Goal: Task Accomplishment & Management: Manage account settings

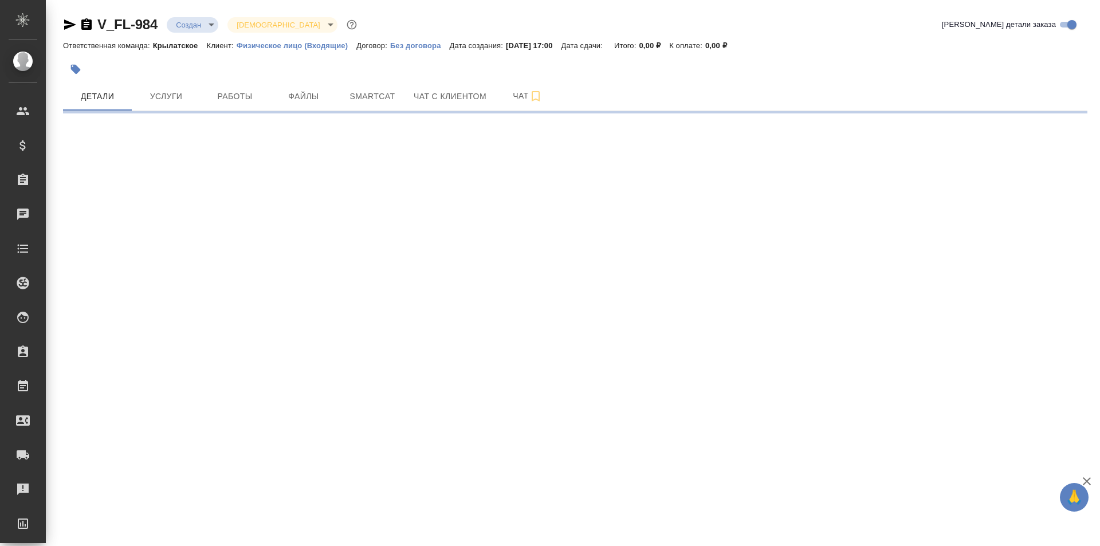
select select "RU"
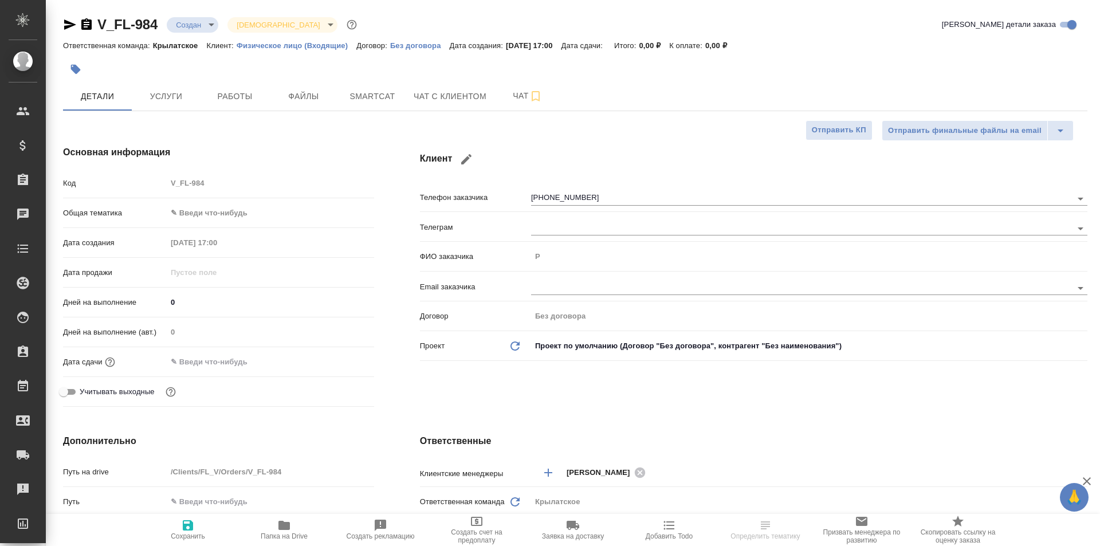
type textarea "x"
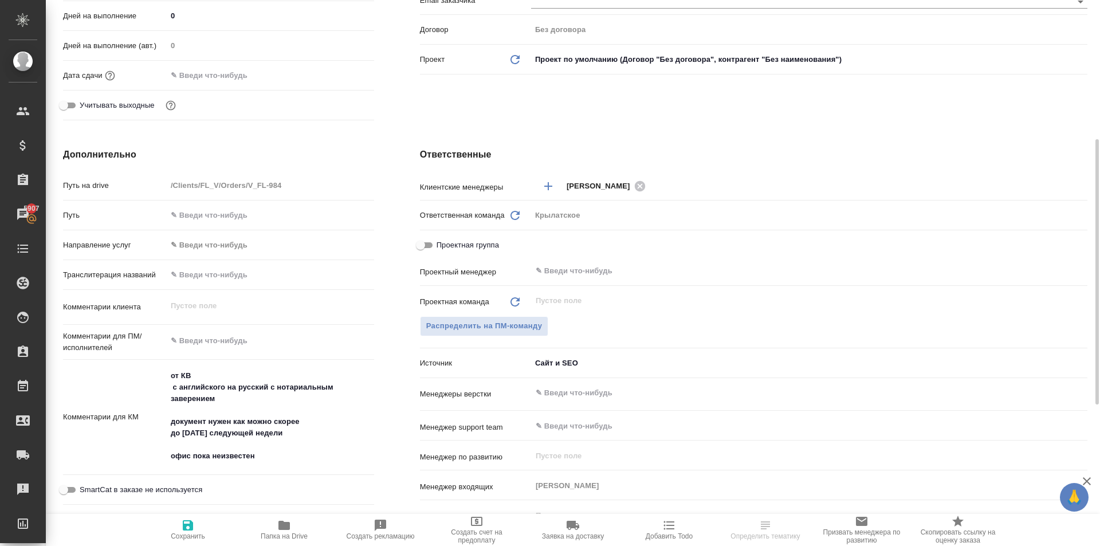
scroll to position [577, 0]
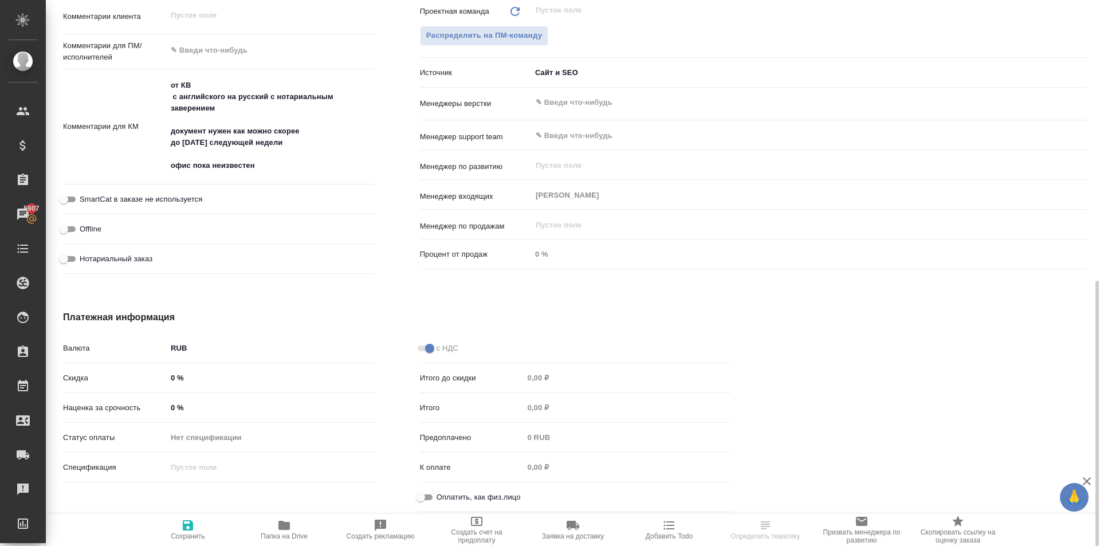
click at [428, 492] on input "Оплатить, как физ.лицо" at bounding box center [420, 497] width 41 height 14
checkbox input "true"
type textarea "x"
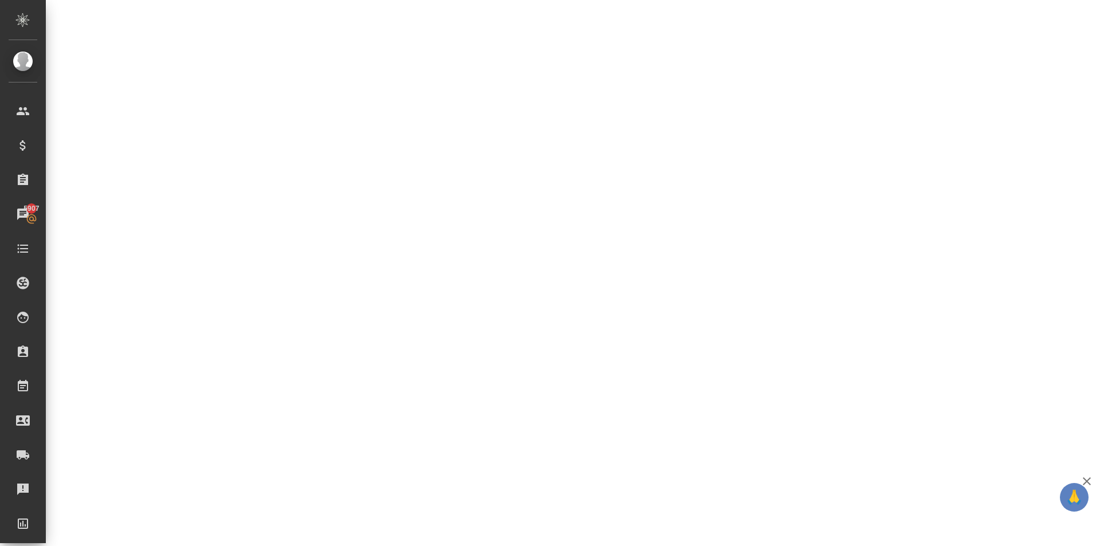
select select "RU"
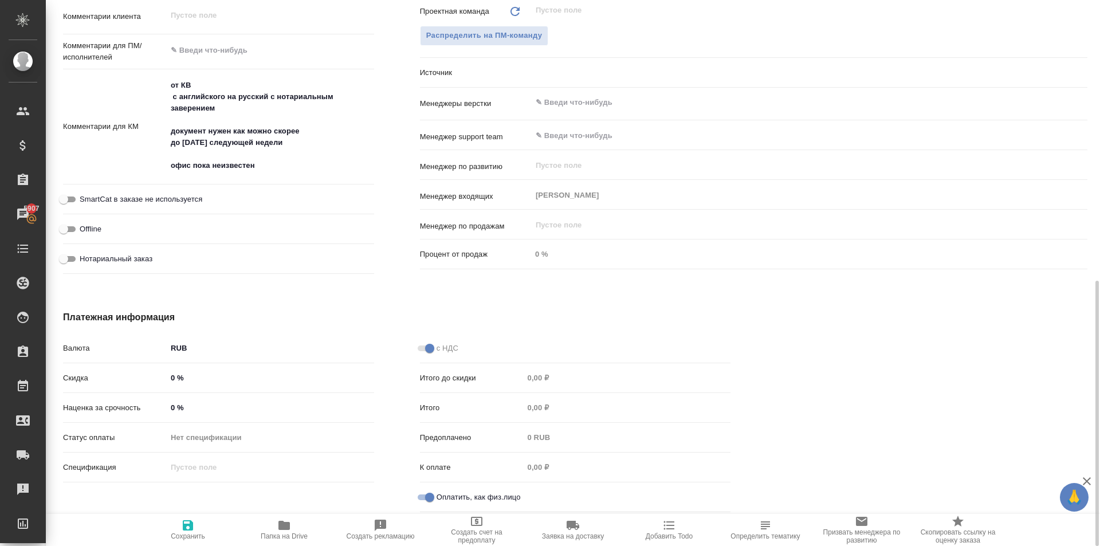
type textarea "x"
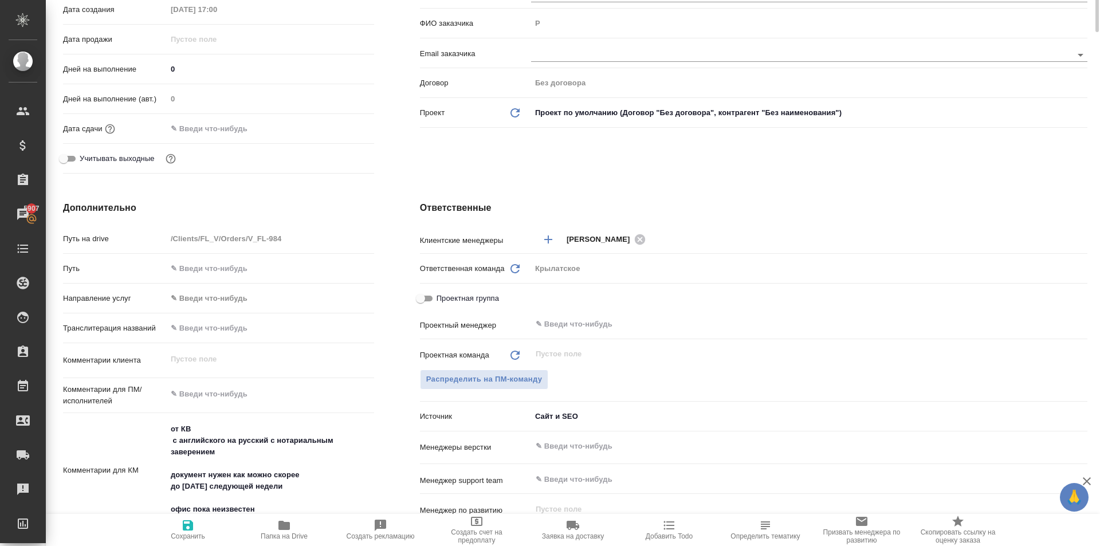
scroll to position [0, 0]
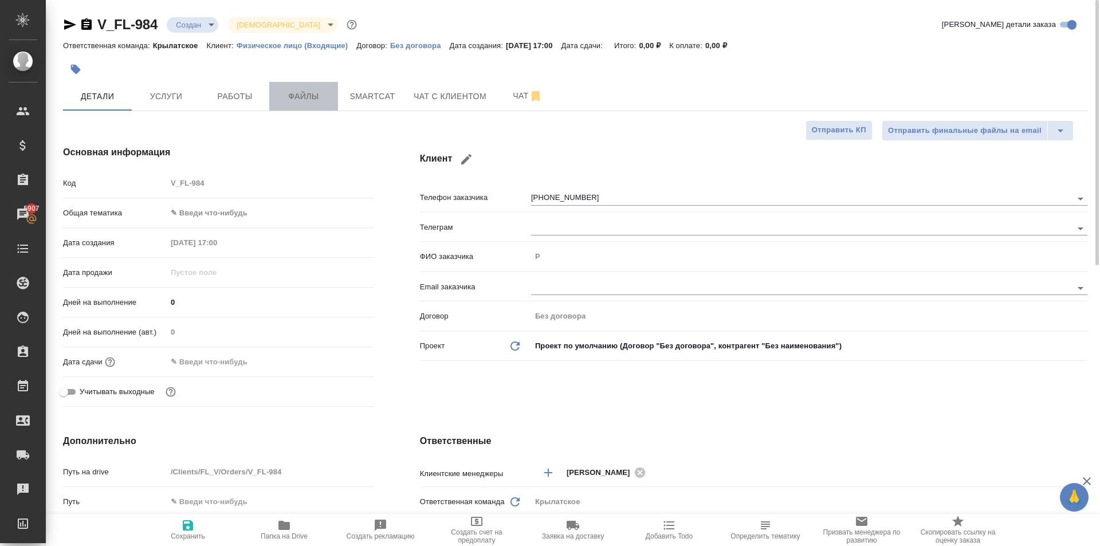
click at [310, 104] on button "Файлы" at bounding box center [303, 96] width 69 height 29
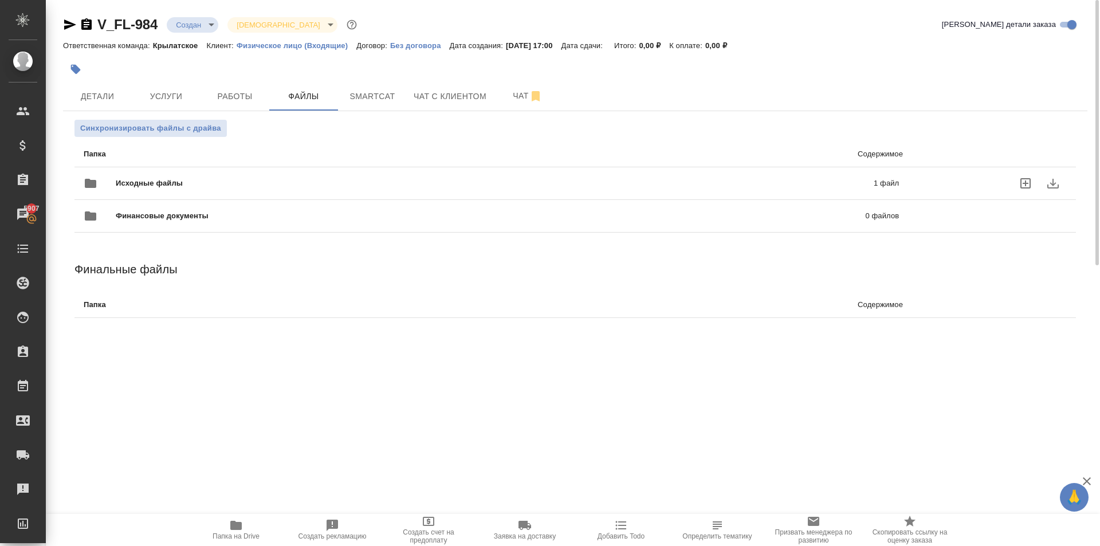
click at [179, 175] on div "Исходные файлы 1 файл" at bounding box center [491, 183] width 815 height 27
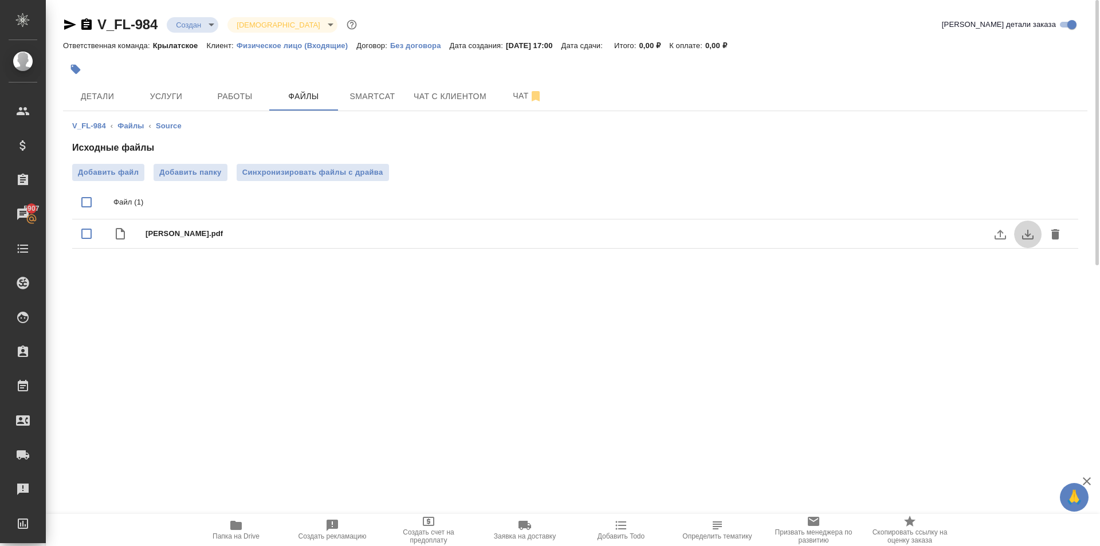
click at [1033, 235] on icon "download" at bounding box center [1028, 234] width 14 height 14
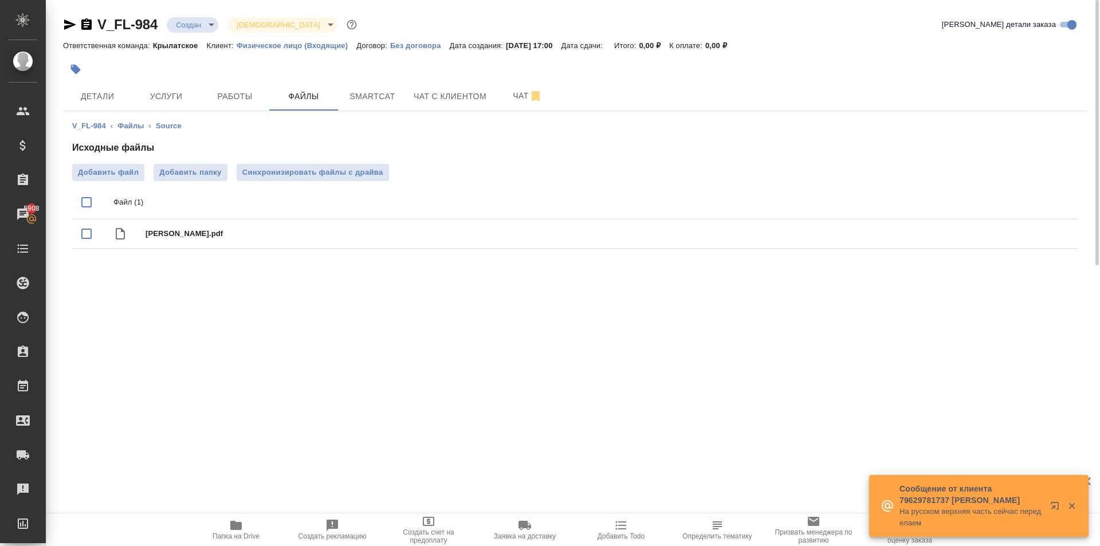
click at [156, 284] on div ".cls-1 fill:#fff; AWATERA Kasymov Timur Клиенты Спецификации Заказы 5908 Чаты T…" at bounding box center [550, 273] width 1100 height 546
drag, startPoint x: 167, startPoint y: 96, endPoint x: 85, endPoint y: 89, distance: 82.8
click at [85, 89] on div "Детали Услуги Работы Файлы Smartcat Чат с клиентом Чат" at bounding box center [575, 96] width 1024 height 29
click at [85, 88] on button "Детали" at bounding box center [97, 96] width 69 height 29
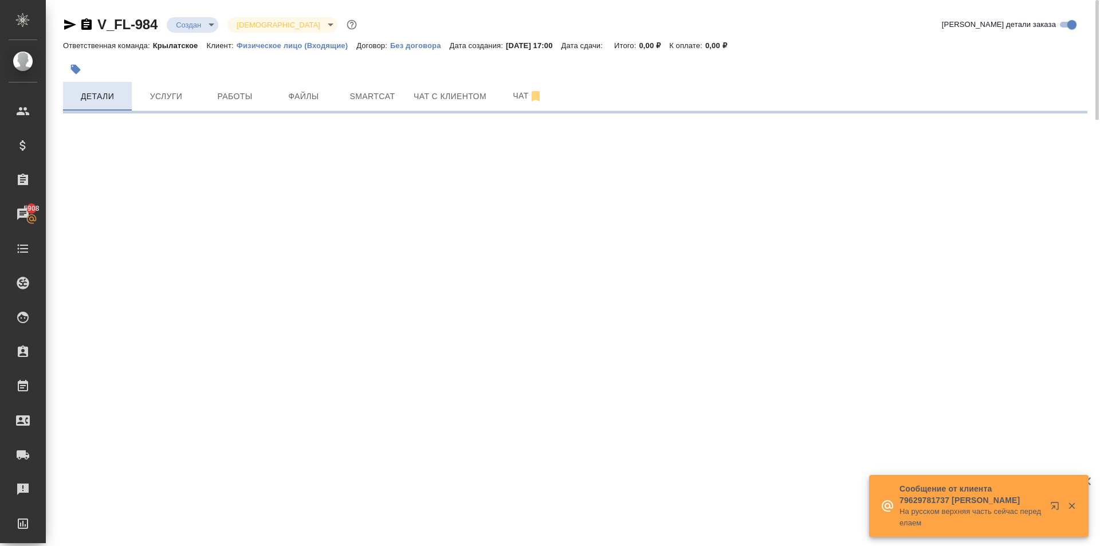
select select "RU"
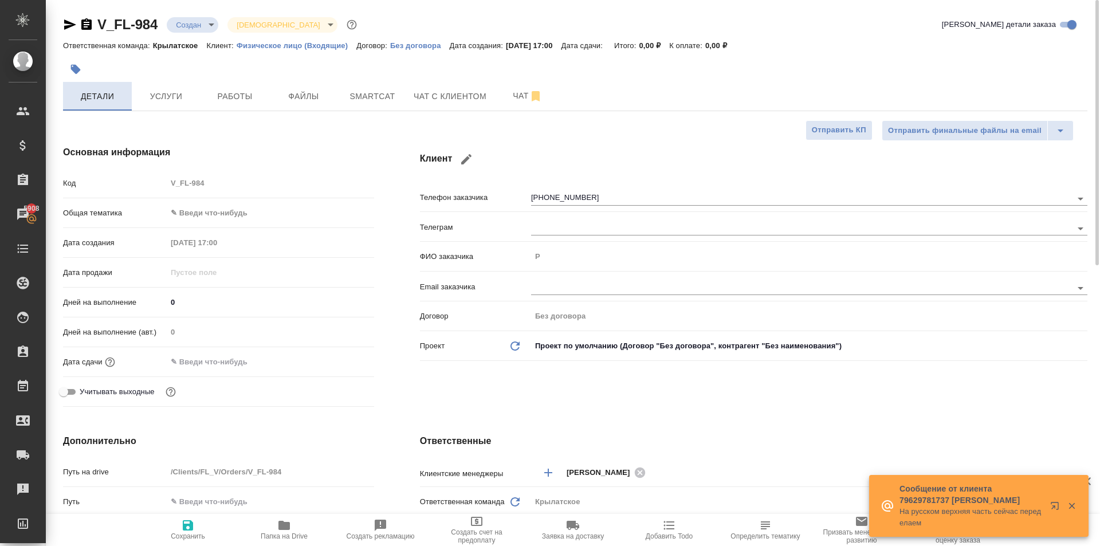
type textarea "x"
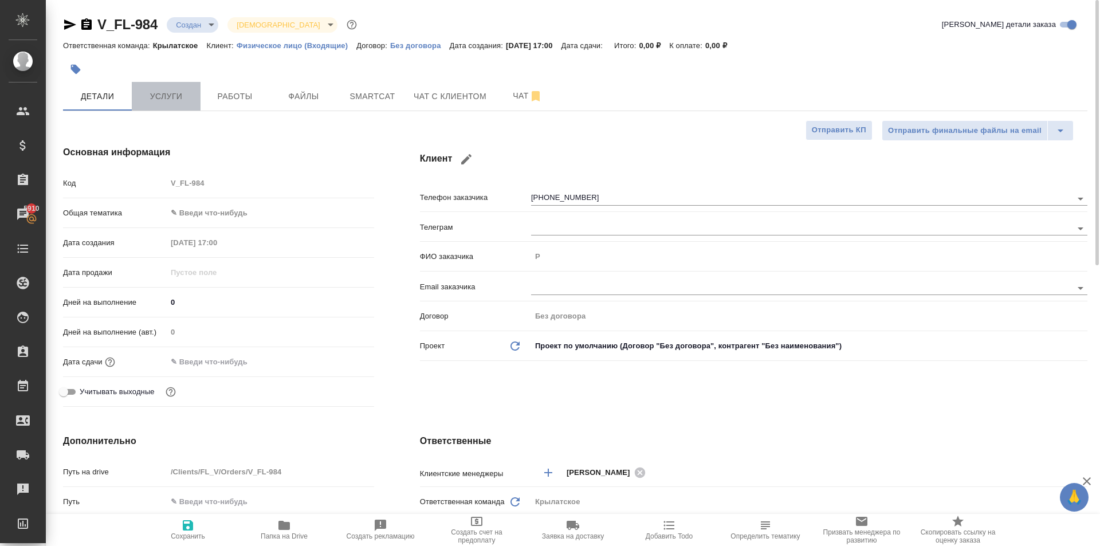
click at [197, 102] on button "Услуги" at bounding box center [166, 96] width 69 height 29
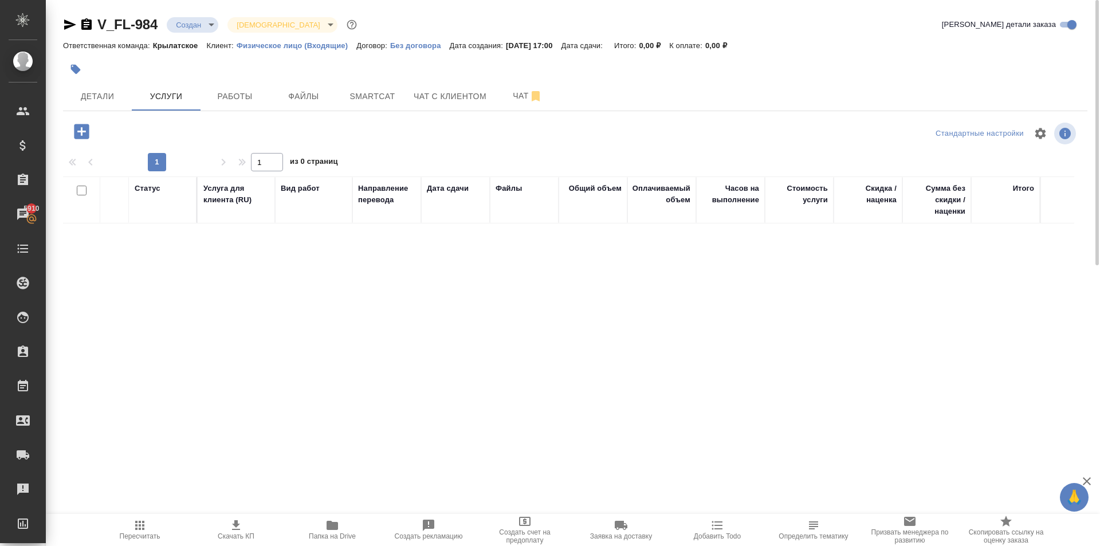
click at [84, 133] on icon "button" at bounding box center [81, 131] width 15 height 15
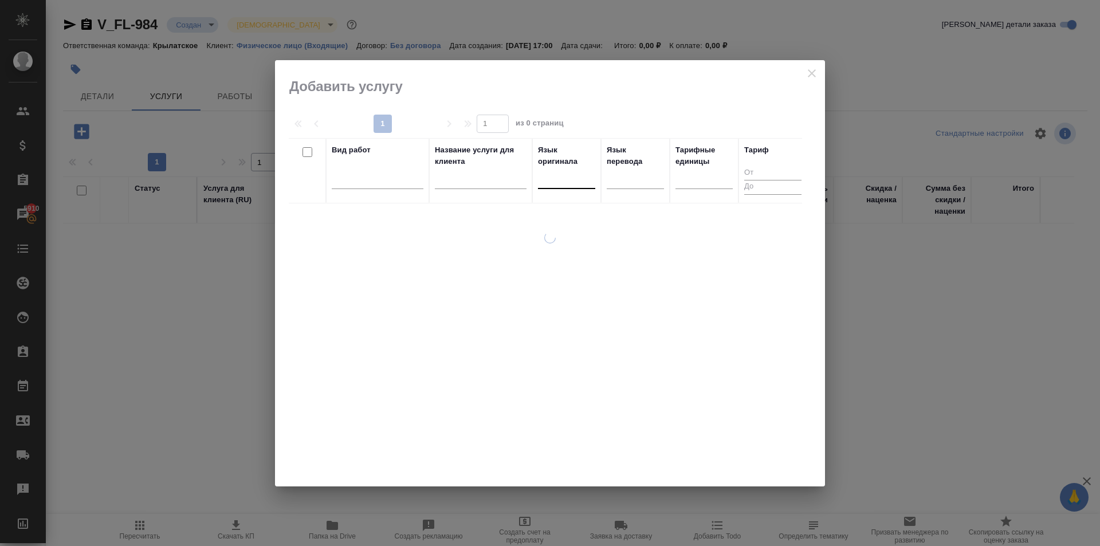
click at [576, 187] on div at bounding box center [566, 178] width 57 height 22
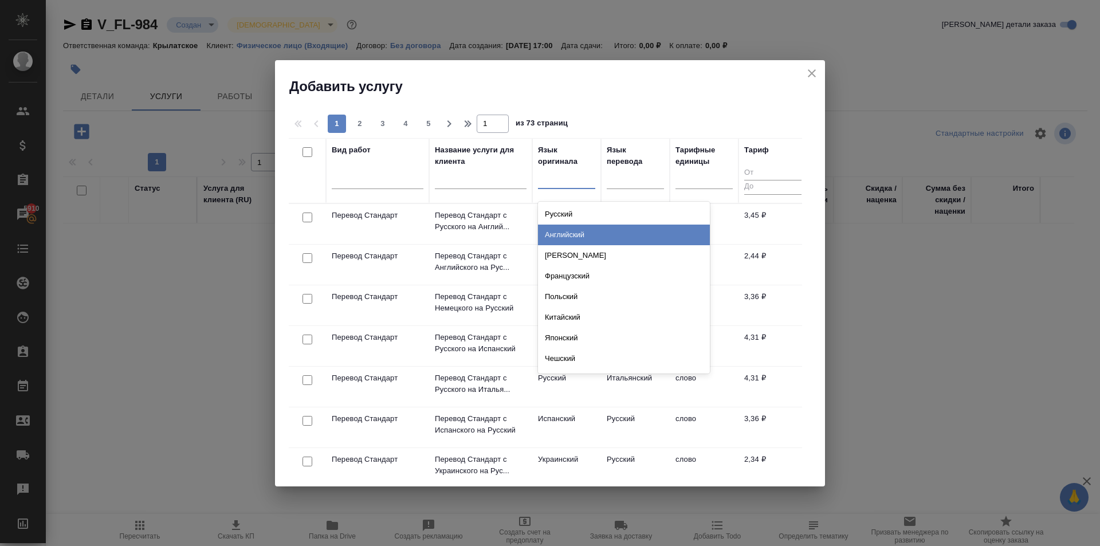
click at [583, 230] on div "Английский" at bounding box center [624, 235] width 172 height 21
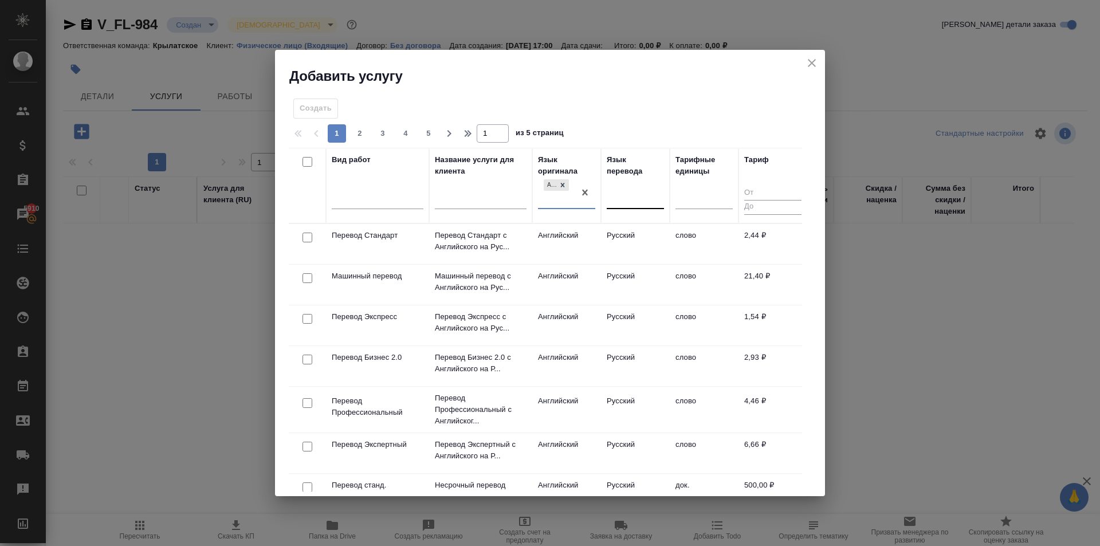
drag, startPoint x: 639, startPoint y: 196, endPoint x: 638, endPoint y: 205, distance: 8.2
click at [639, 196] on div at bounding box center [635, 197] width 57 height 17
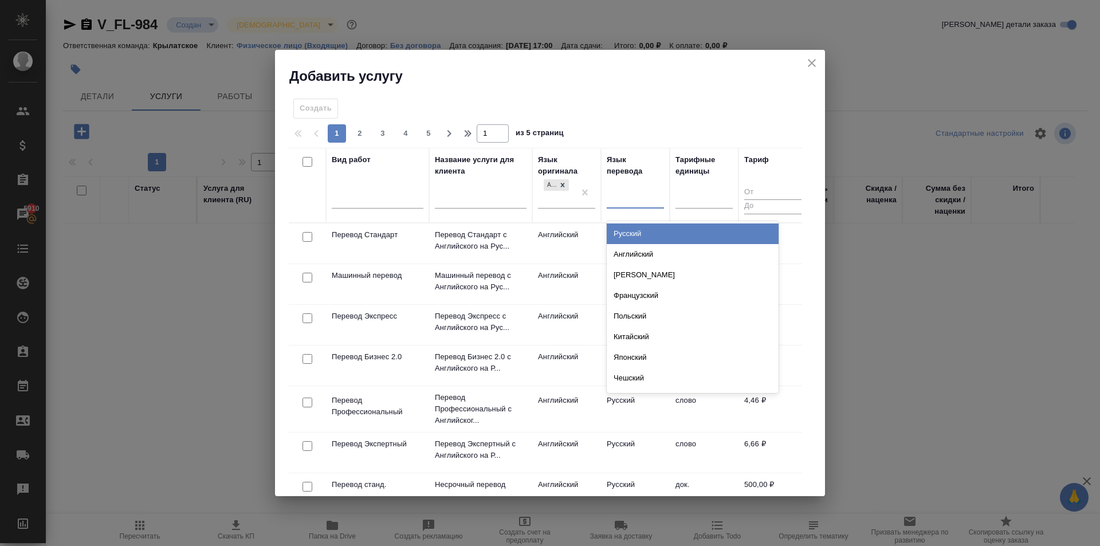
click at [634, 223] on div "Русский" at bounding box center [693, 233] width 172 height 21
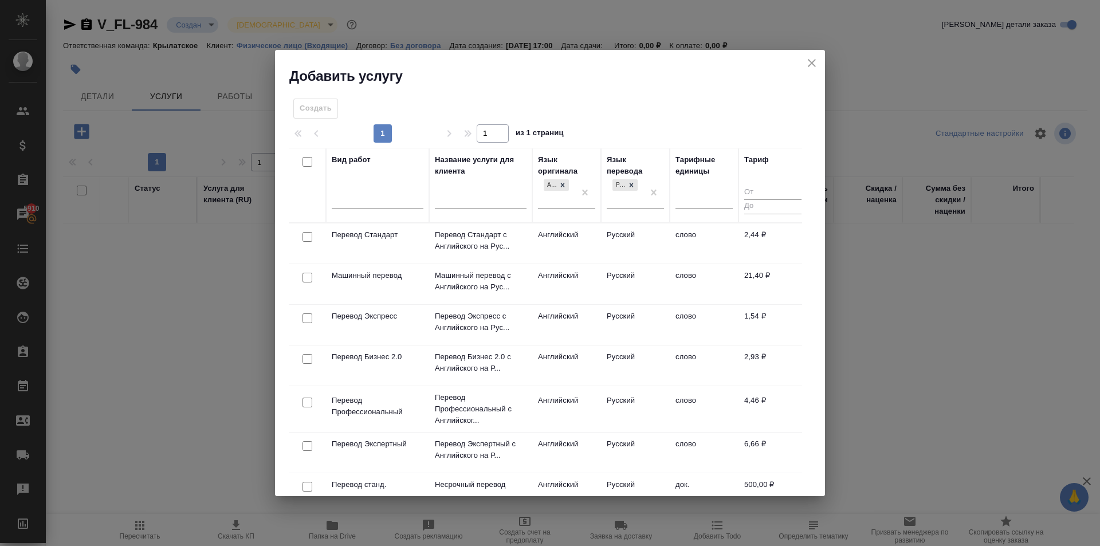
click at [626, 230] on td "Русский" at bounding box center [635, 243] width 69 height 40
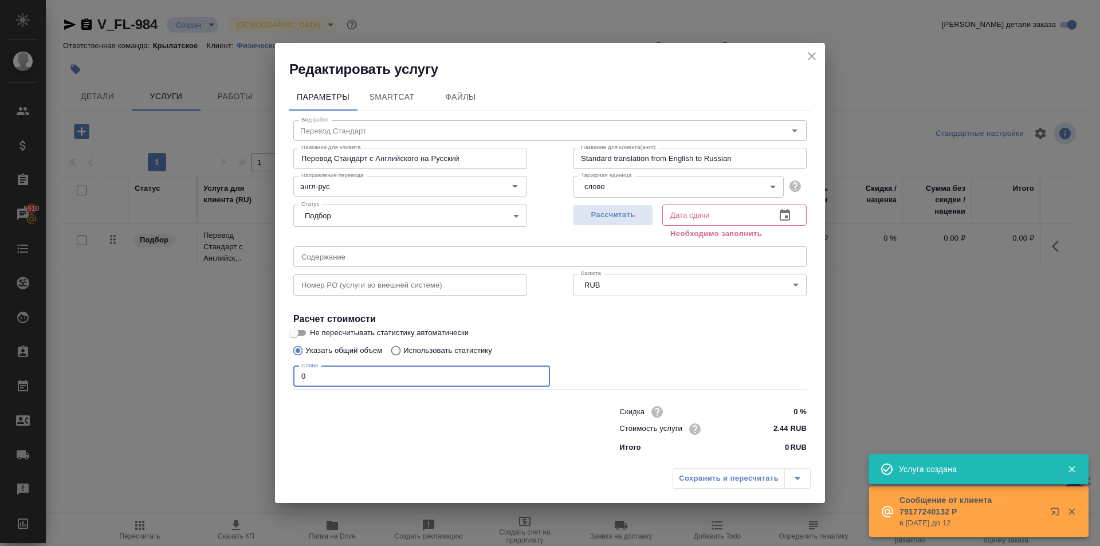
drag, startPoint x: 314, startPoint y: 380, endPoint x: 284, endPoint y: 378, distance: 30.4
click at [284, 378] on div "Параметры SmartCat Файлы Вид работ Перевод Стандарт Вид работ Название для клие…" at bounding box center [550, 270] width 550 height 384
type input "21"
click at [611, 206] on button "Рассчитать" at bounding box center [613, 215] width 80 height 21
type input "02.10.2025 17:09"
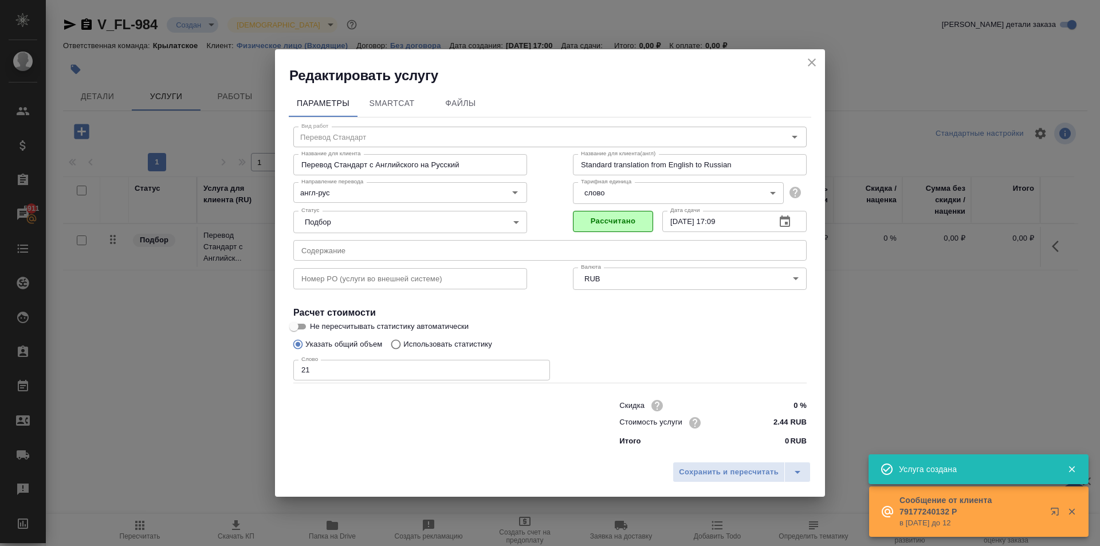
drag, startPoint x: 717, startPoint y: 453, endPoint x: 720, endPoint y: 460, distance: 7.4
click at [717, 454] on div "Параметры SmartCat Файлы Вид работ Перевод Стандарт Вид работ Название для клие…" at bounding box center [550, 270] width 550 height 371
click at [725, 479] on button "Сохранить и пересчитать" at bounding box center [729, 472] width 112 height 21
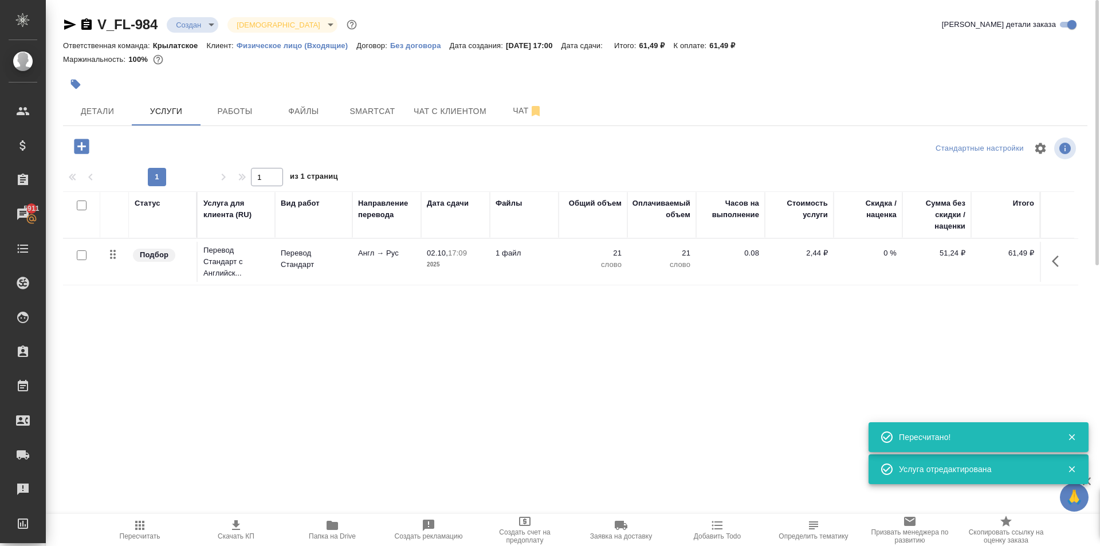
click at [76, 144] on icon "button" at bounding box center [81, 146] width 15 height 15
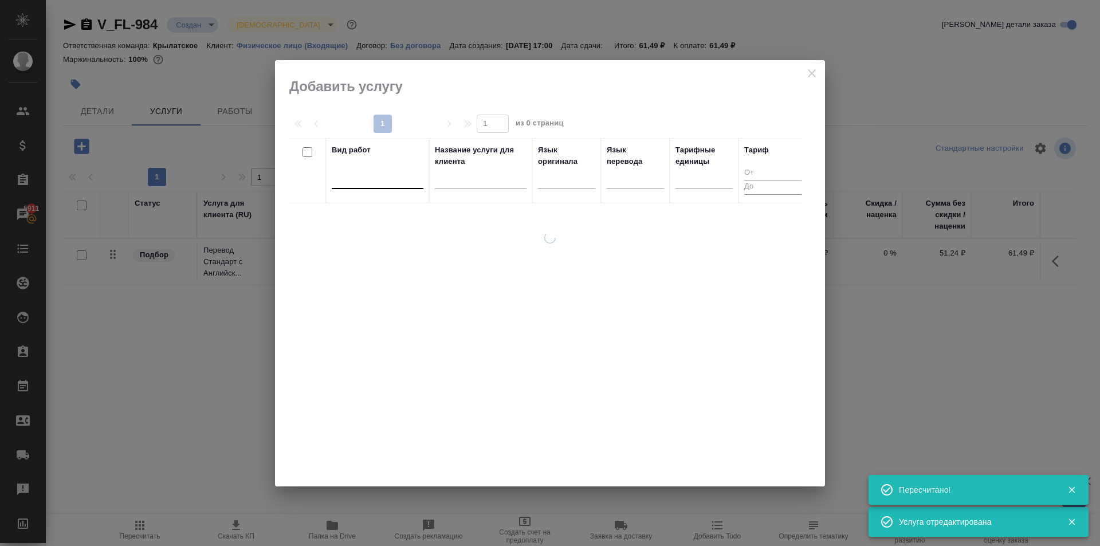
drag, startPoint x: 395, startPoint y: 182, endPoint x: 396, endPoint y: 188, distance: 7.1
click at [396, 188] on div at bounding box center [378, 178] width 92 height 22
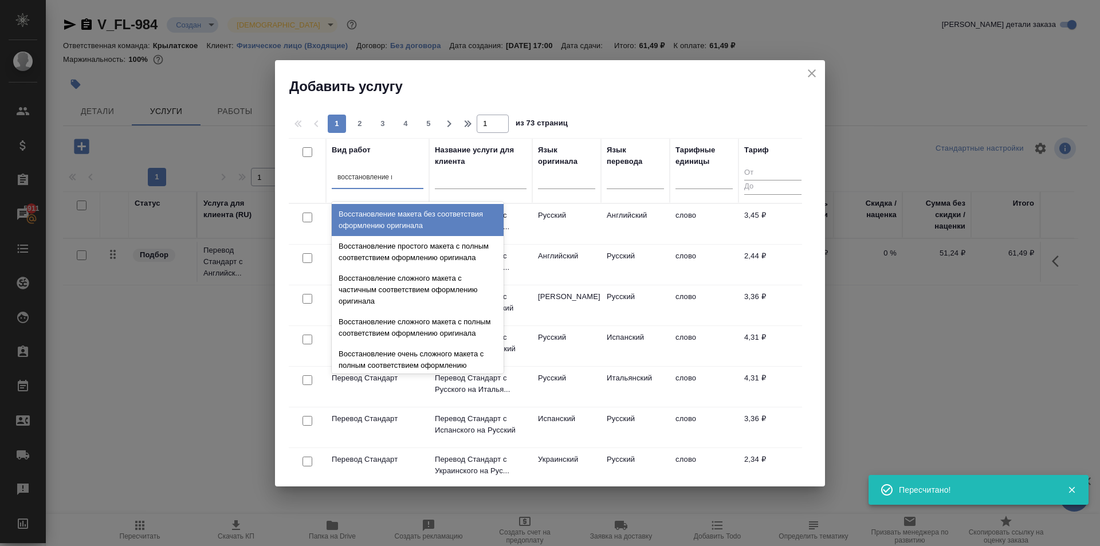
type input "восстановление ма"
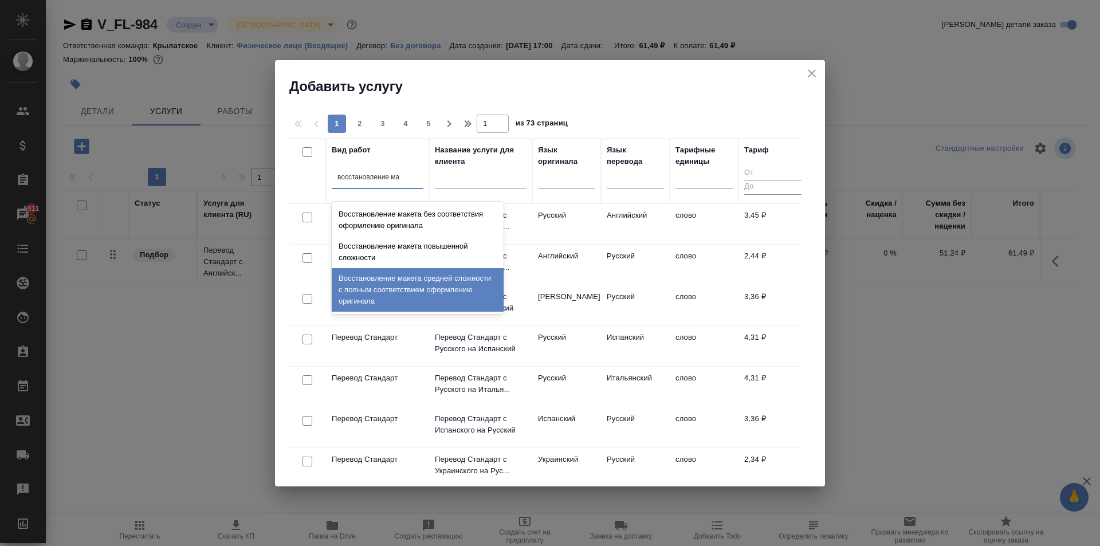
click at [461, 277] on div "Восстановление макета средней сложности с полным соответствием оформлению ориги…" at bounding box center [418, 290] width 172 height 44
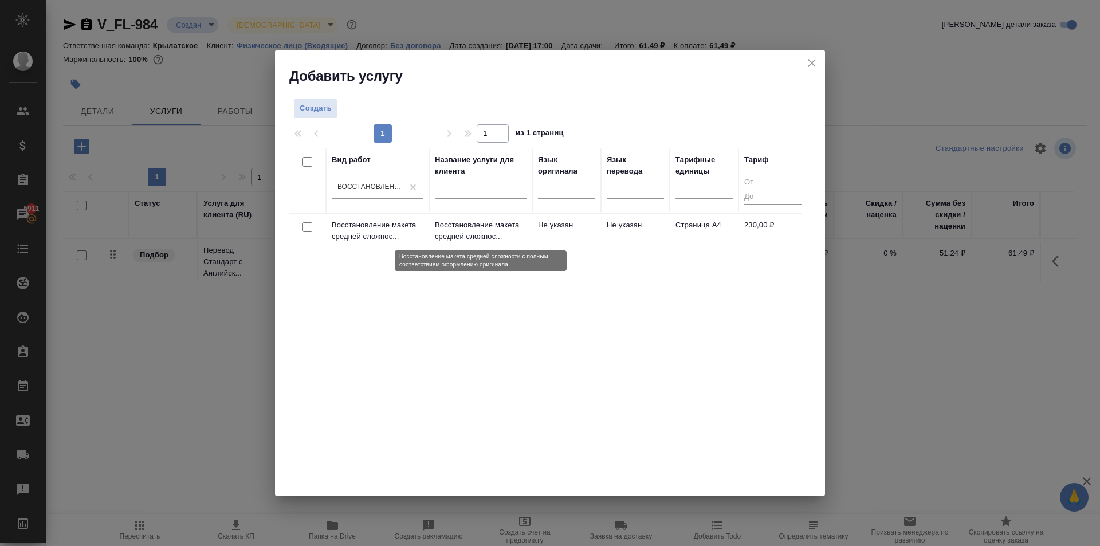
click at [509, 239] on p "Восстановление макета средней сложнос..." at bounding box center [481, 230] width 92 height 23
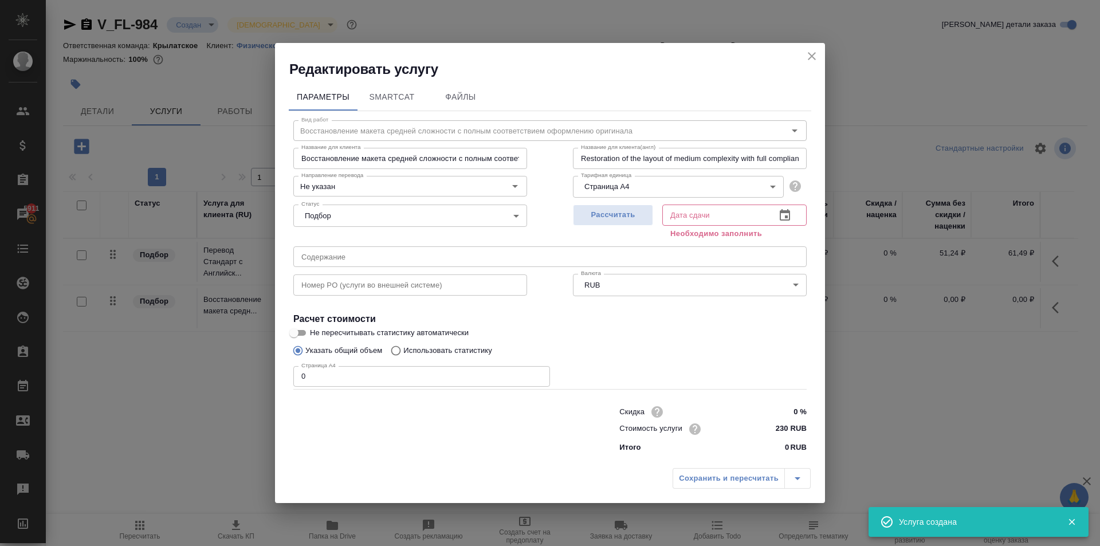
click at [780, 427] on input "230 RUB" at bounding box center [785, 428] width 43 height 17
click at [779, 427] on input "230 RUB" at bounding box center [785, 428] width 42 height 17
type input "200 RUB"
drag, startPoint x: 250, startPoint y: 394, endPoint x: 200, endPoint y: 399, distance: 49.5
click at [200, 399] on div "Редактировать услугу Параметры SmartCat Файлы Вид работ Восстановление макета с…" at bounding box center [550, 273] width 1100 height 546
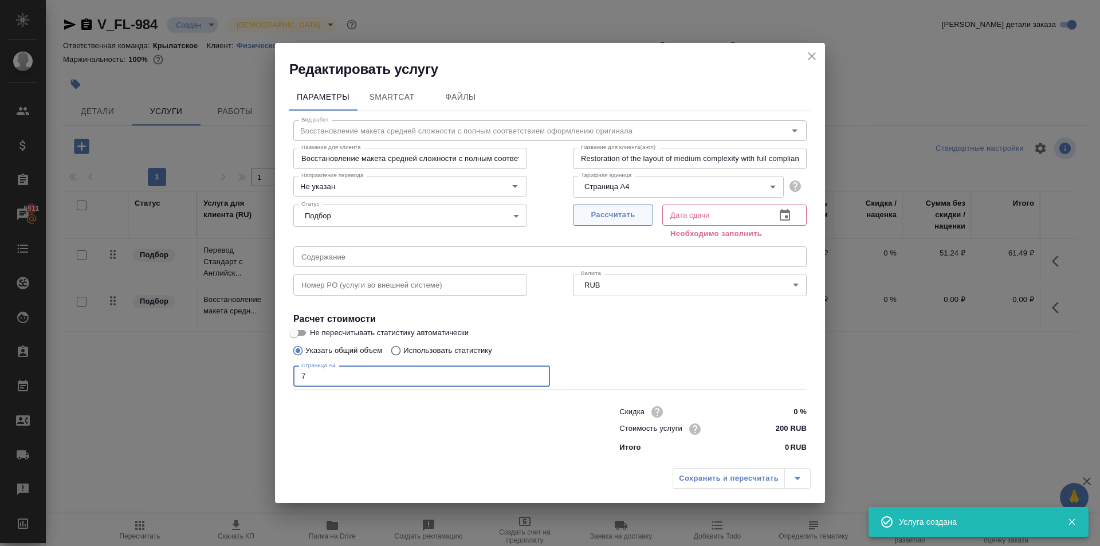
type input "7"
click at [644, 215] on span "Рассчитать" at bounding box center [613, 215] width 68 height 13
type input "02.10.2025 17:46"
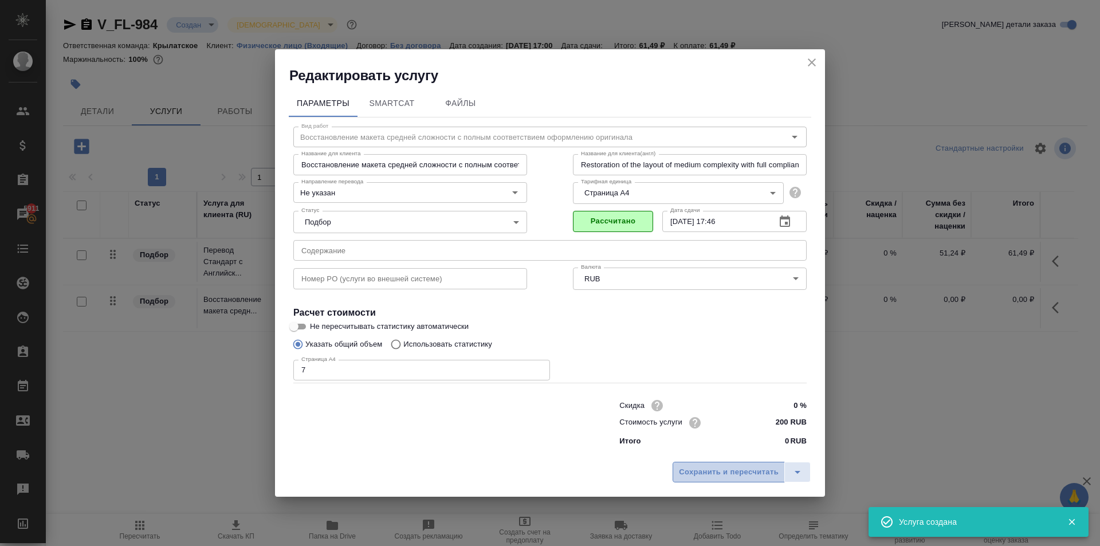
click at [697, 481] on button "Сохранить и пересчитать" at bounding box center [729, 472] width 112 height 21
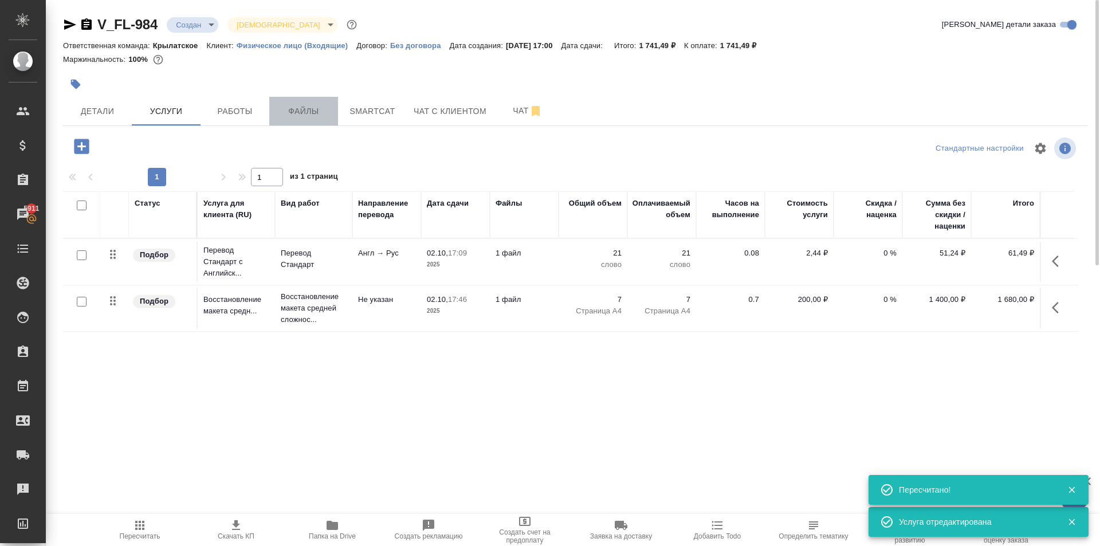
click at [305, 113] on span "Файлы" at bounding box center [303, 111] width 55 height 14
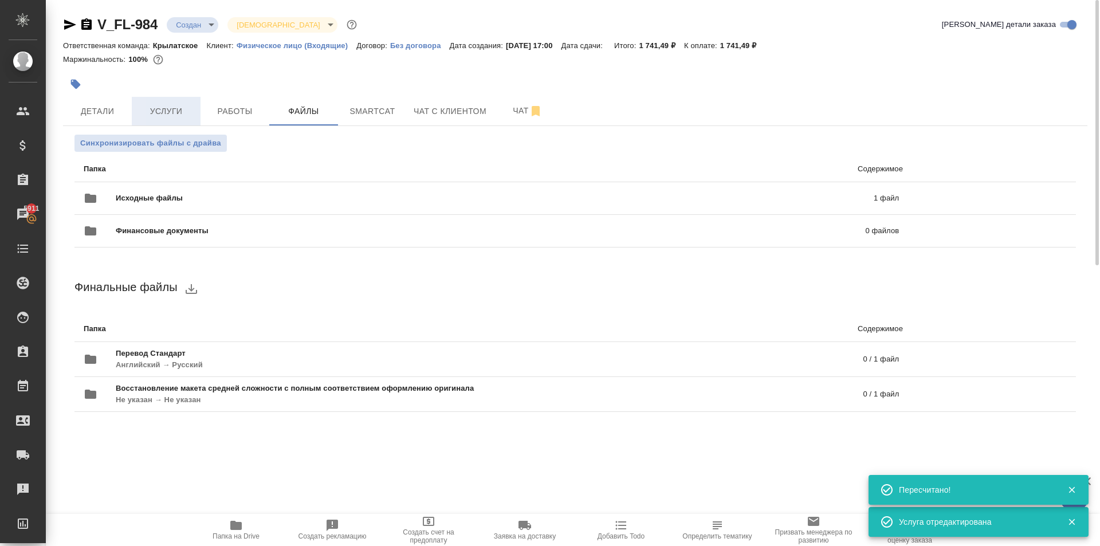
click at [162, 116] on span "Услуги" at bounding box center [166, 111] width 55 height 14
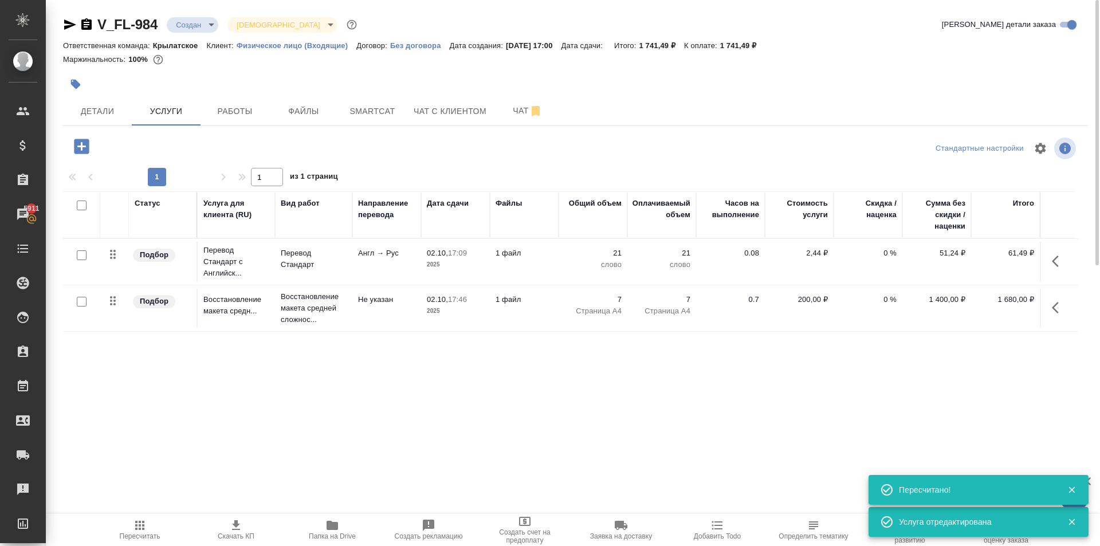
click at [81, 255] on input "checkbox" at bounding box center [82, 255] width 10 height 10
checkbox input "true"
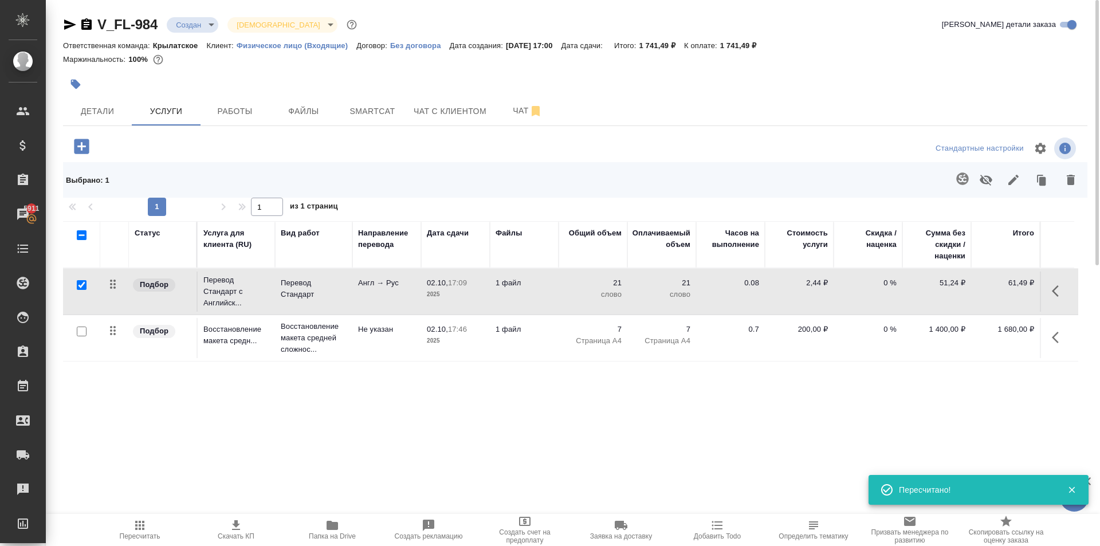
click at [961, 176] on icon "button" at bounding box center [963, 179] width 14 height 14
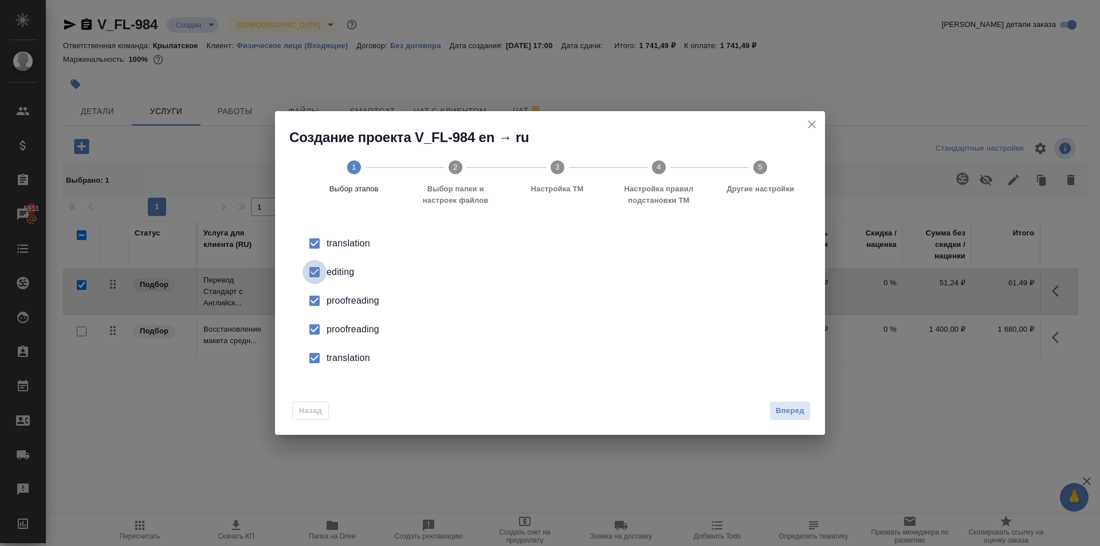
click at [317, 273] on input "checkbox" at bounding box center [314, 272] width 24 height 24
click at [312, 300] on input "checkbox" at bounding box center [314, 301] width 24 height 24
click at [316, 332] on input "checkbox" at bounding box center [314, 329] width 24 height 24
click at [318, 361] on input "checkbox" at bounding box center [314, 358] width 24 height 24
click at [796, 408] on span "Вперед" at bounding box center [790, 410] width 29 height 13
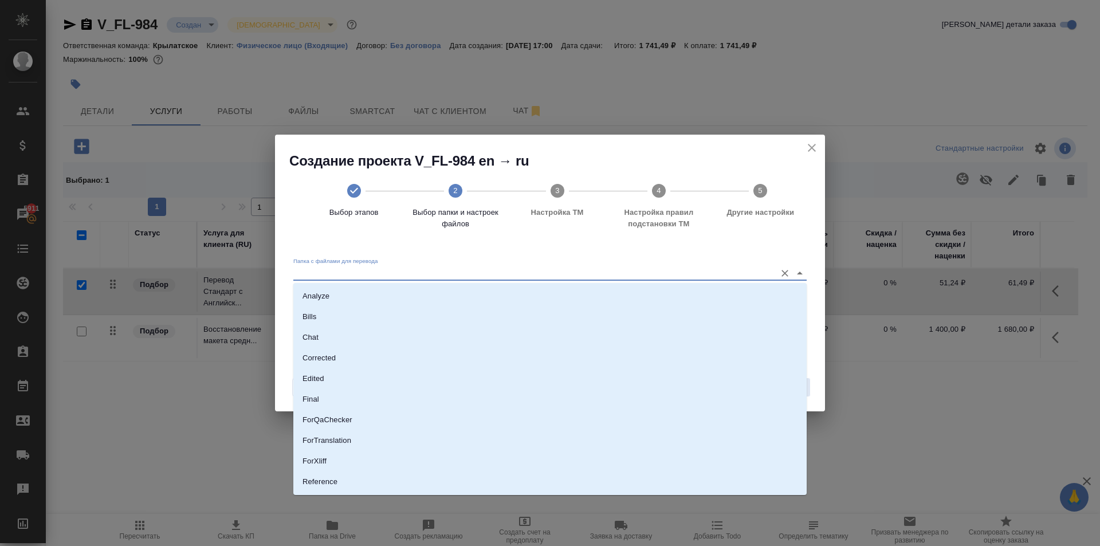
click at [697, 272] on input "Папка с файлами для перевода" at bounding box center [531, 273] width 477 height 14
click at [345, 441] on li "Source" at bounding box center [549, 443] width 513 height 21
type input "Source"
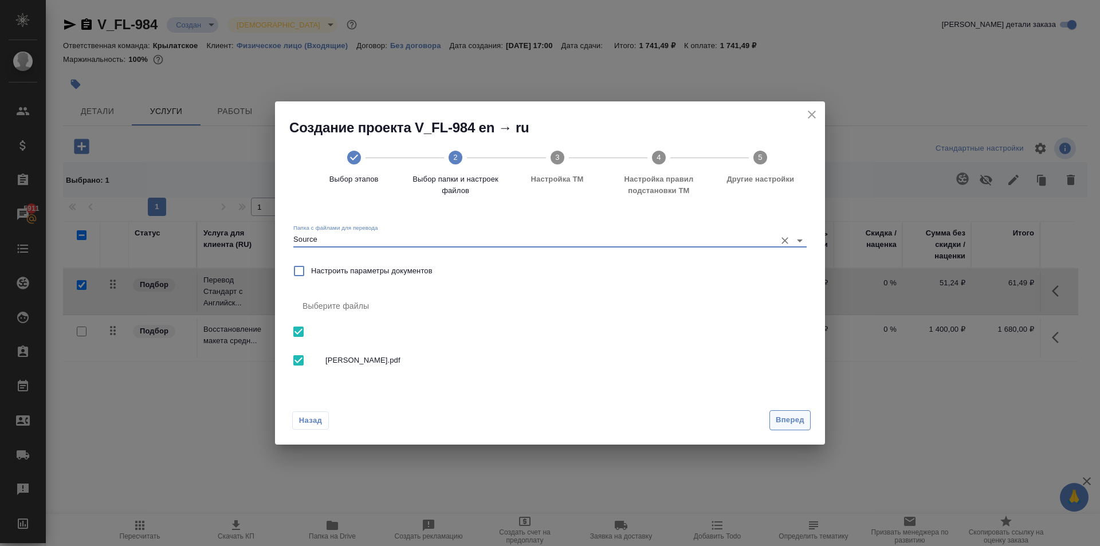
click at [774, 416] on button "Вперед" at bounding box center [789, 420] width 41 height 20
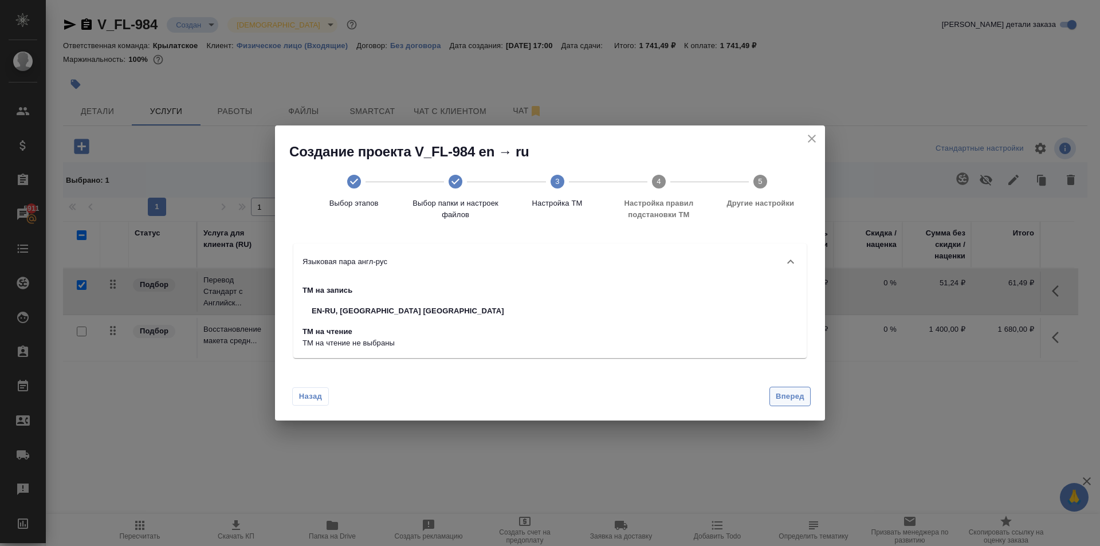
click at [795, 396] on span "Вперед" at bounding box center [790, 396] width 29 height 13
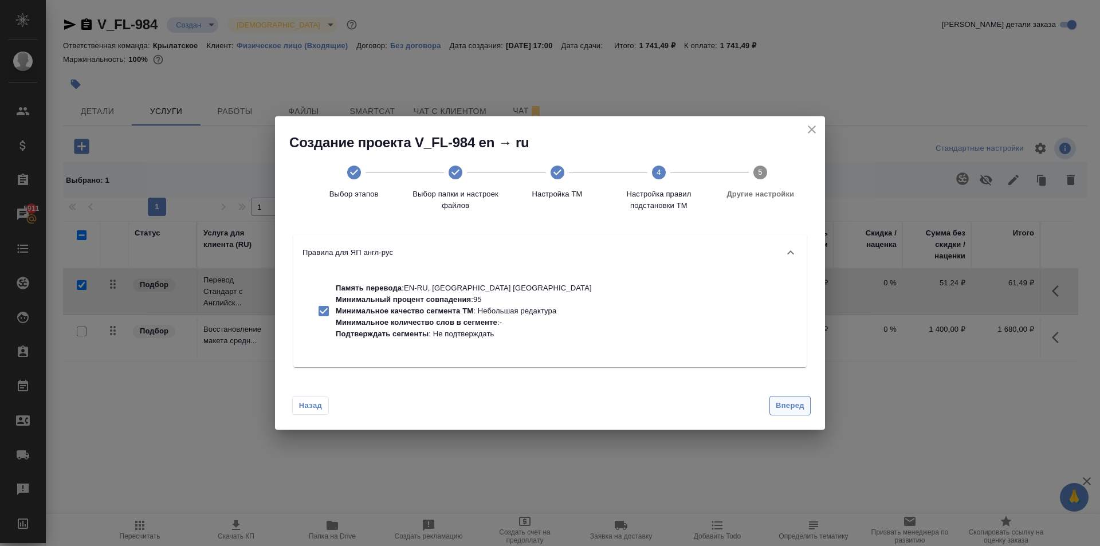
click at [790, 403] on span "Вперед" at bounding box center [790, 405] width 29 height 13
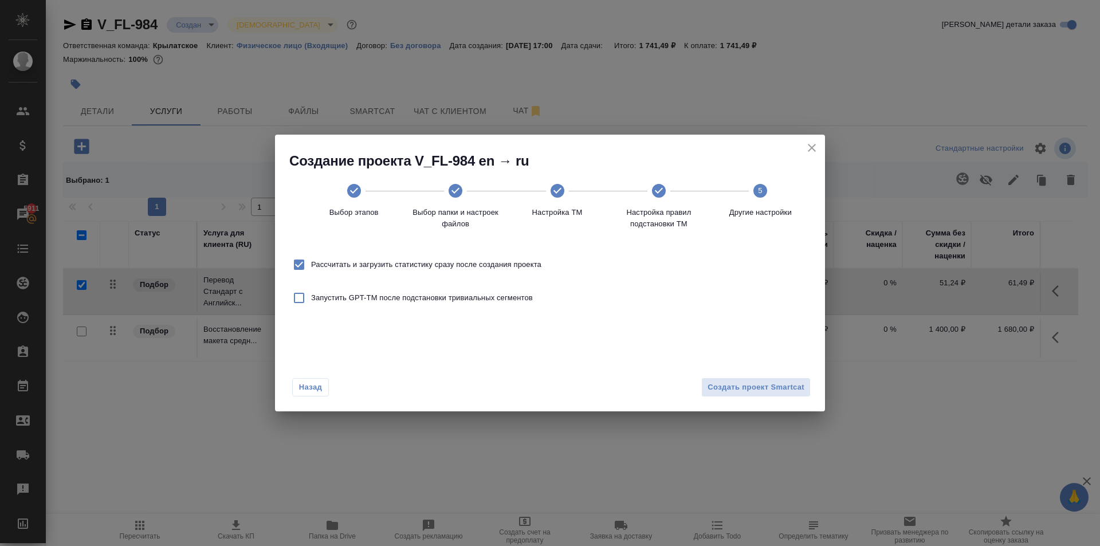
click at [468, 259] on span "Рассчитать и загрузить статистику сразу после создания проекта" at bounding box center [426, 264] width 230 height 11
click at [311, 259] on input "Рассчитать и загрузить статистику сразу после создания проекта" at bounding box center [299, 265] width 24 height 24
checkbox input "false"
click at [769, 395] on button "Создать проект Smartcat" at bounding box center [755, 388] width 109 height 20
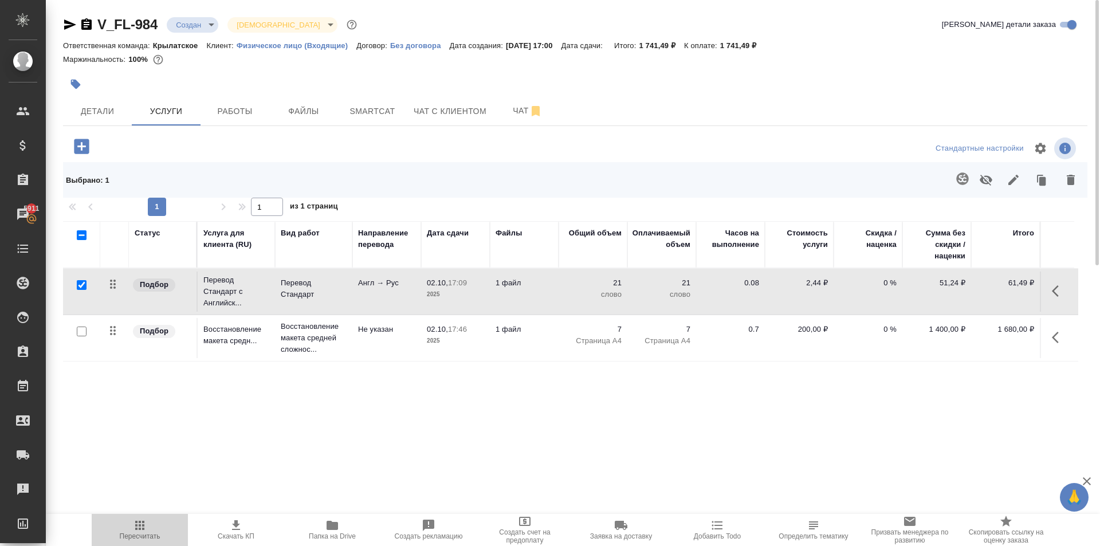
click at [135, 544] on button "Пересчитать" at bounding box center [140, 530] width 96 height 32
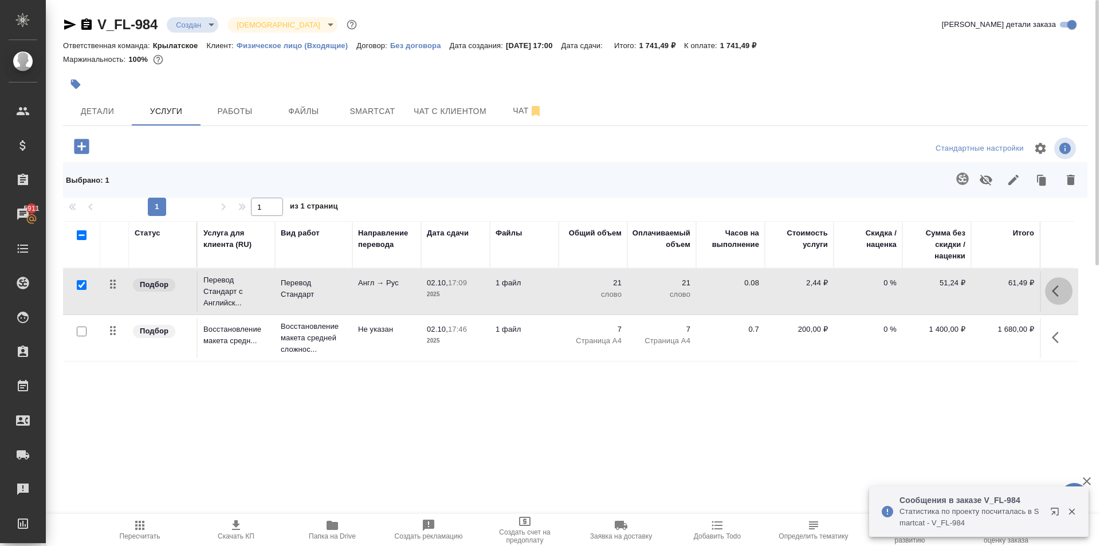
click at [1054, 286] on icon "button" at bounding box center [1059, 291] width 14 height 14
click at [998, 278] on button "button" at bounding box center [993, 290] width 19 height 27
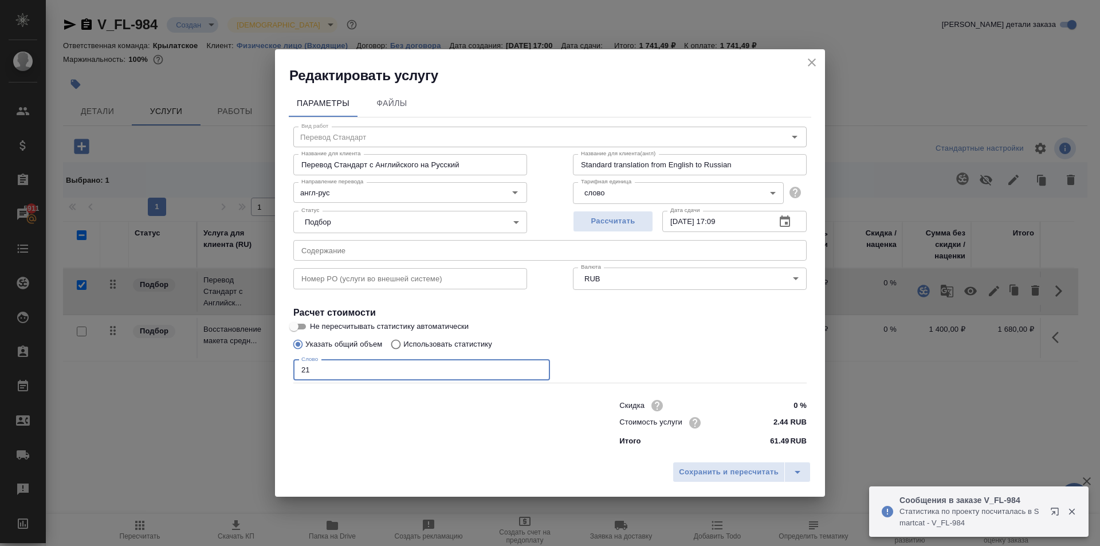
drag, startPoint x: 340, startPoint y: 369, endPoint x: 235, endPoint y: 369, distance: 104.8
click at [235, 369] on div "Редактировать услугу Параметры Файлы Вид работ Перевод Стандарт Вид работ Назва…" at bounding box center [550, 273] width 1100 height 546
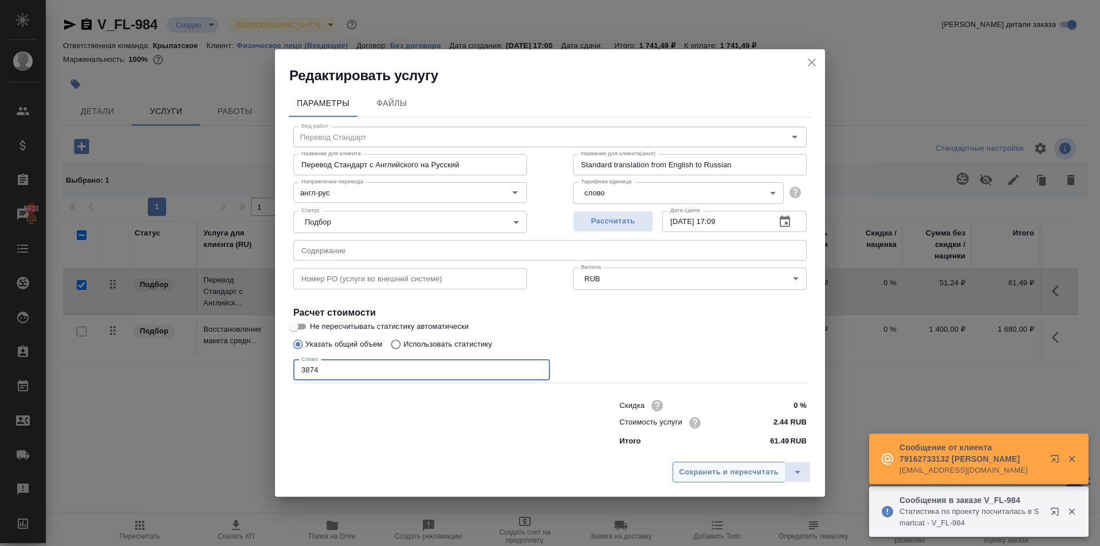
type input "3874"
click at [756, 474] on span "Сохранить и пересчитать" at bounding box center [729, 472] width 100 height 13
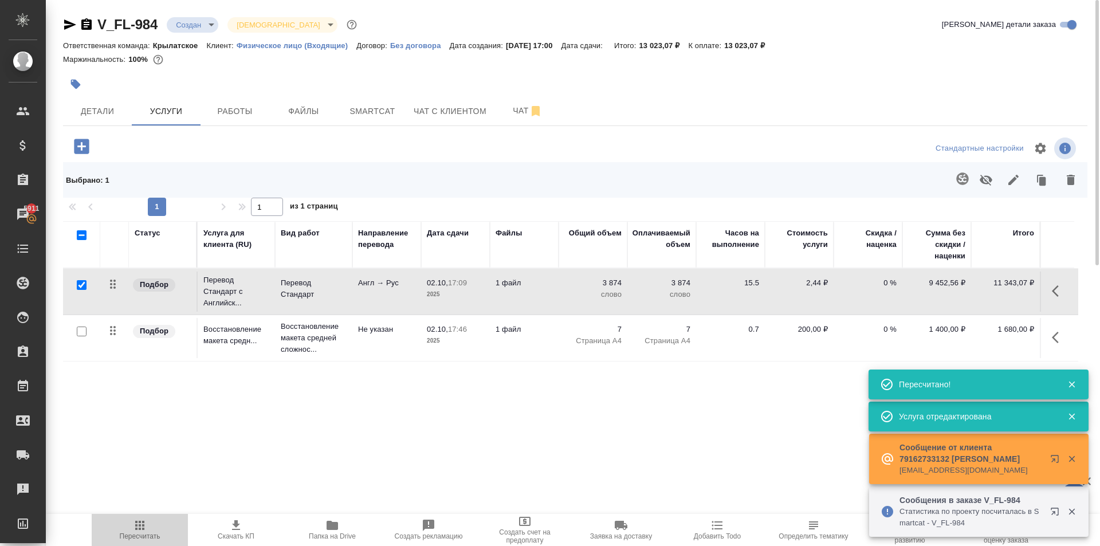
click at [158, 537] on span "Пересчитать" at bounding box center [140, 536] width 41 height 8
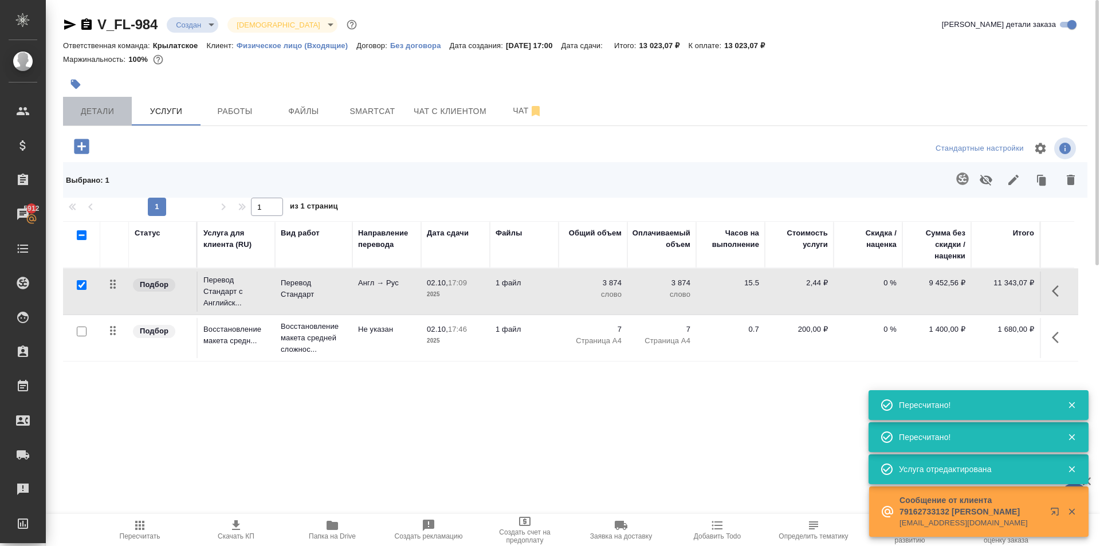
click at [91, 121] on button "Детали" at bounding box center [97, 111] width 69 height 29
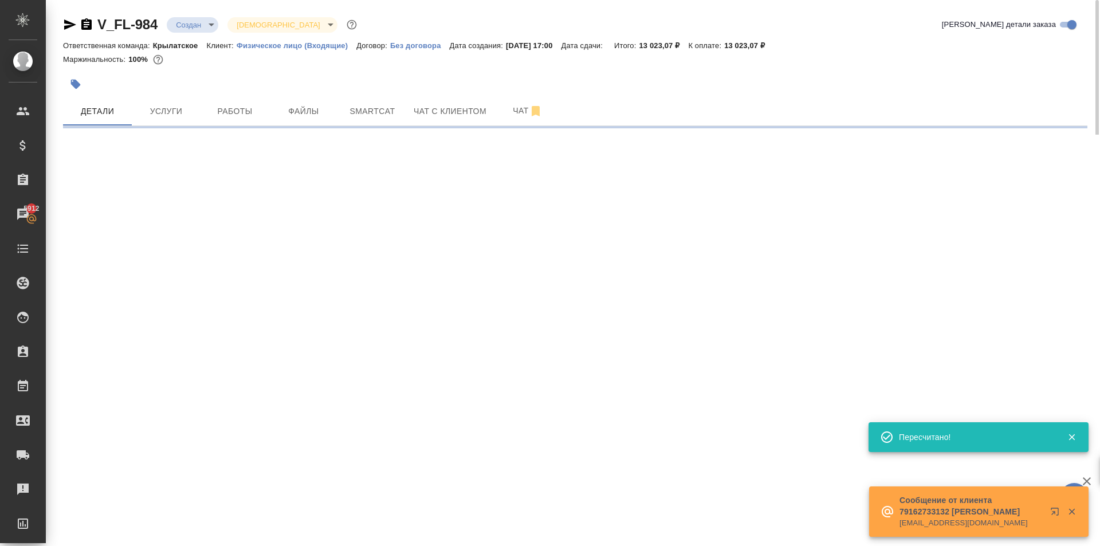
select select "RU"
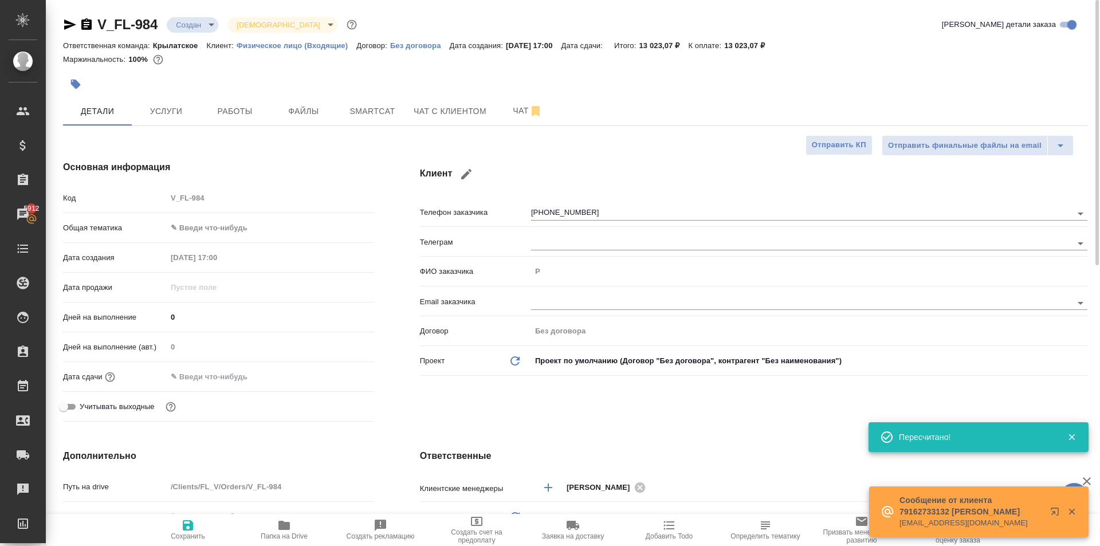
type textarea "x"
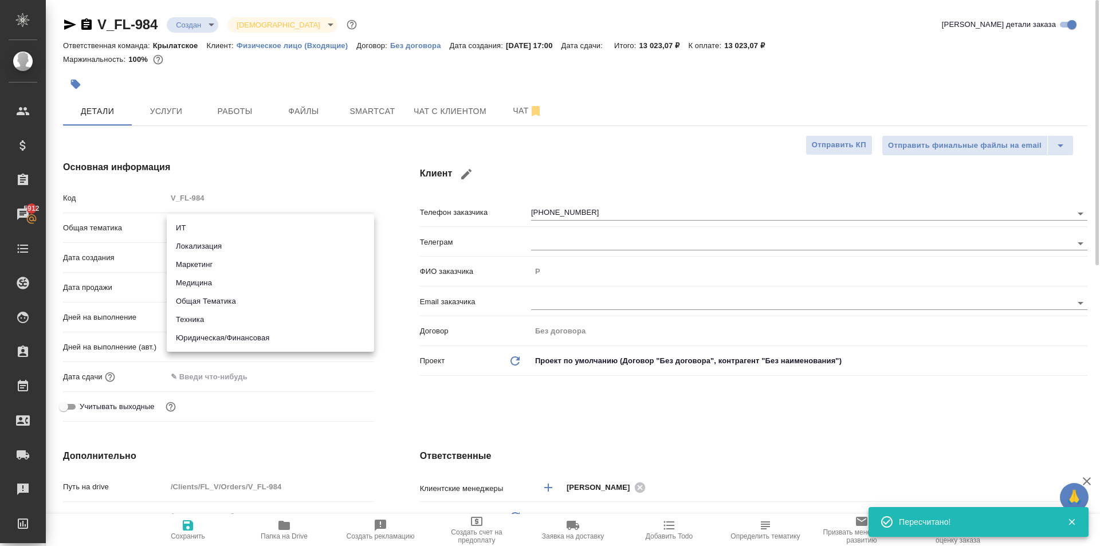
click at [203, 219] on body "🙏 .cls-1 fill:#fff; AWATERA Kasymov Timur Клиенты Спецификации Заказы 5912 Чаты…" at bounding box center [550, 273] width 1100 height 546
click at [225, 332] on li "Юридическая/Финансовая" at bounding box center [270, 338] width 207 height 18
type input "yr-fn"
type textarea "x"
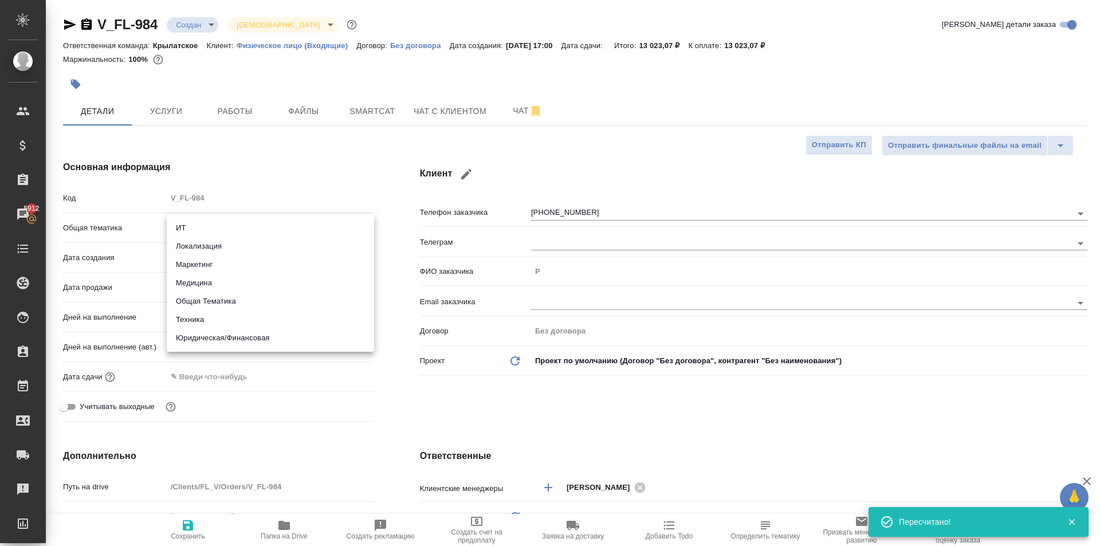
type textarea "x"
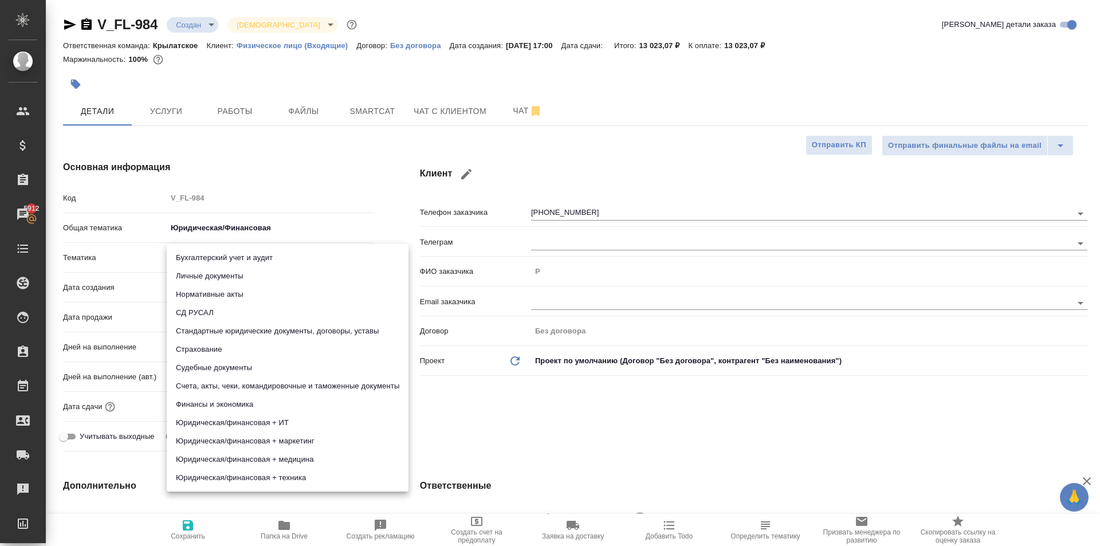
click at [202, 257] on body "🙏 .cls-1 fill:#fff; AWATERA Kasymov Timur Клиенты Спецификации Заказы 5912 Чаты…" at bounding box center [550, 273] width 1100 height 546
click at [207, 268] on li "Личные документы" at bounding box center [288, 276] width 242 height 18
type textarea "x"
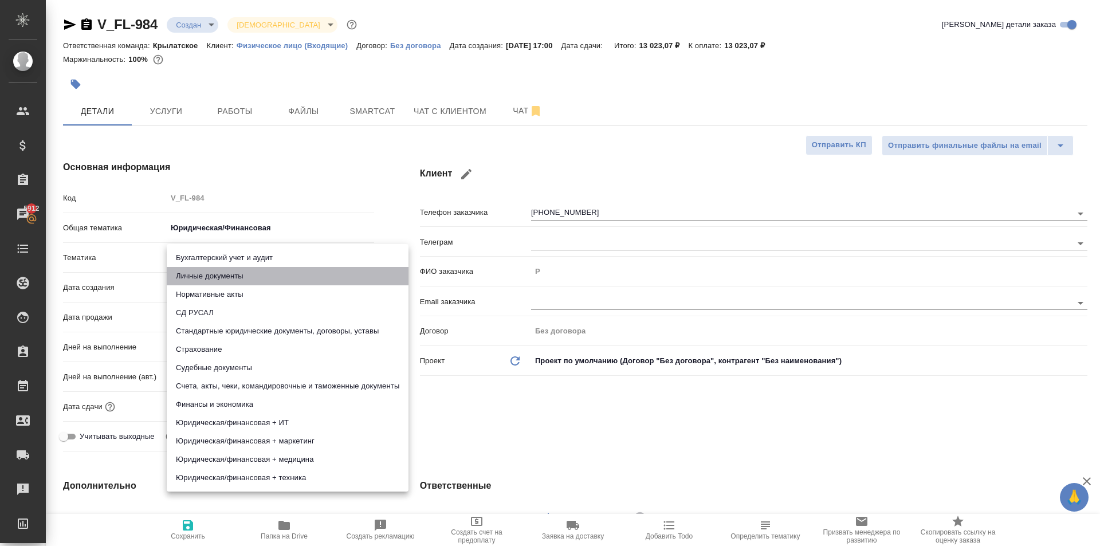
type input "5a8b8b956a9677013d343cfe"
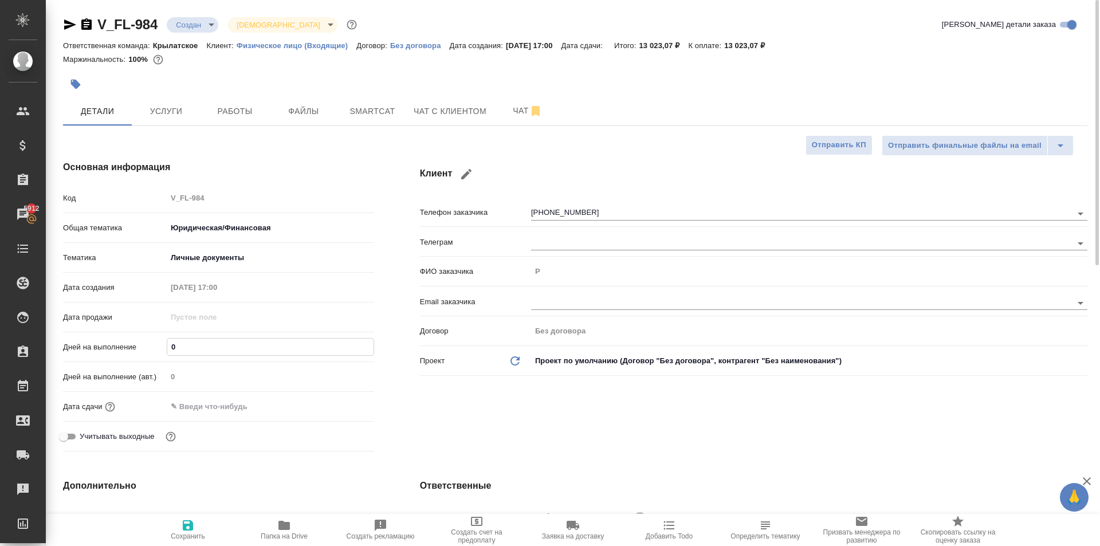
drag, startPoint x: 190, startPoint y: 348, endPoint x: 156, endPoint y: 337, distance: 35.5
click at [156, 337] on div "Дней на выполнение 0" at bounding box center [218, 347] width 311 height 20
type input "1"
type textarea "x"
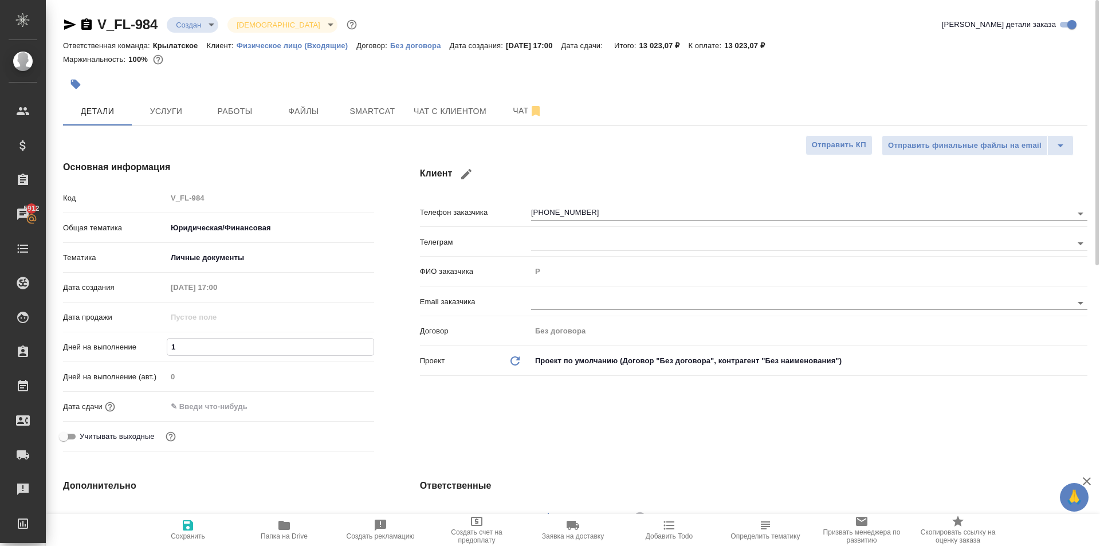
type textarea "x"
type input "1"
click at [192, 407] on input "text" at bounding box center [217, 406] width 100 height 17
click at [344, 404] on icon "button" at bounding box center [341, 406] width 14 height 14
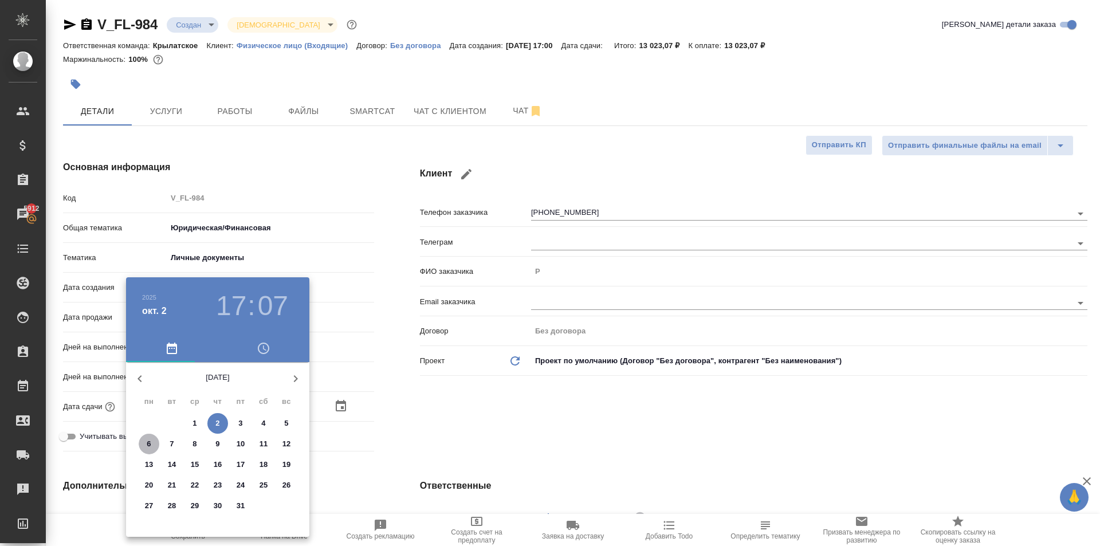
click at [151, 446] on span "6" at bounding box center [149, 443] width 21 height 11
type input "06.10.2025 17:07"
type textarea "x"
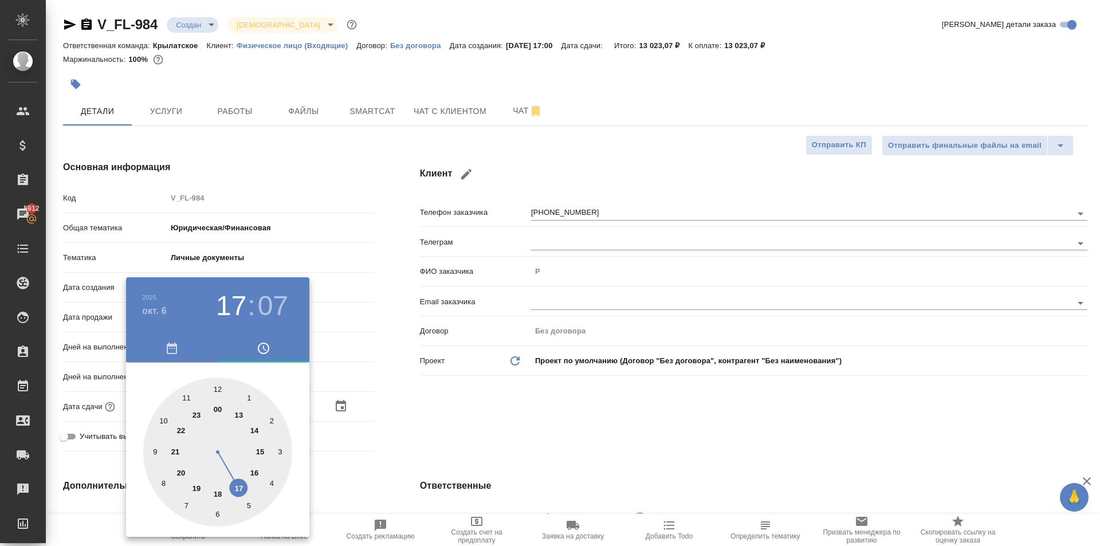
click at [218, 387] on div at bounding box center [217, 452] width 149 height 149
type input "06.10.2025 12:07"
type textarea "x"
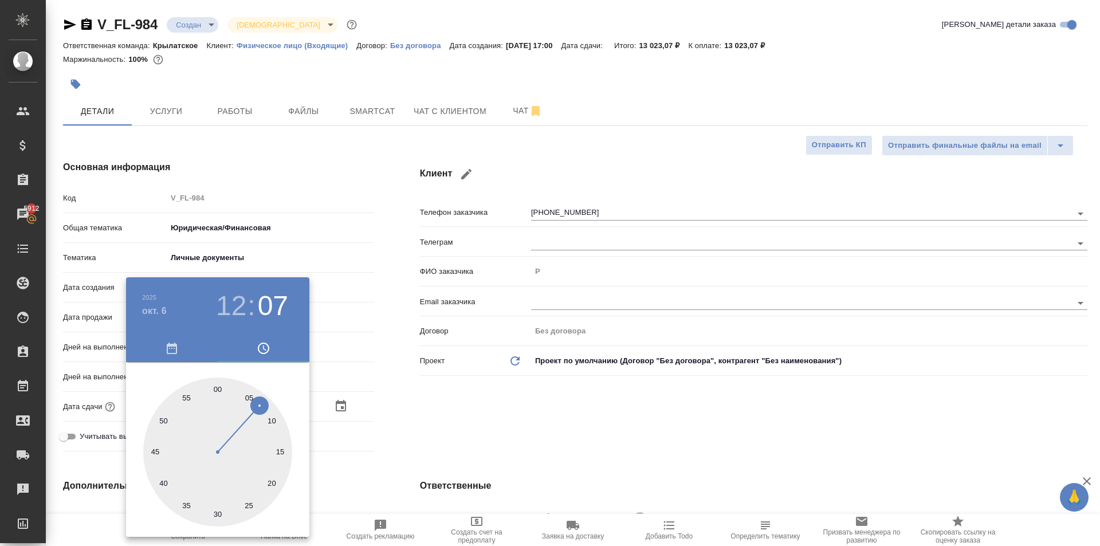
drag, startPoint x: 218, startPoint y: 387, endPoint x: 292, endPoint y: 396, distance: 73.9
click at [218, 387] on div at bounding box center [217, 452] width 149 height 149
type input "06.10.2025 12:00"
type textarea "x"
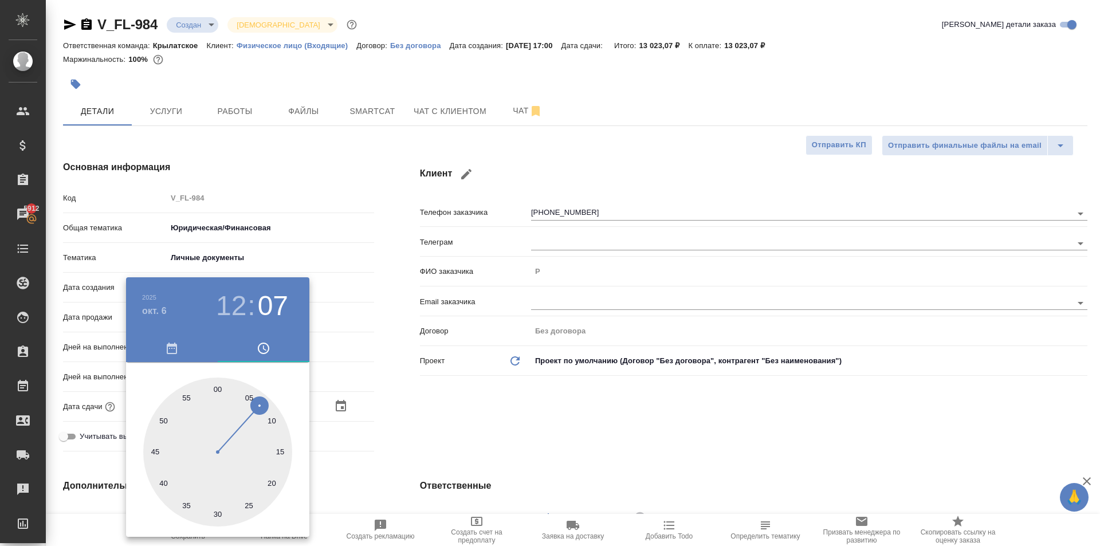
type textarea "x"
click at [217, 387] on div at bounding box center [217, 452] width 149 height 149
type textarea "x"
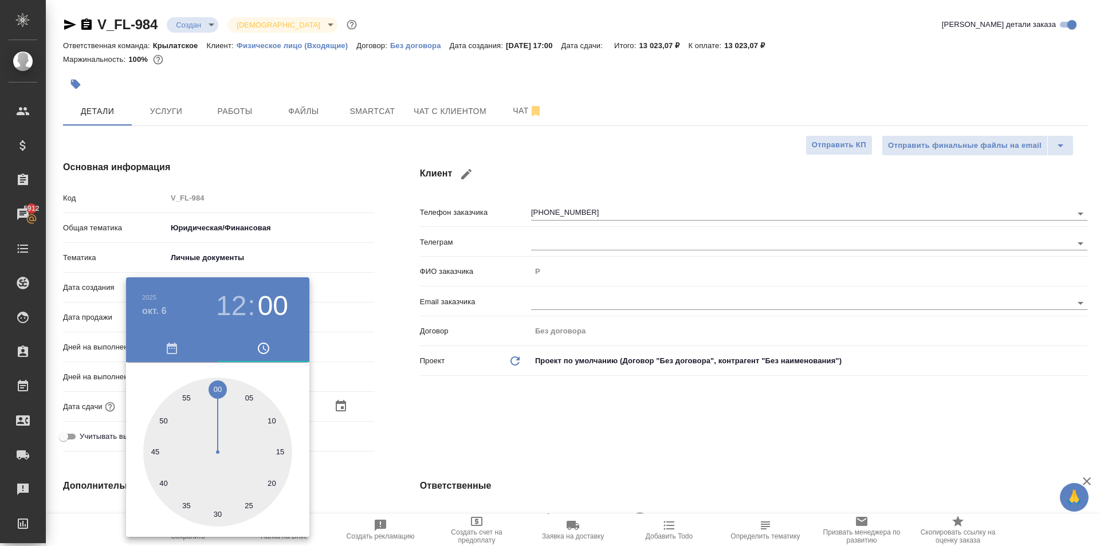
click at [402, 401] on div at bounding box center [550, 273] width 1100 height 546
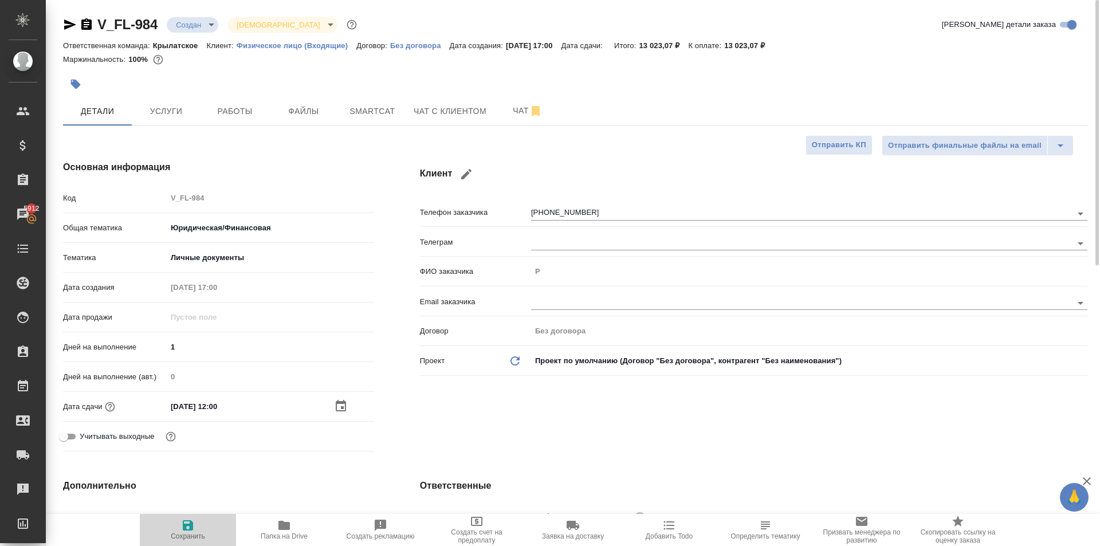
click at [193, 534] on span "Сохранить" at bounding box center [188, 536] width 34 height 8
type textarea "x"
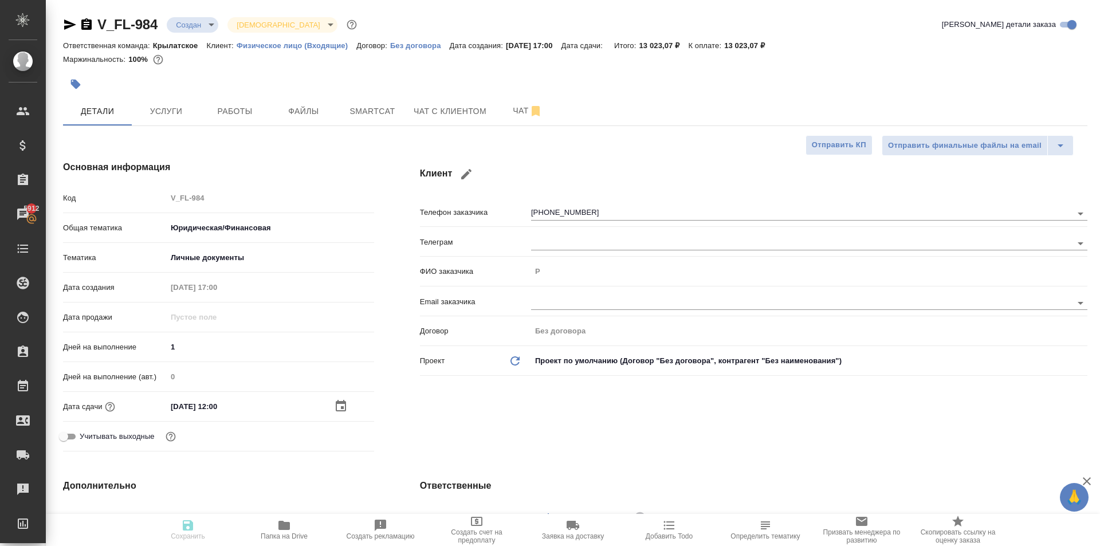
type textarea "x"
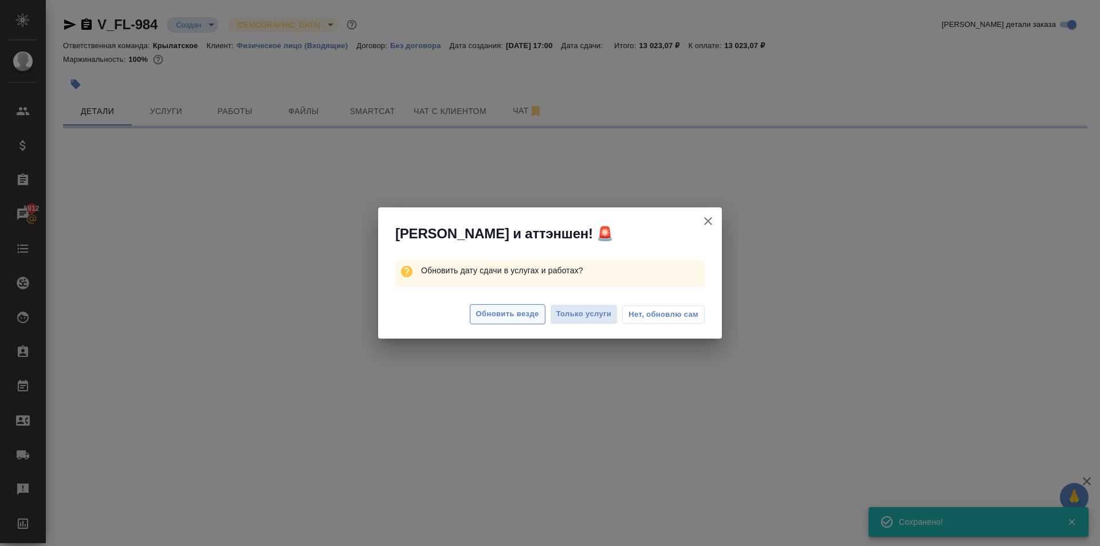
click at [486, 320] on span "Обновить везде" at bounding box center [507, 314] width 63 height 13
select select "RU"
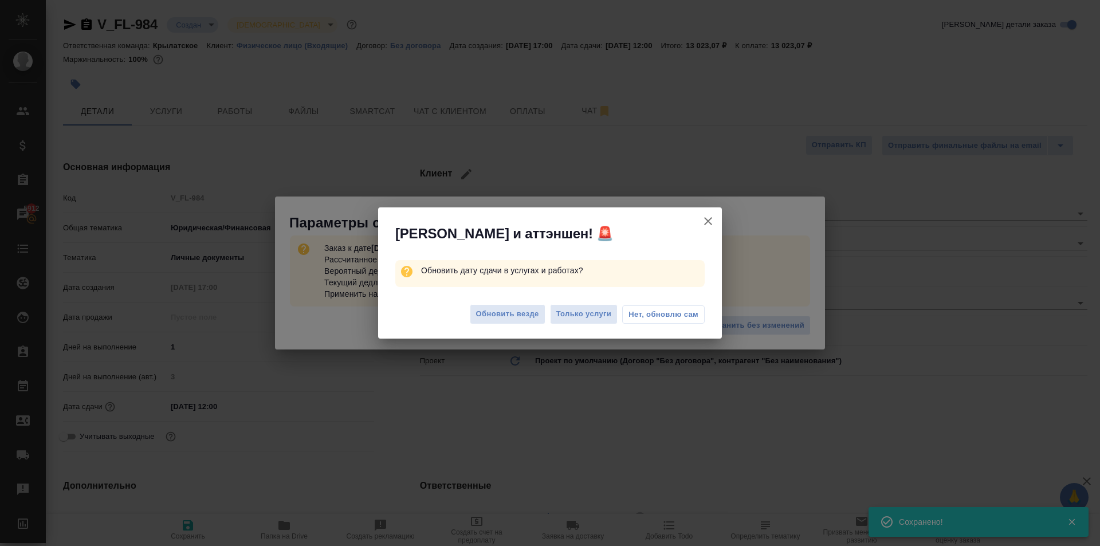
type textarea "x"
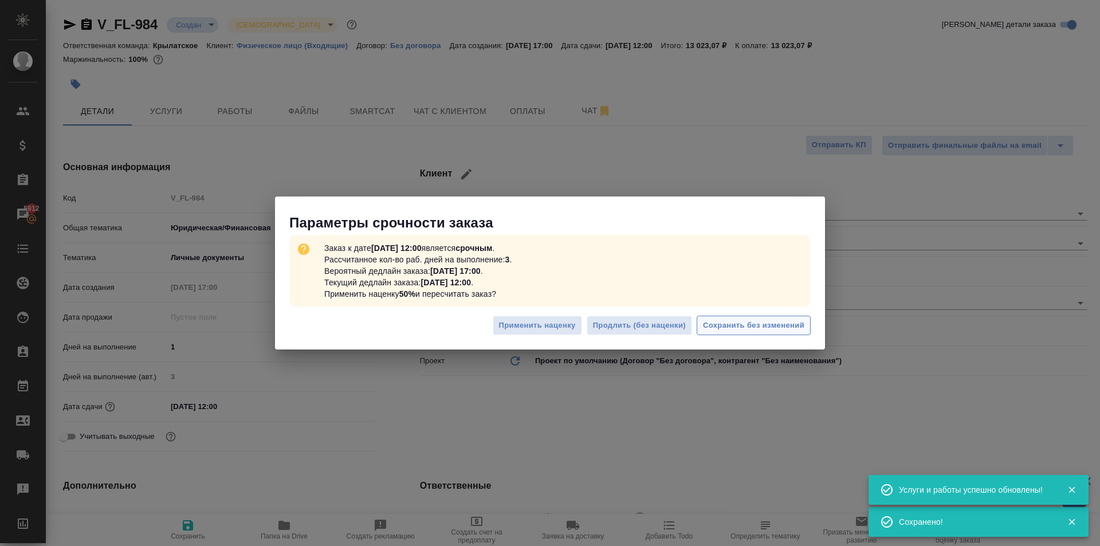
click at [763, 313] on div "Применить наценку Продлить (без наценки) Сохранить без изменений" at bounding box center [550, 330] width 550 height 40
click at [766, 319] on button "Сохранить без изменений" at bounding box center [754, 326] width 114 height 20
type textarea "x"
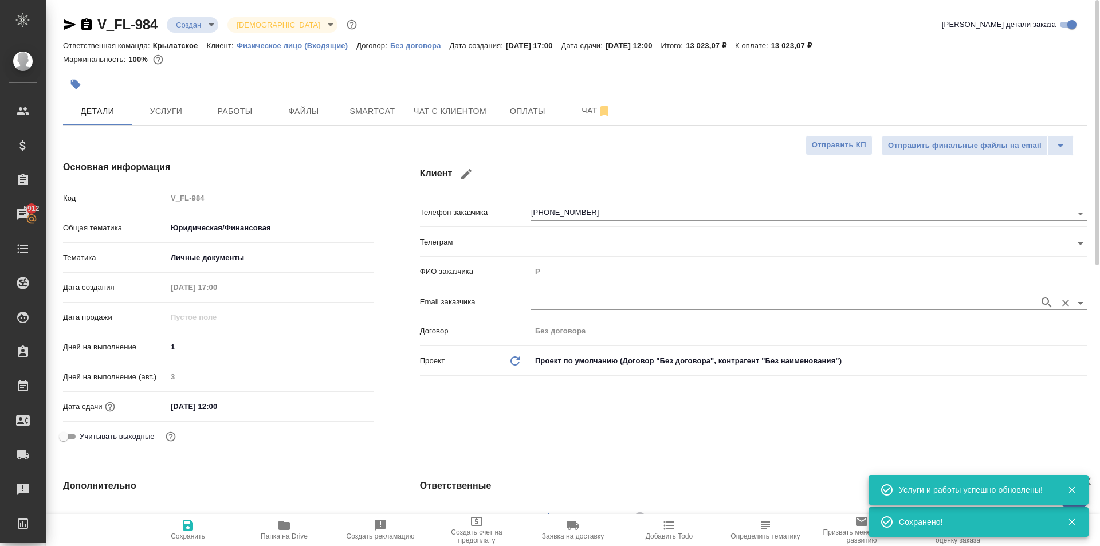
type textarea "x"
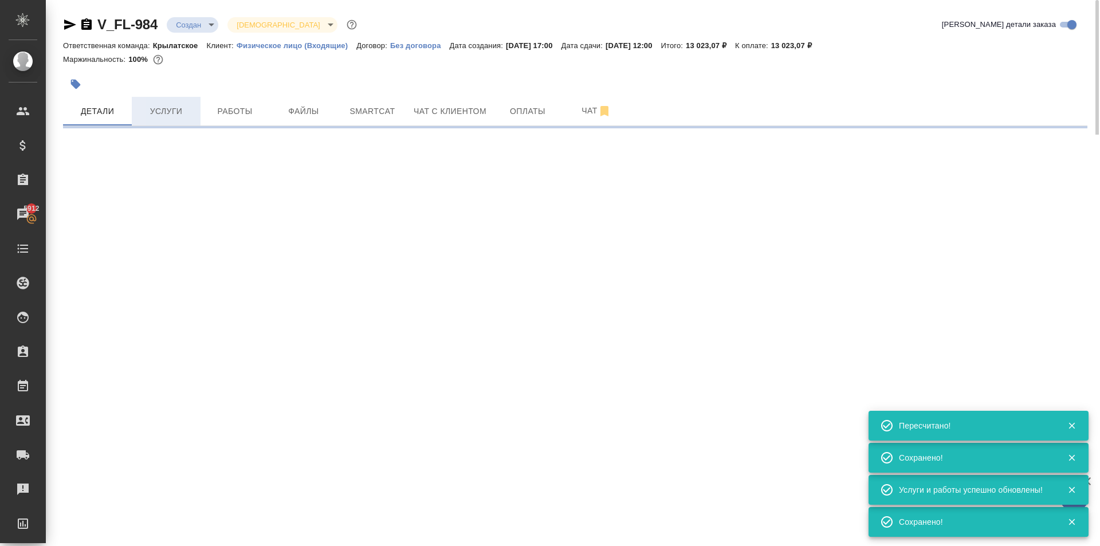
type input "urgent"
select select "RU"
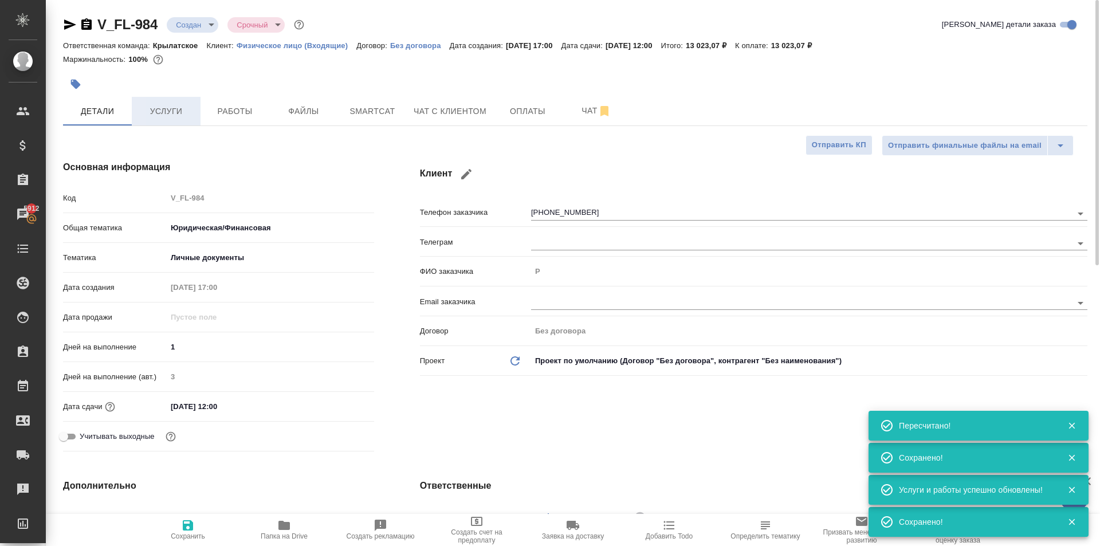
type textarea "x"
click at [185, 120] on button "Услуги" at bounding box center [166, 111] width 69 height 29
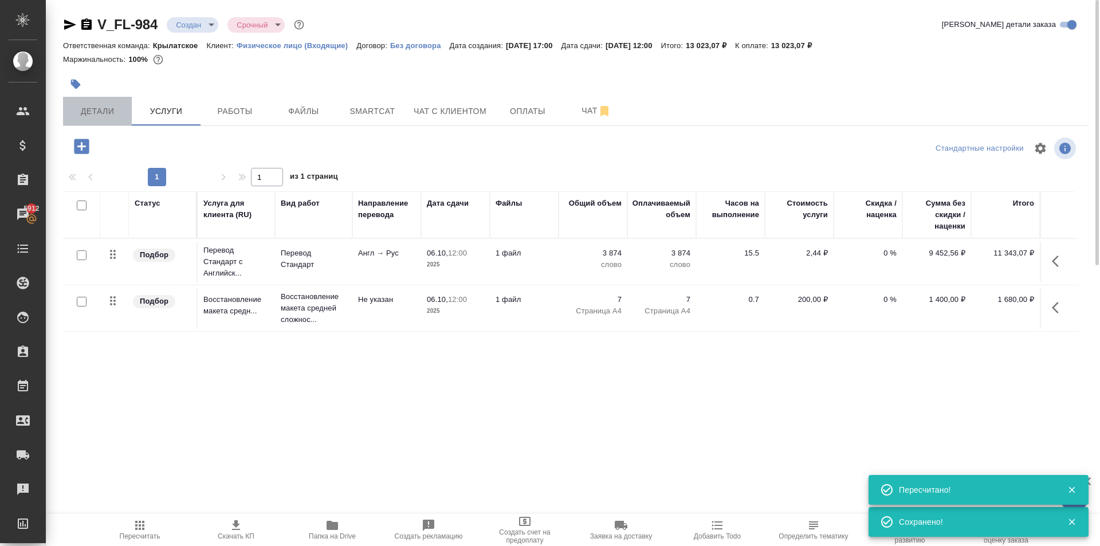
click at [107, 112] on span "Детали" at bounding box center [97, 111] width 55 height 14
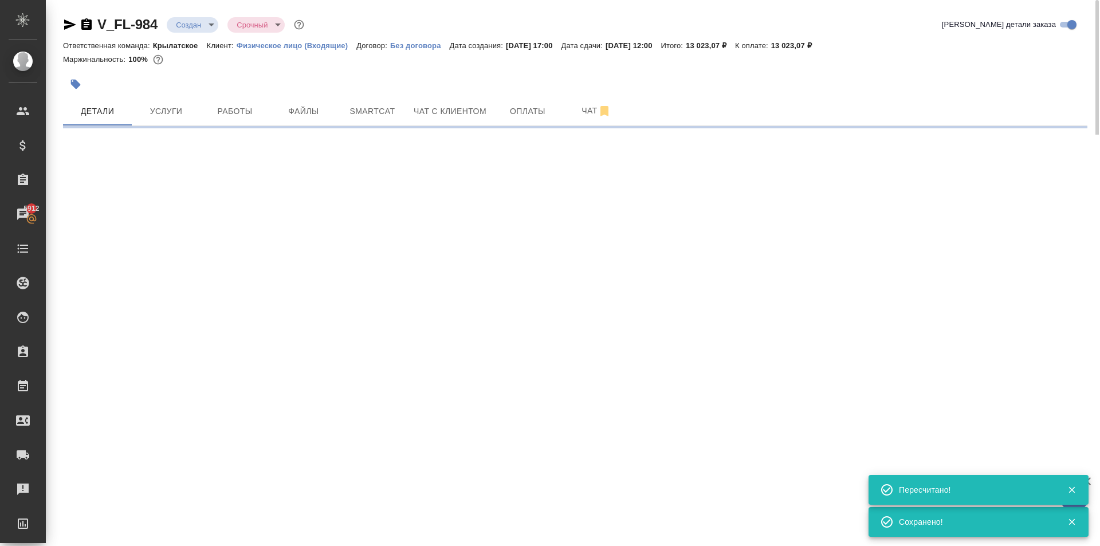
select select "RU"
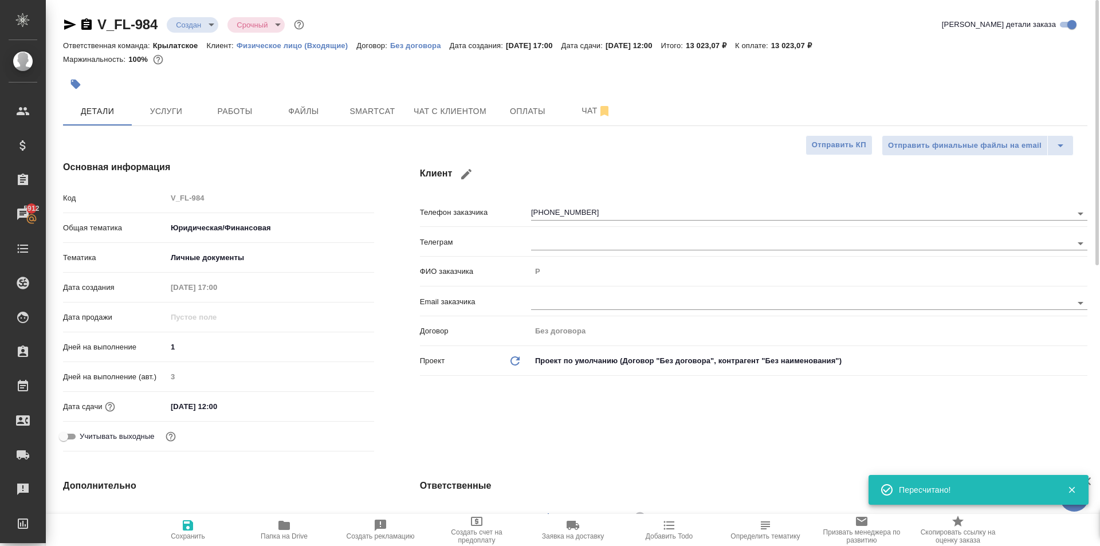
type textarea "x"
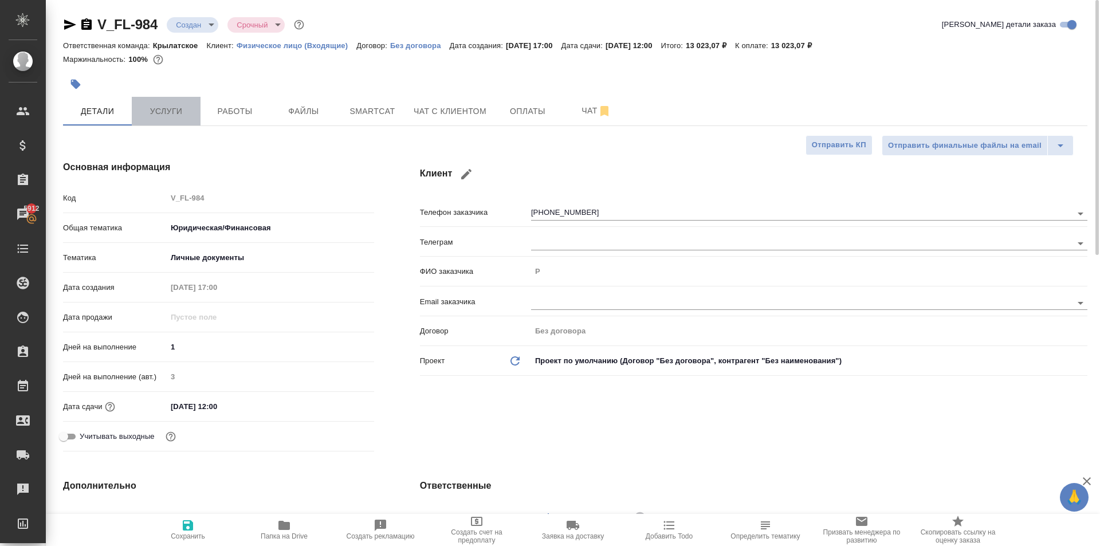
click at [163, 100] on button "Услуги" at bounding box center [166, 111] width 69 height 29
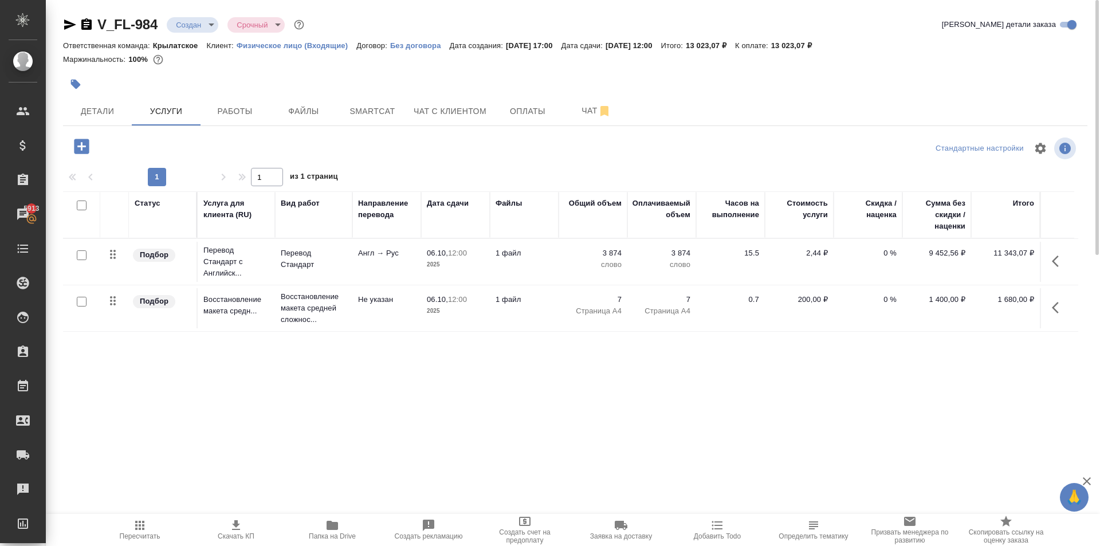
drag, startPoint x: 264, startPoint y: 508, endPoint x: 305, endPoint y: 516, distance: 42.1
click at [287, 500] on div ".cls-1 fill:#fff; AWATERA Kasymov Timur Клиенты Спецификации Заказы 5913 Чаты T…" at bounding box center [550, 273] width 1100 height 546
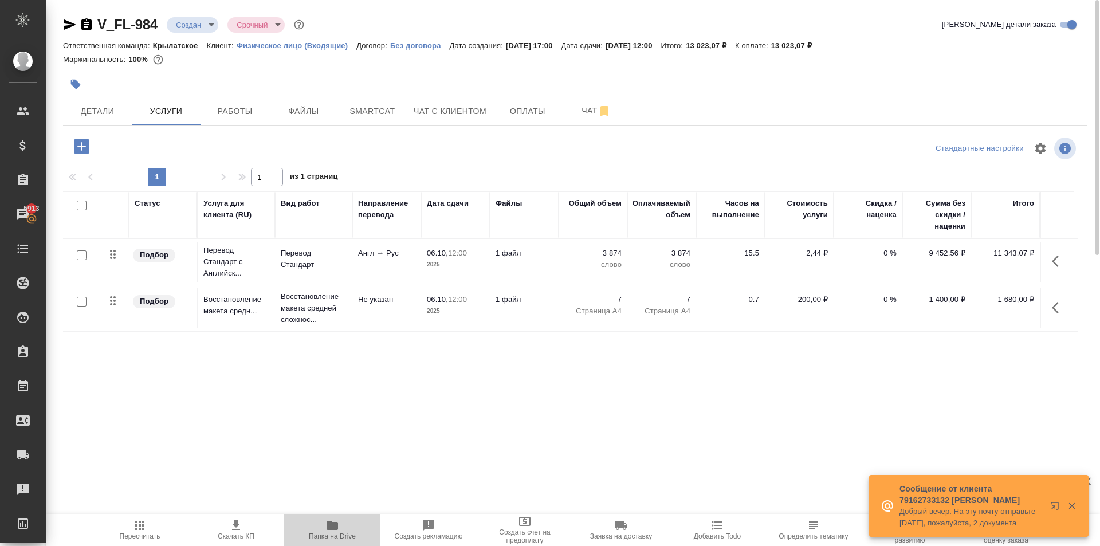
click at [327, 533] on span "Папка на Drive" at bounding box center [332, 536] width 47 height 8
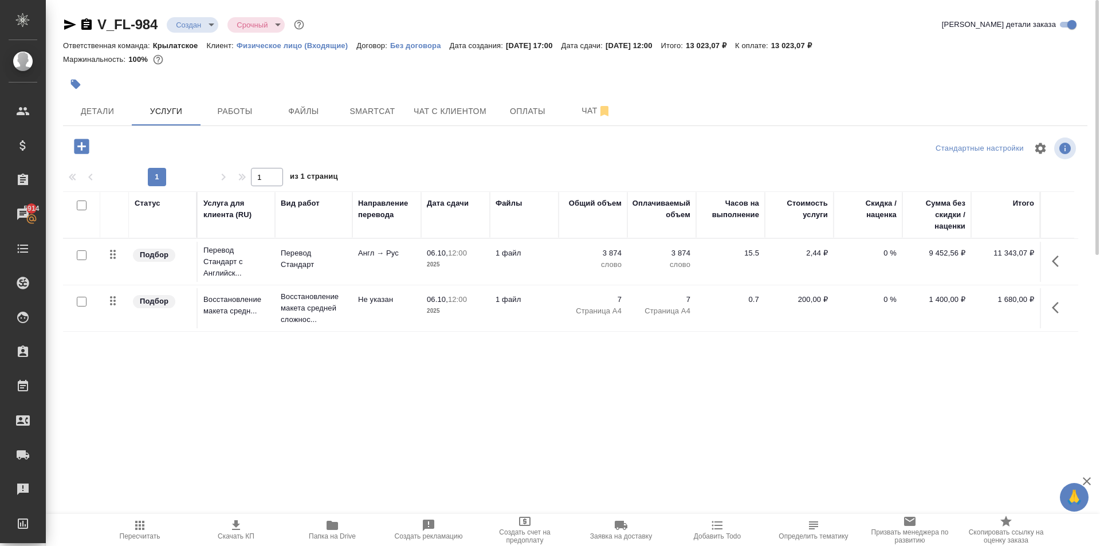
click at [73, 144] on icon "button" at bounding box center [82, 146] width 20 height 20
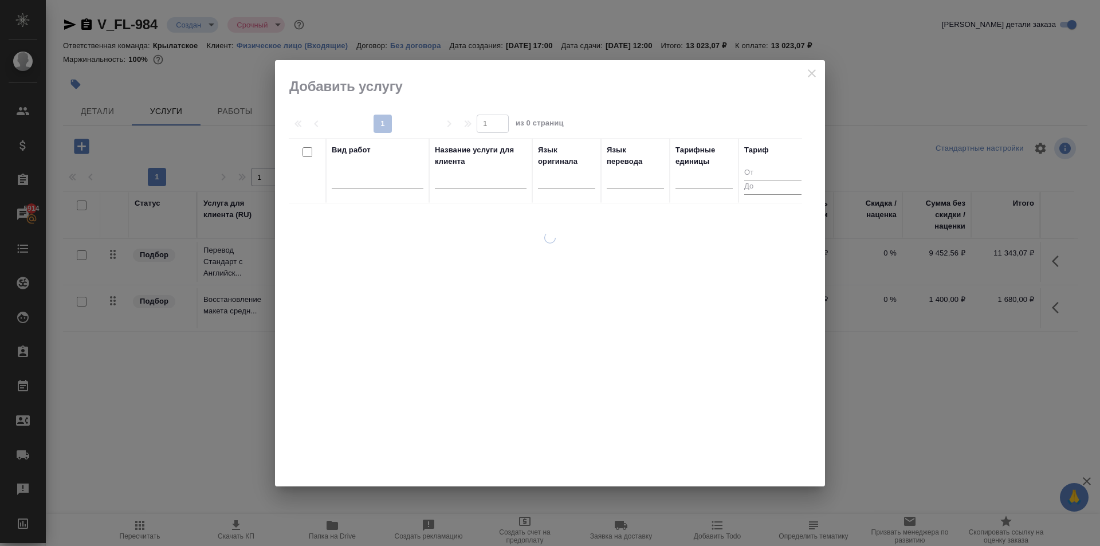
click at [365, 164] on div "Вид работ" at bounding box center [378, 170] width 92 height 53
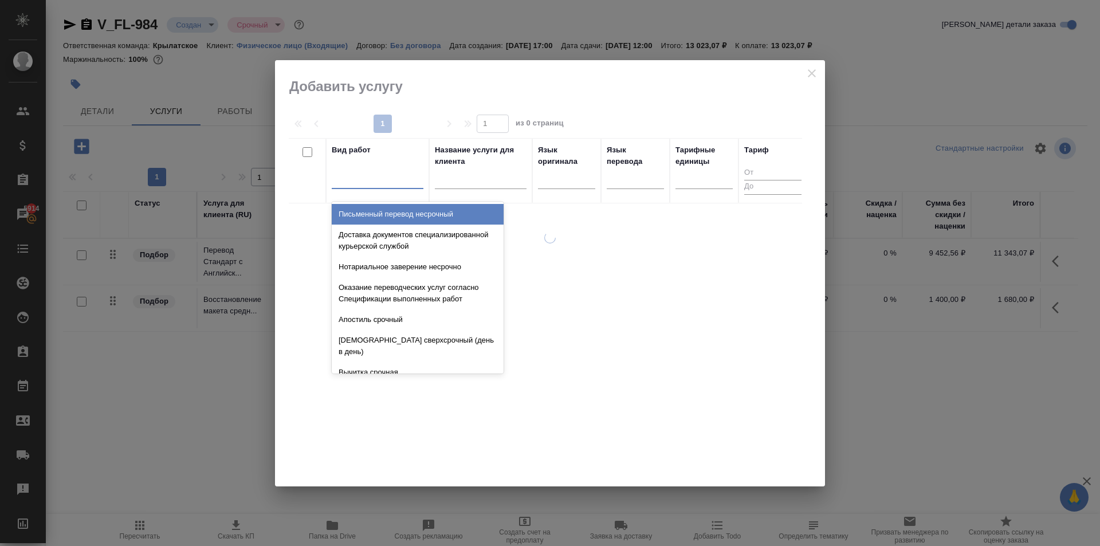
click at [371, 171] on div at bounding box center [378, 177] width 92 height 17
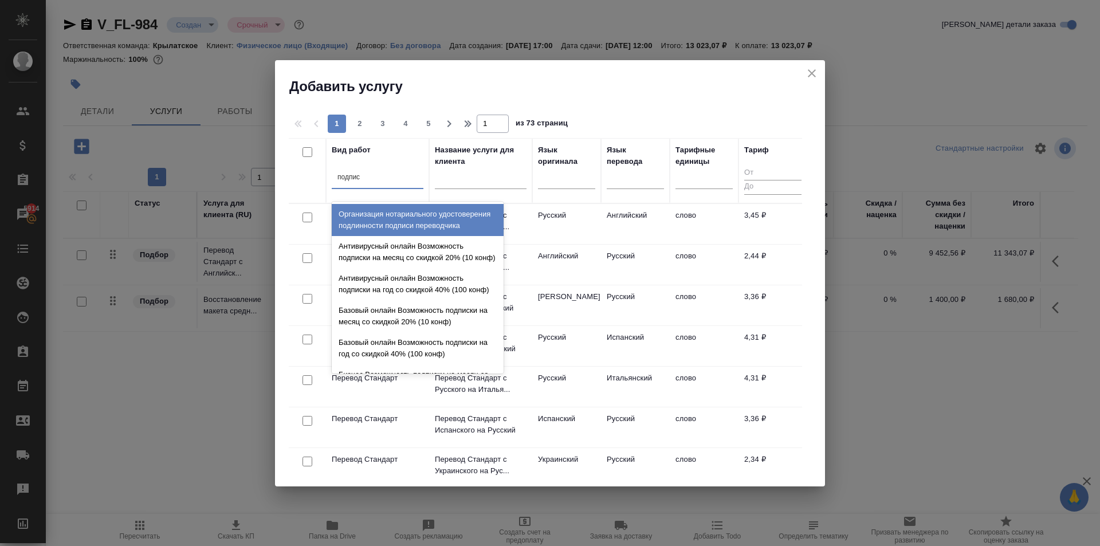
type input "подписи"
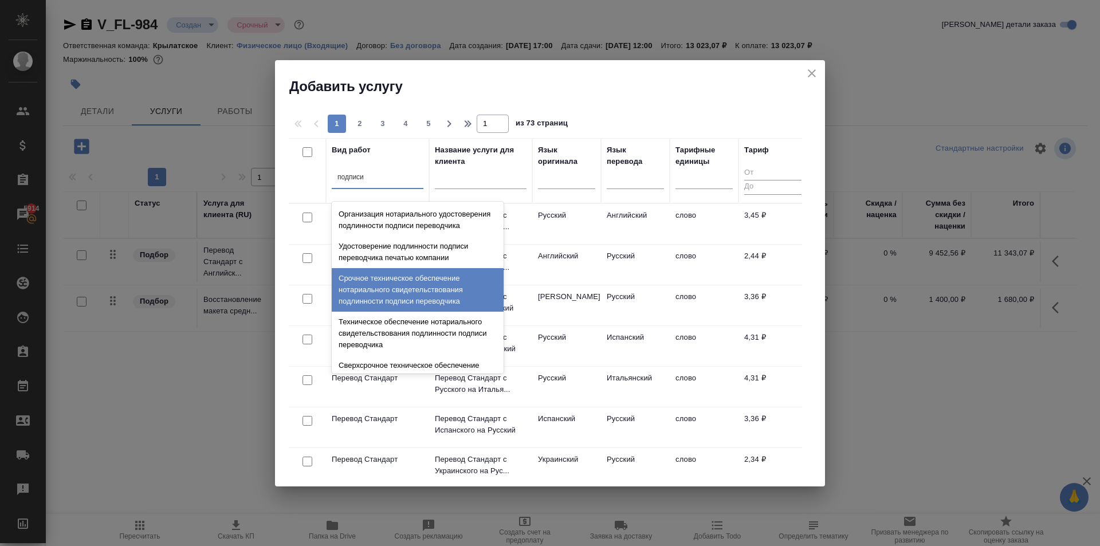
drag, startPoint x: 473, startPoint y: 313, endPoint x: 467, endPoint y: 340, distance: 27.7
click at [467, 340] on div "Организация нотариального удостоверения подлинности подписи переводчика Удостов…" at bounding box center [418, 288] width 172 height 172
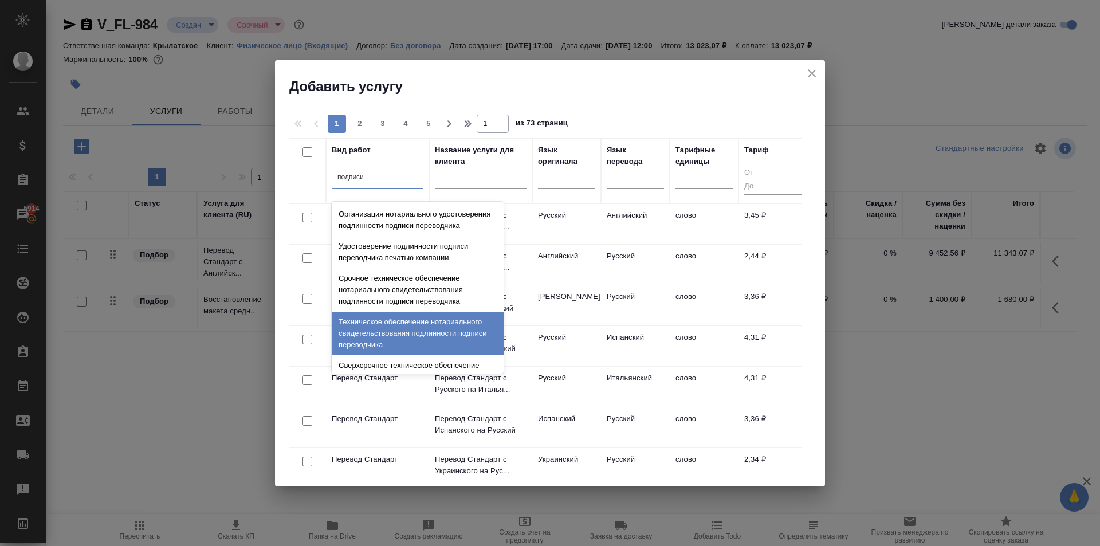
click at [466, 339] on div "Техническое обеспечение нотариального свидетельствования подлинности подписи пе…" at bounding box center [418, 334] width 172 height 44
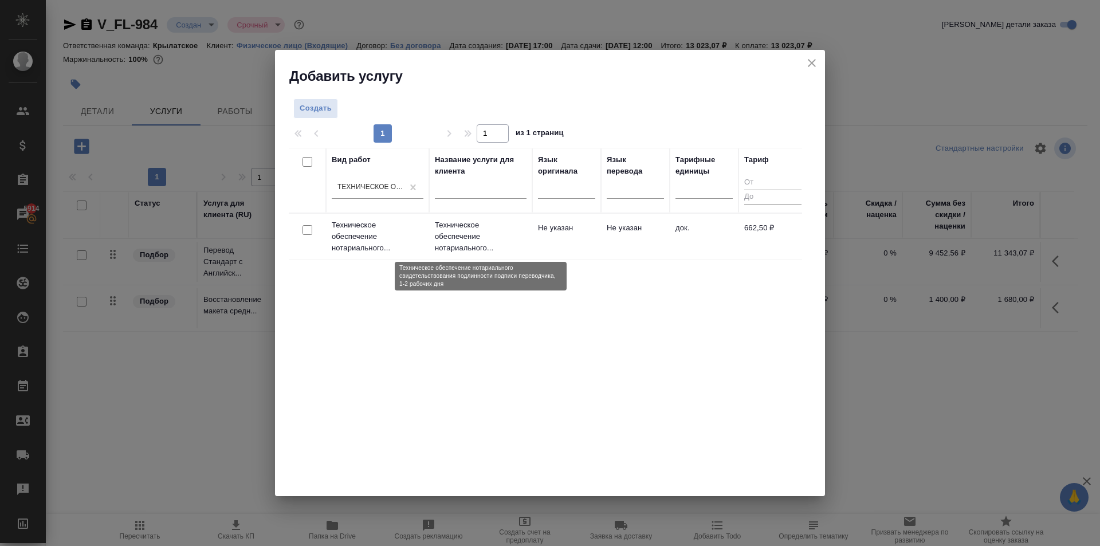
click at [515, 241] on p "Техническое обеспечение нотариального..." at bounding box center [481, 236] width 92 height 34
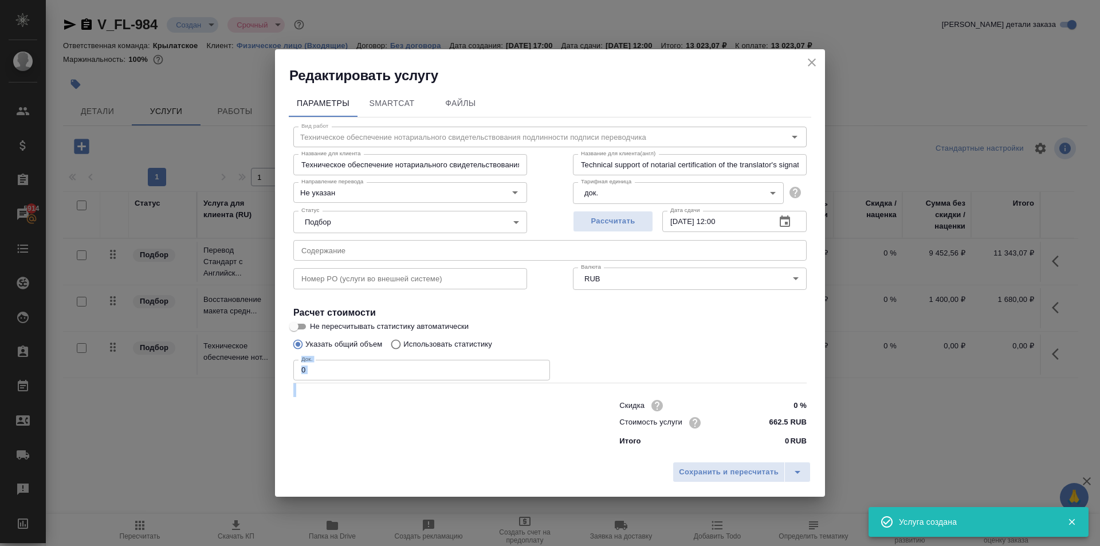
drag, startPoint x: 332, startPoint y: 357, endPoint x: 250, endPoint y: 348, distance: 82.5
click at [250, 348] on div "Редактировать услугу Параметры SmartCat Файлы Вид работ Техническое обеспечение…" at bounding box center [550, 273] width 1100 height 546
click at [312, 365] on input "0" at bounding box center [421, 370] width 257 height 21
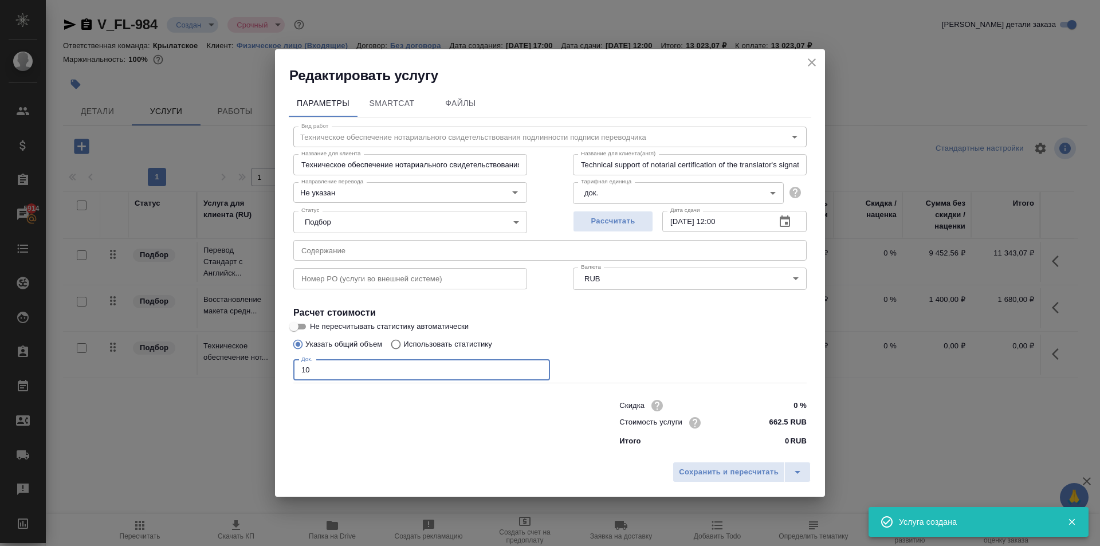
type input "1"
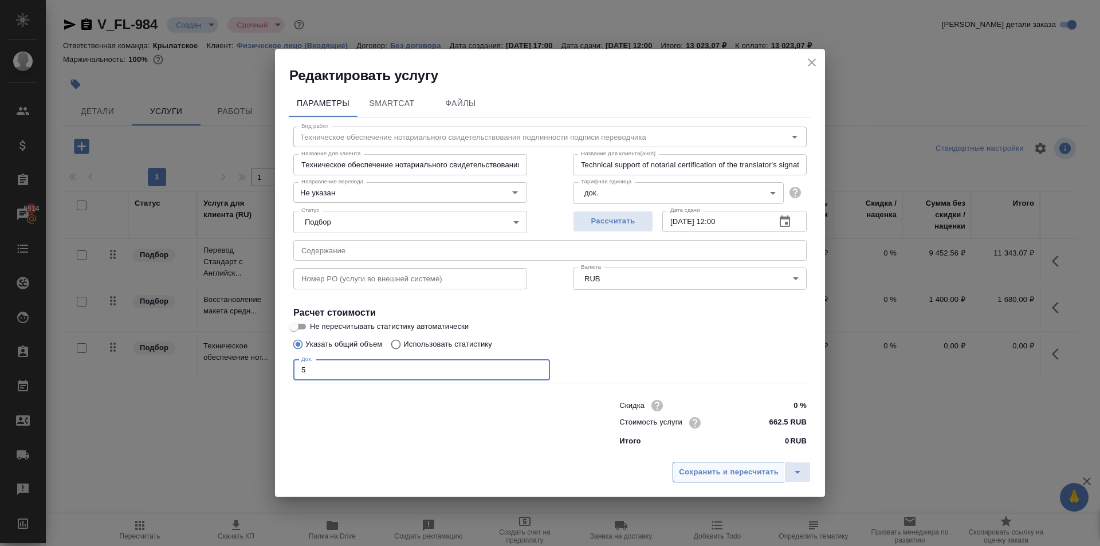
type input "5"
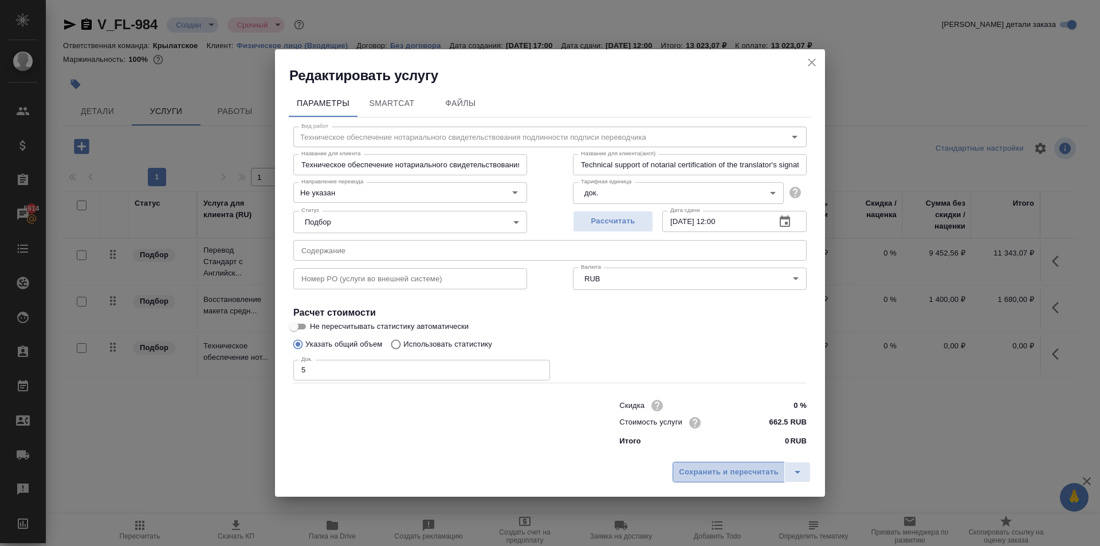
drag, startPoint x: 706, startPoint y: 475, endPoint x: 695, endPoint y: 476, distance: 10.4
click at [695, 476] on span "Сохранить и пересчитать" at bounding box center [729, 472] width 100 height 13
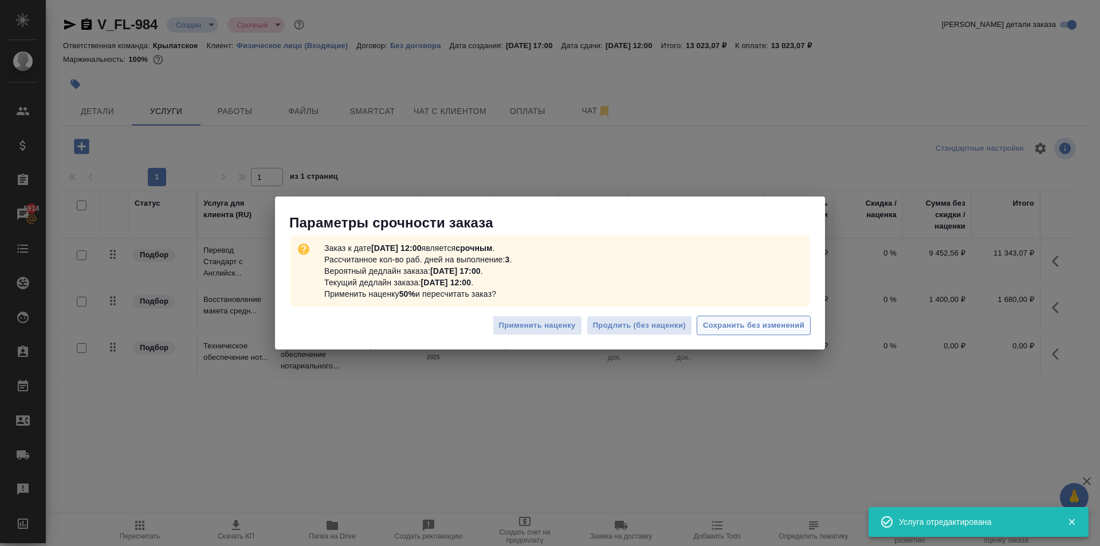
click at [750, 323] on span "Сохранить без изменений" at bounding box center [753, 325] width 101 height 13
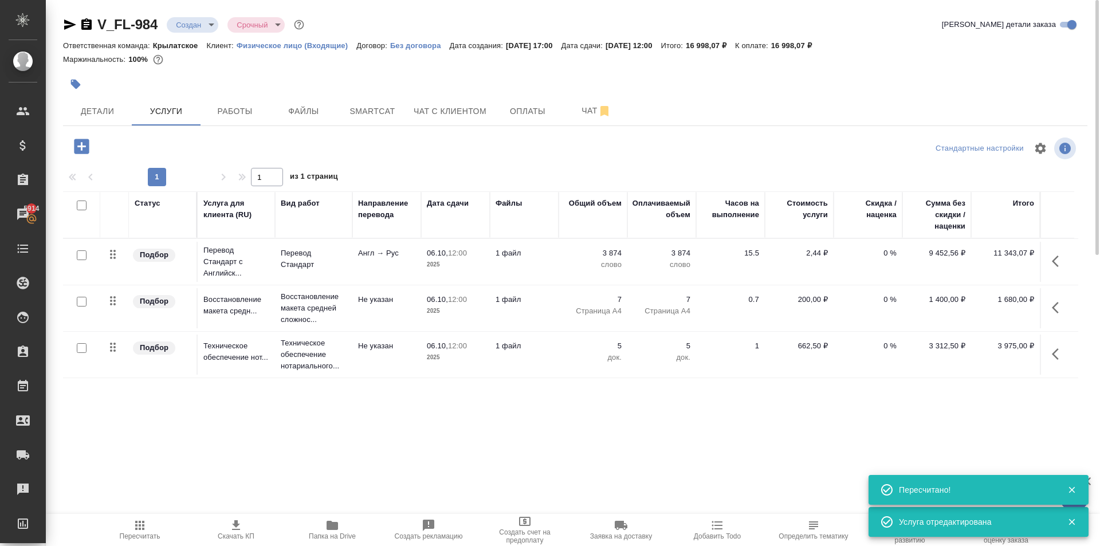
click at [164, 532] on span "Пересчитать" at bounding box center [140, 529] width 82 height 22
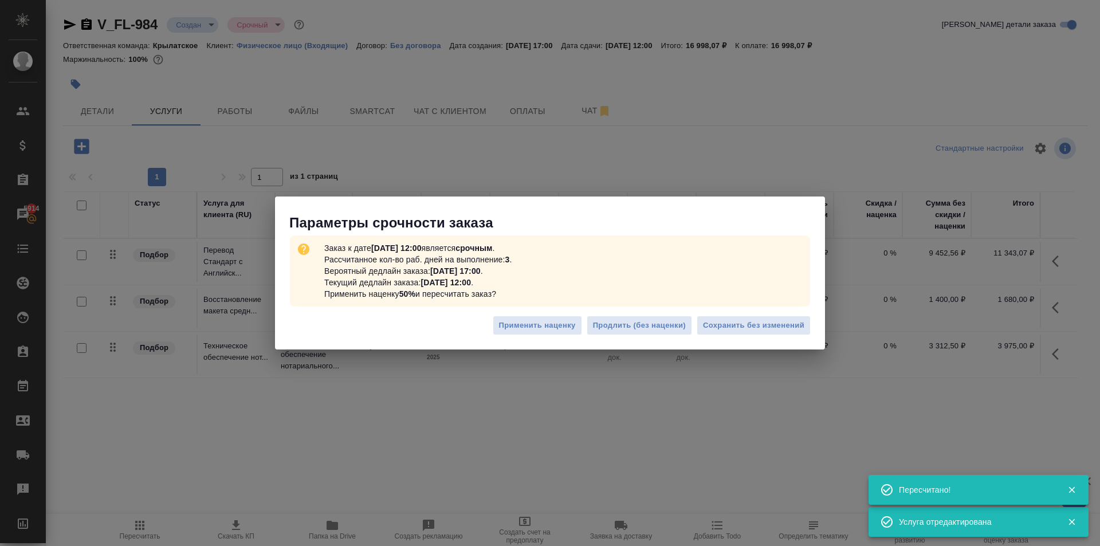
click at [717, 310] on div "Применить наценку Продлить (без наценки) Сохранить без изменений" at bounding box center [550, 330] width 550 height 40
click at [724, 316] on button "Сохранить без изменений" at bounding box center [754, 326] width 114 height 20
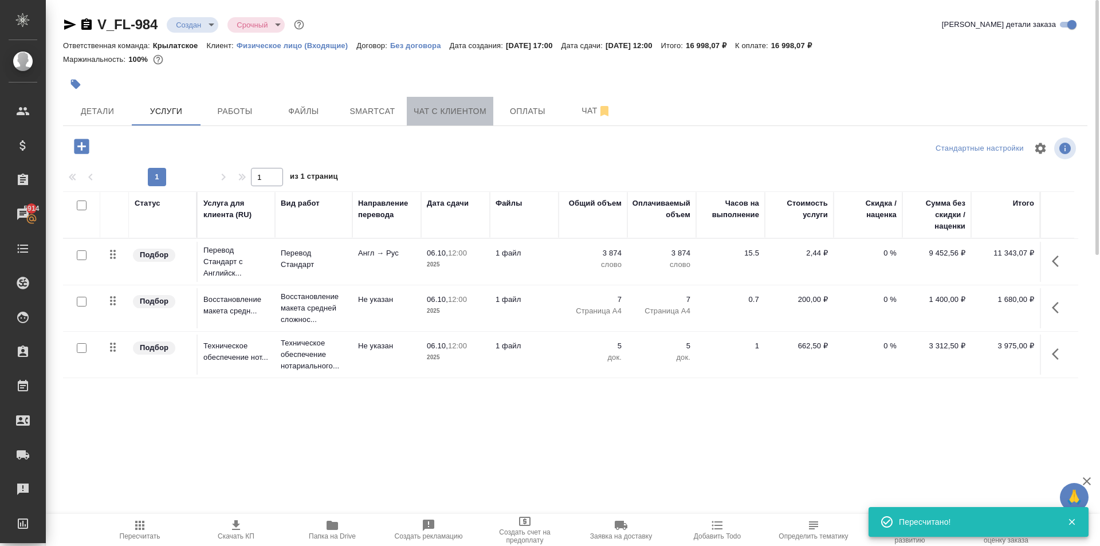
click at [465, 108] on span "Чат с клиентом" at bounding box center [450, 111] width 73 height 14
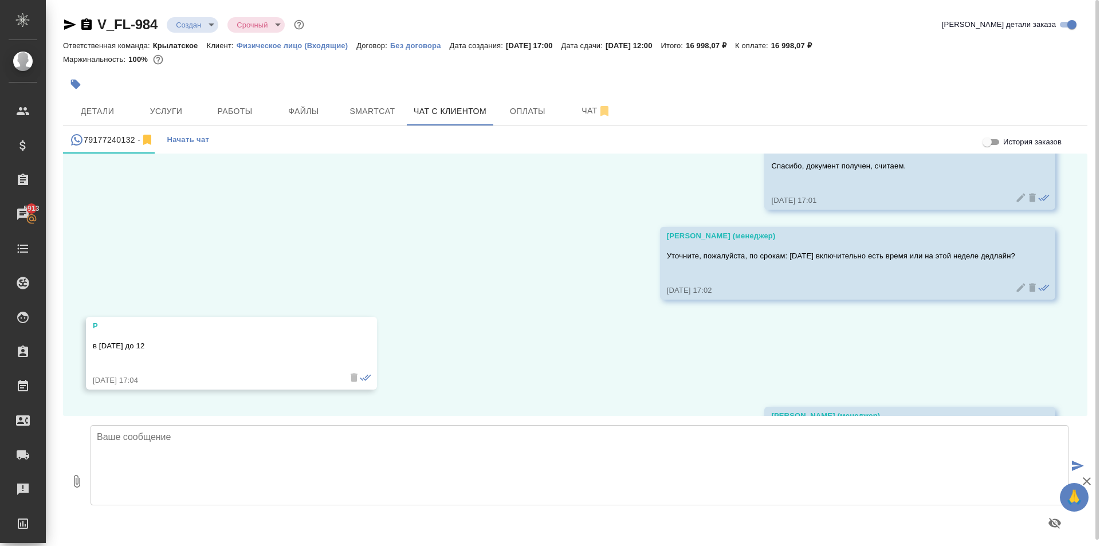
scroll to position [950, 0]
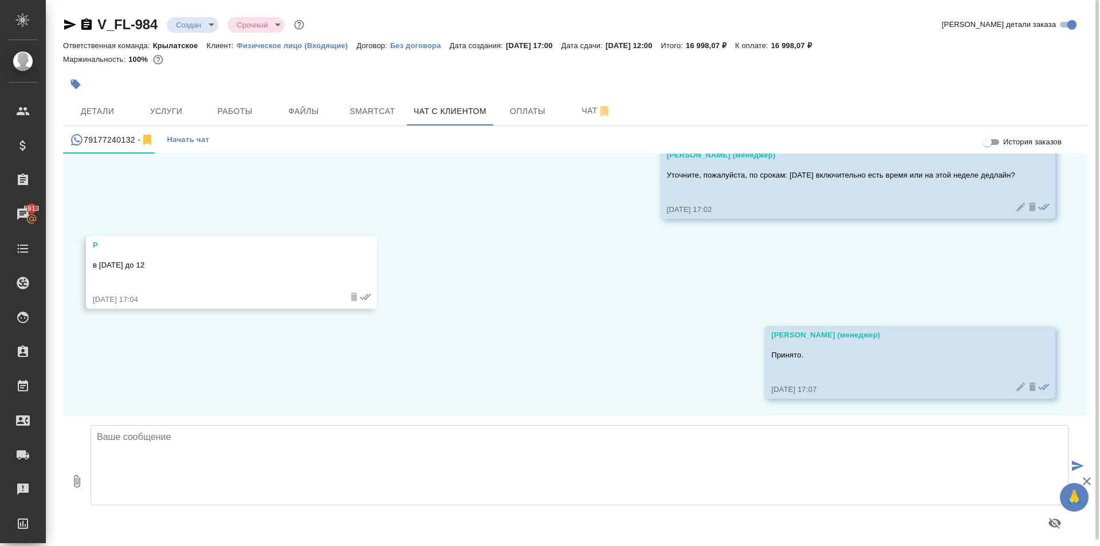
click at [323, 344] on div "02.10, четверг P добрый день 02.10.25, 16:44 P Подскажите, сколько будет стоить…" at bounding box center [575, 285] width 1024 height 262
click at [176, 109] on span "Услуги" at bounding box center [166, 111] width 55 height 14
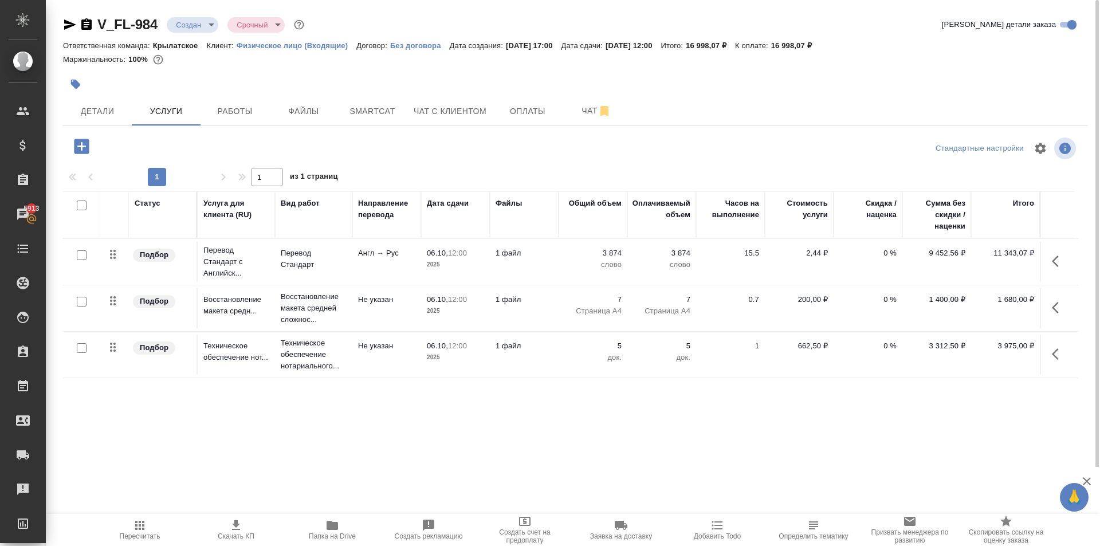
click at [501, 154] on div at bounding box center [574, 148] width 341 height 27
click at [120, 524] on span "Пересчитать" at bounding box center [140, 529] width 82 height 22
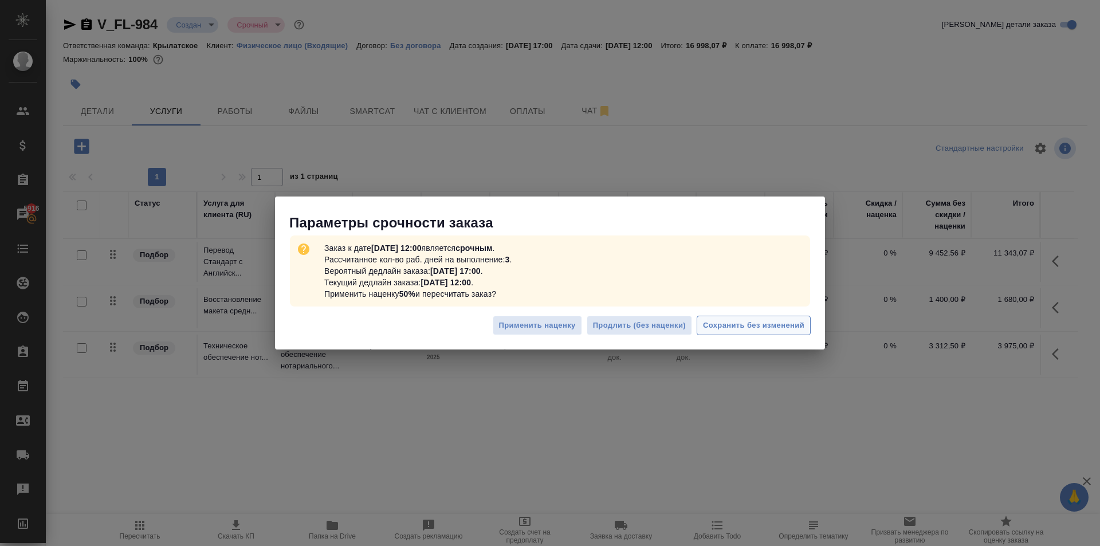
click at [798, 328] on span "Сохранить без изменений" at bounding box center [753, 325] width 101 height 13
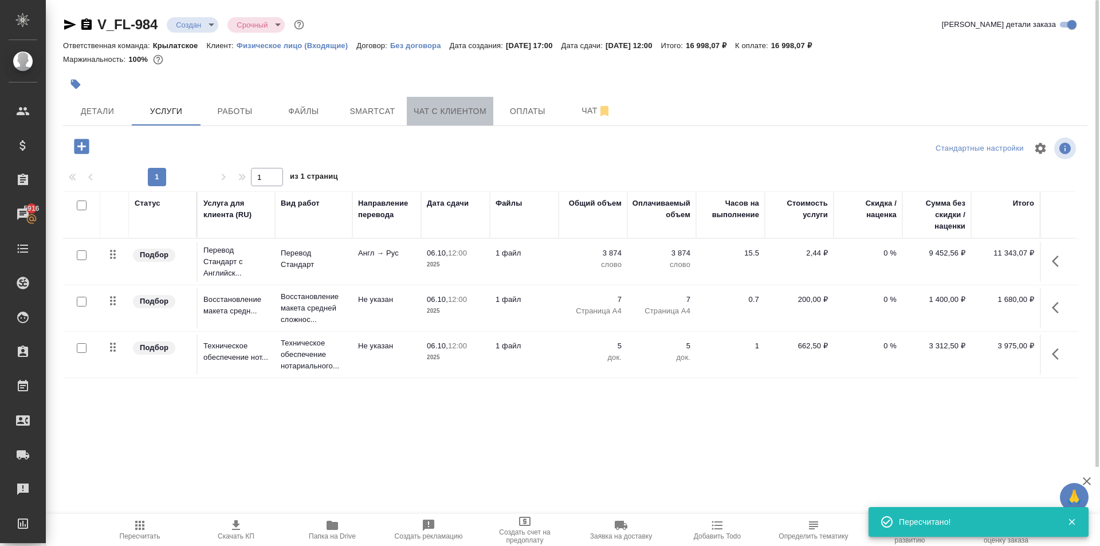
click at [457, 116] on span "Чат с клиентом" at bounding box center [450, 111] width 73 height 14
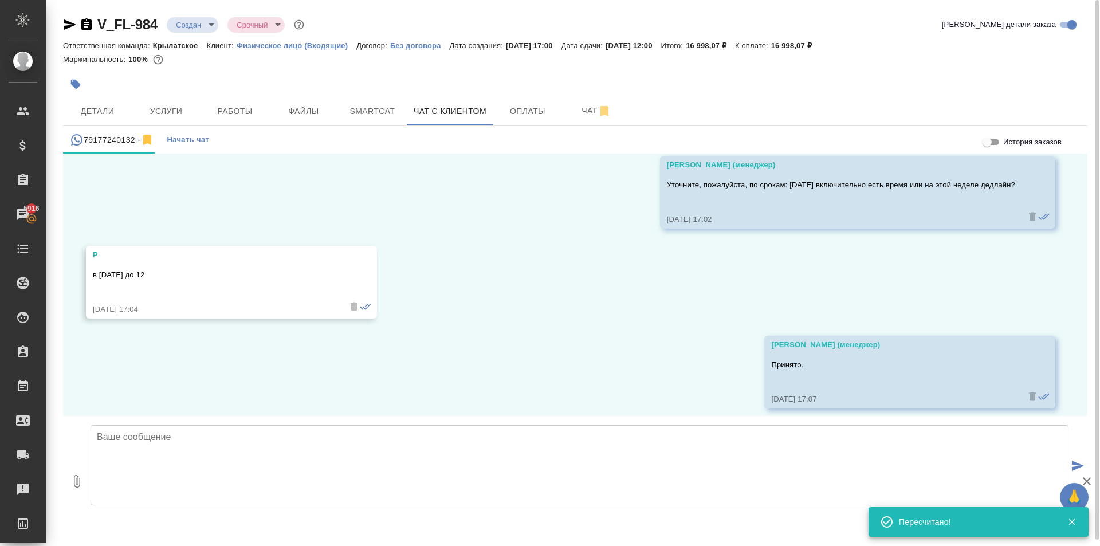
scroll to position [950, 0]
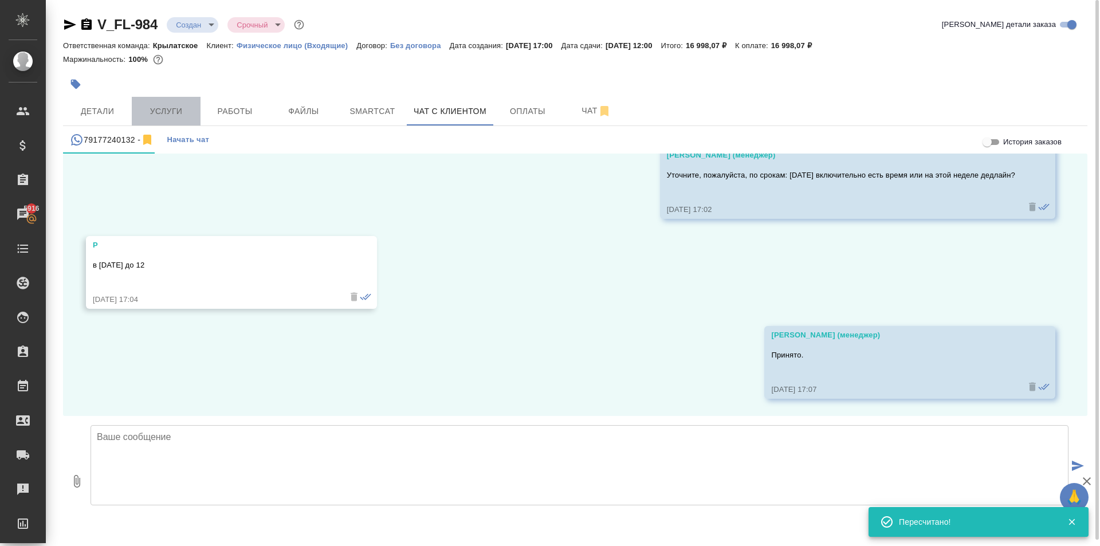
click at [176, 111] on span "Услуги" at bounding box center [166, 111] width 55 height 14
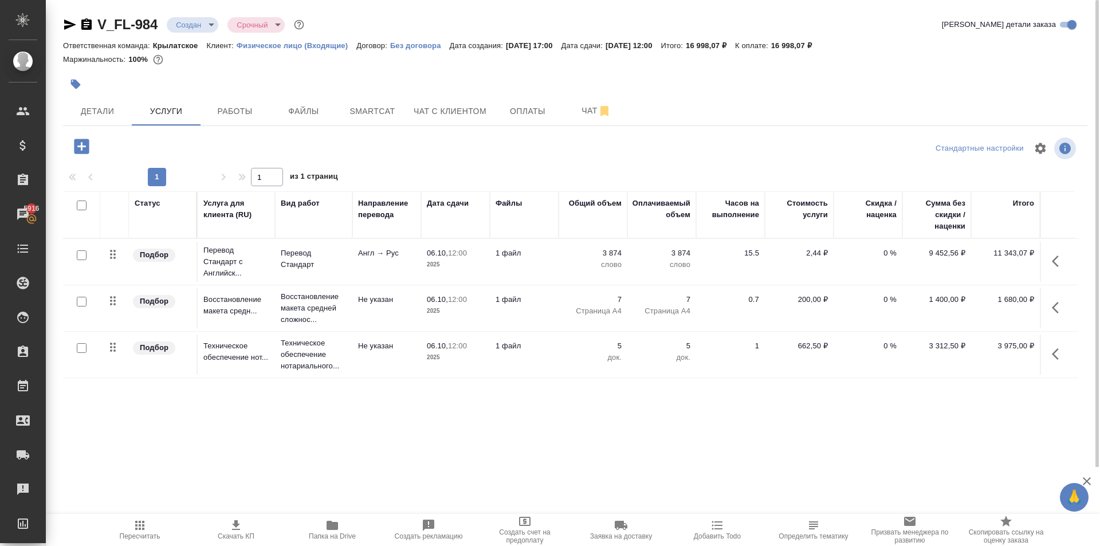
click at [802, 77] on div at bounding box center [575, 84] width 1024 height 25
click at [594, 96] on div "V_FL-984 Создан new Срочный urgent Кратко детали заказа Ответственная команда: …" at bounding box center [575, 233] width 1037 height 467
click at [470, 115] on span "Чат с клиентом" at bounding box center [450, 111] width 73 height 14
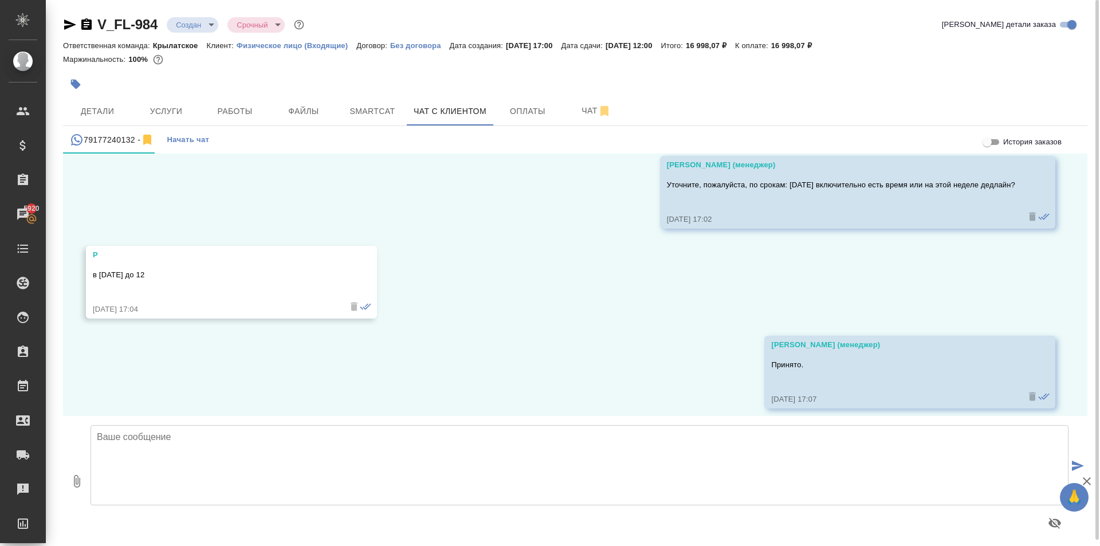
scroll to position [950, 0]
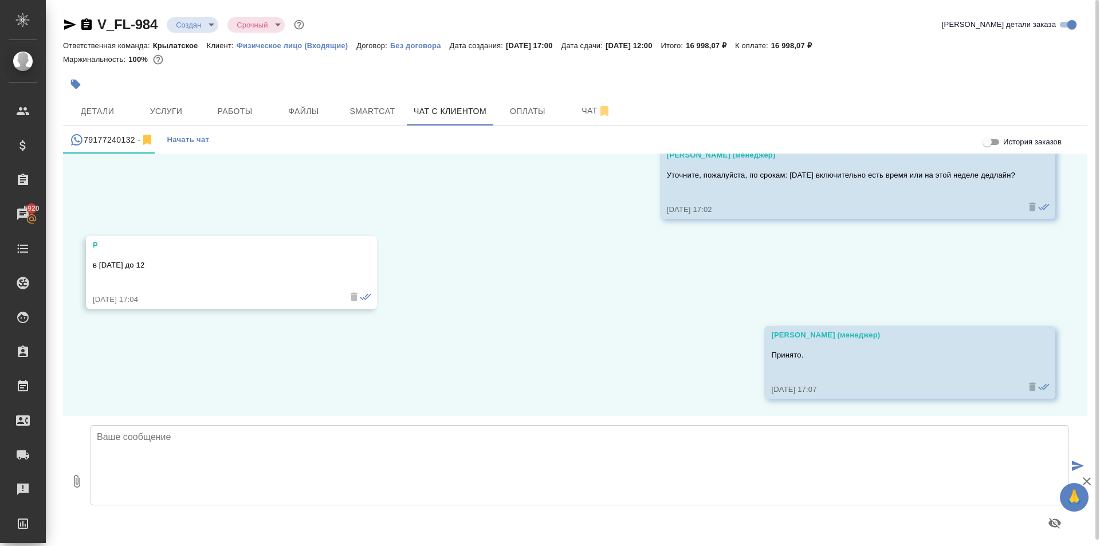
click at [310, 431] on textarea at bounding box center [580, 465] width 978 height 80
paste textarea "Направляем расчёт стоимости по Вашему запросу. Срок исполнения: 2 рабочих дня. …"
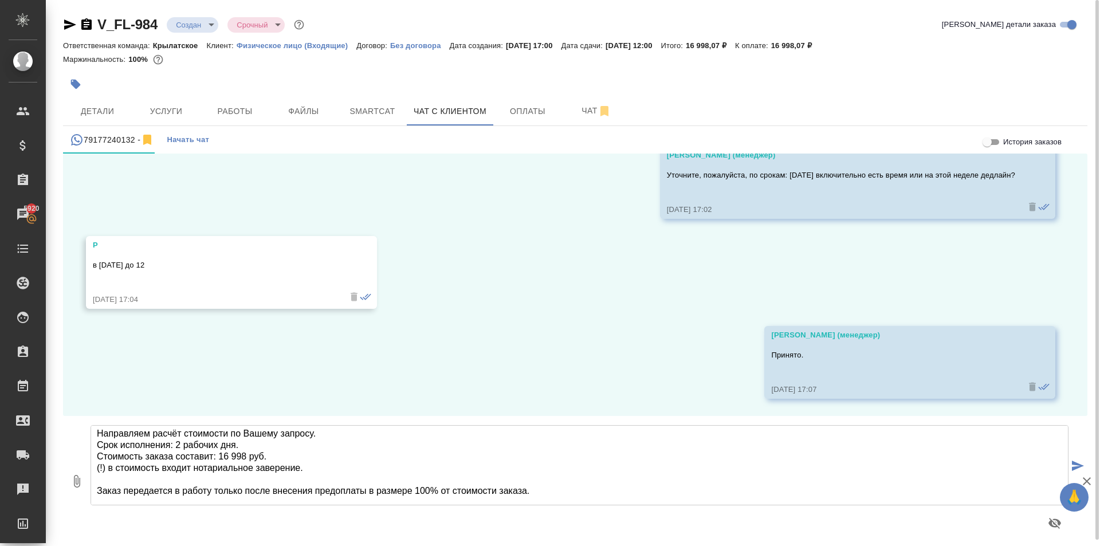
scroll to position [0, 0]
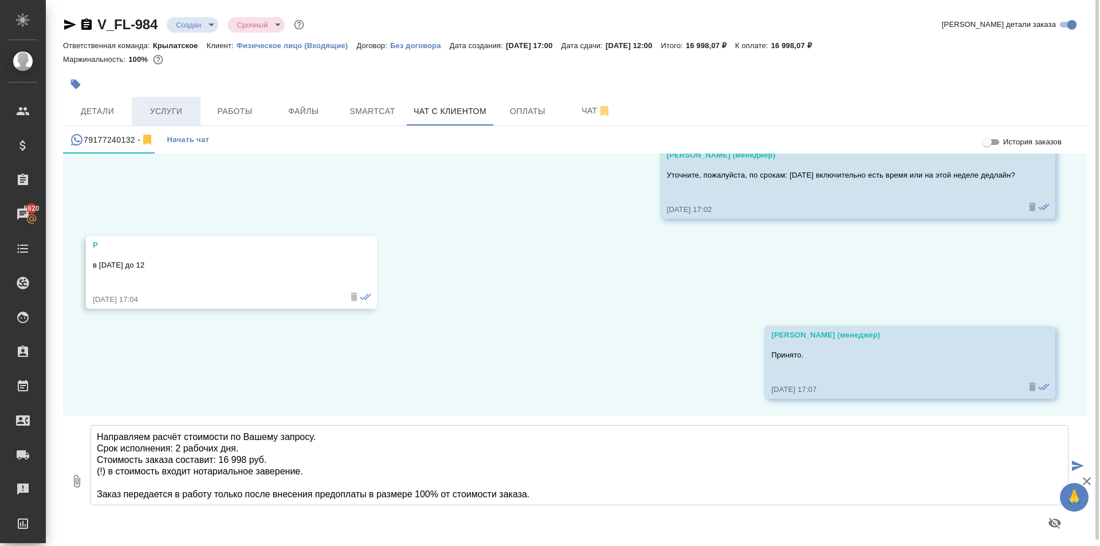
type textarea "Направляем расчёт стоимости по Вашему запросу. Срок исполнения: 2 рабочих дня. …"
click at [188, 112] on span "Услуги" at bounding box center [166, 111] width 55 height 14
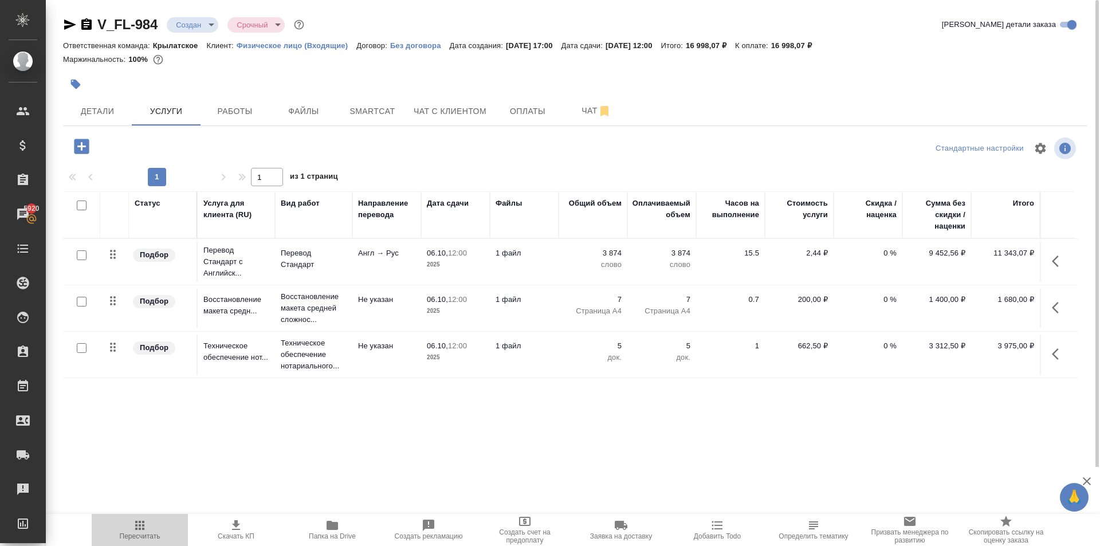
click at [136, 535] on span "Пересчитать" at bounding box center [140, 536] width 41 height 8
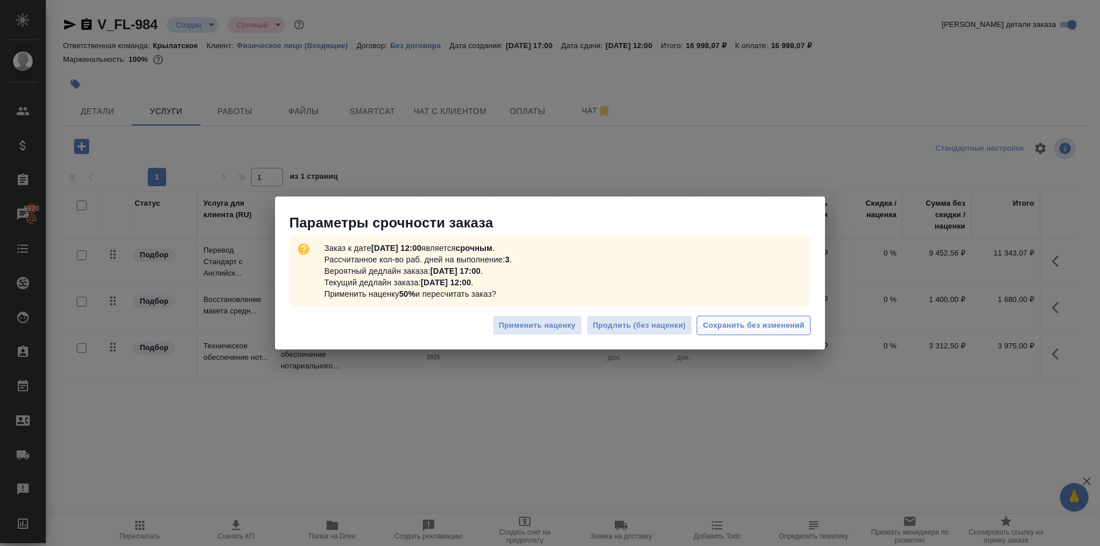
click at [765, 329] on span "Сохранить без изменений" at bounding box center [753, 325] width 101 height 13
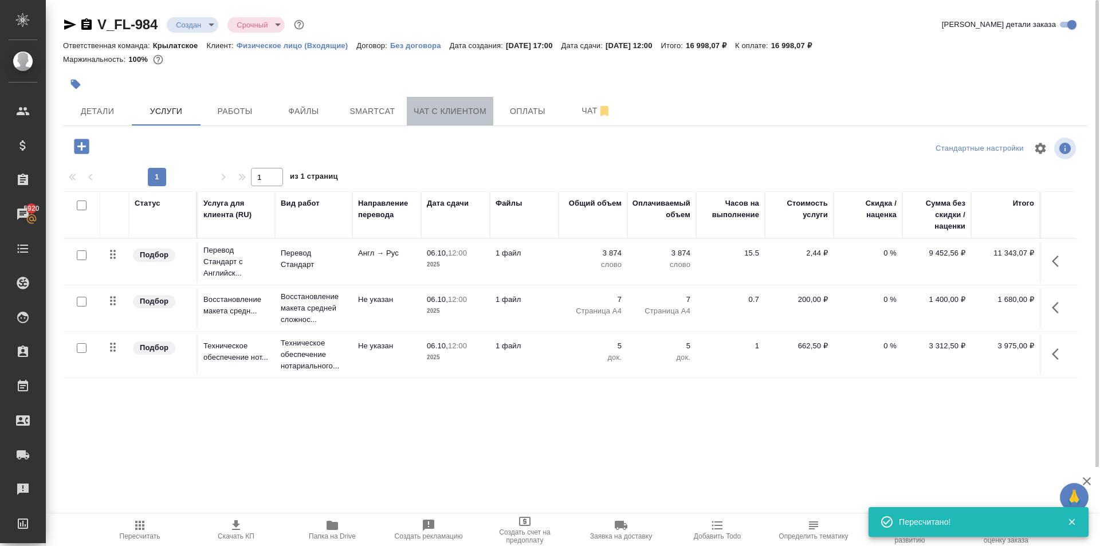
click at [469, 112] on span "Чат с клиентом" at bounding box center [450, 111] width 73 height 14
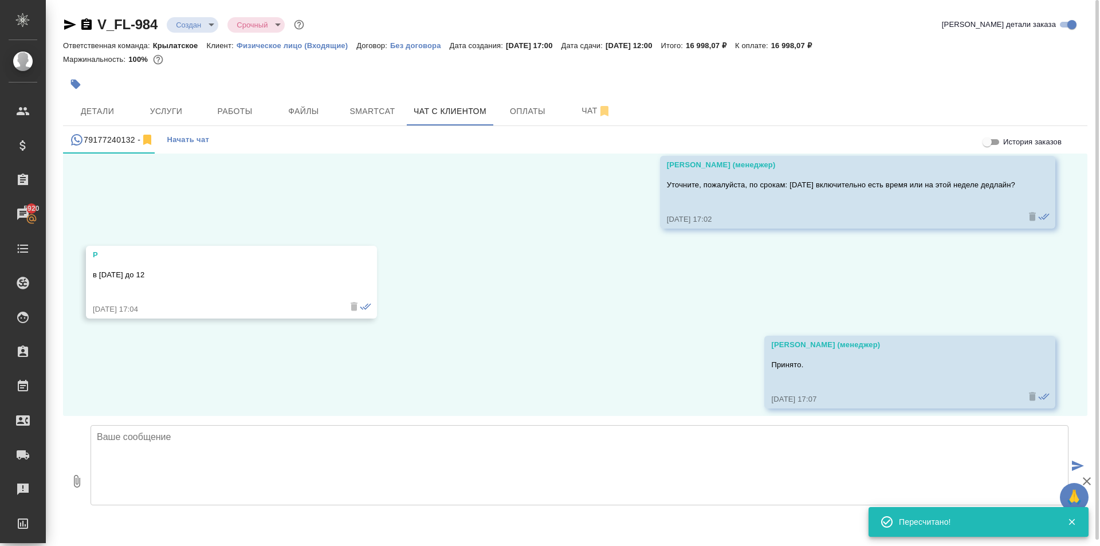
scroll to position [950, 0]
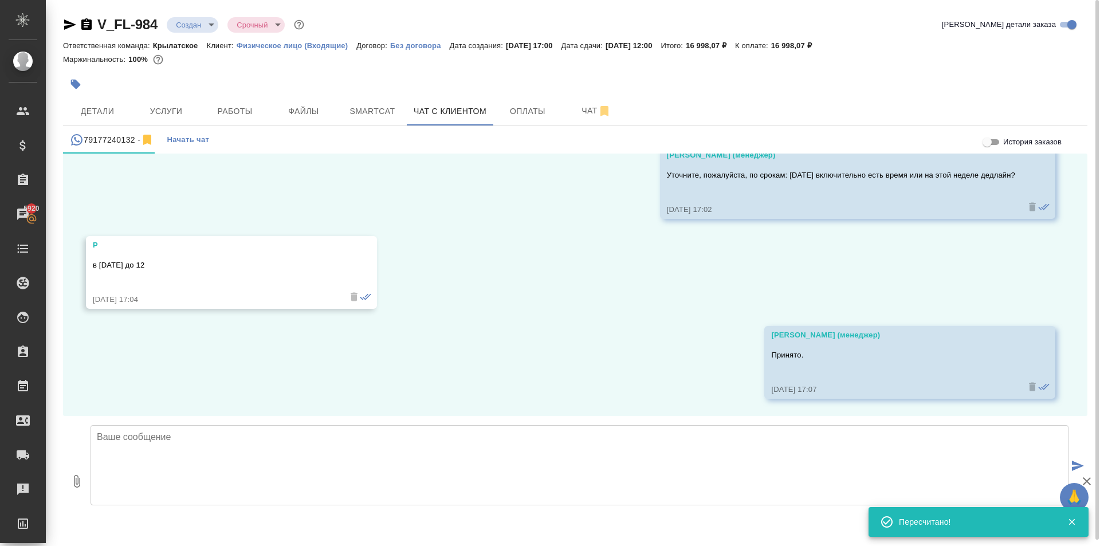
click at [241, 462] on textarea at bounding box center [580, 465] width 978 height 80
paste textarea "Направляем расчёт стоимости по Вашему запросу. Срок исполнения: 2 рабочих дня. …"
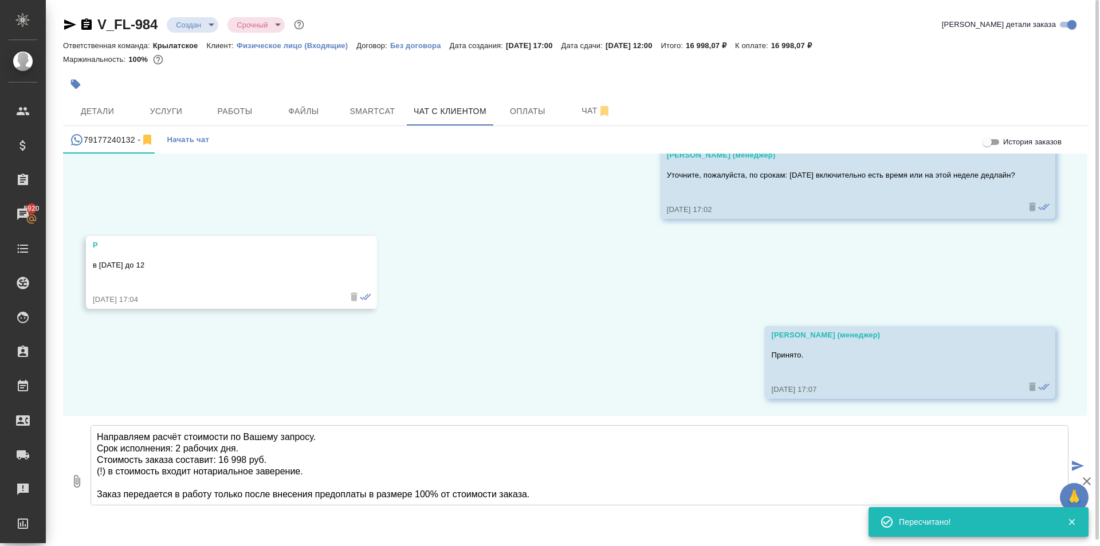
scroll to position [17, 0]
type textarea "Направляем расчёт стоимости по Вашему запросу. Срок исполнения: 2 рабочих дня. …"
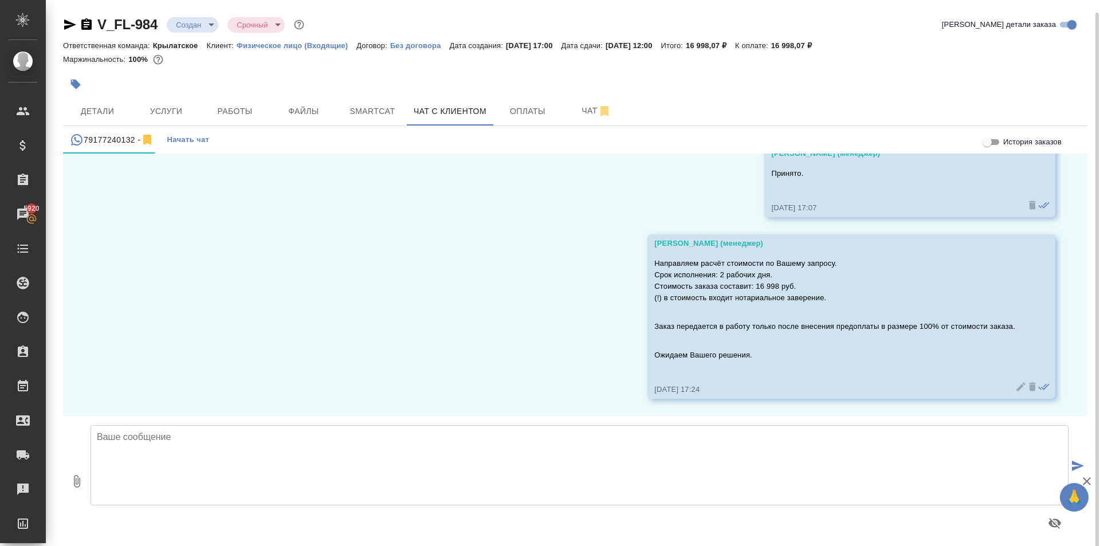
scroll to position [6, 0]
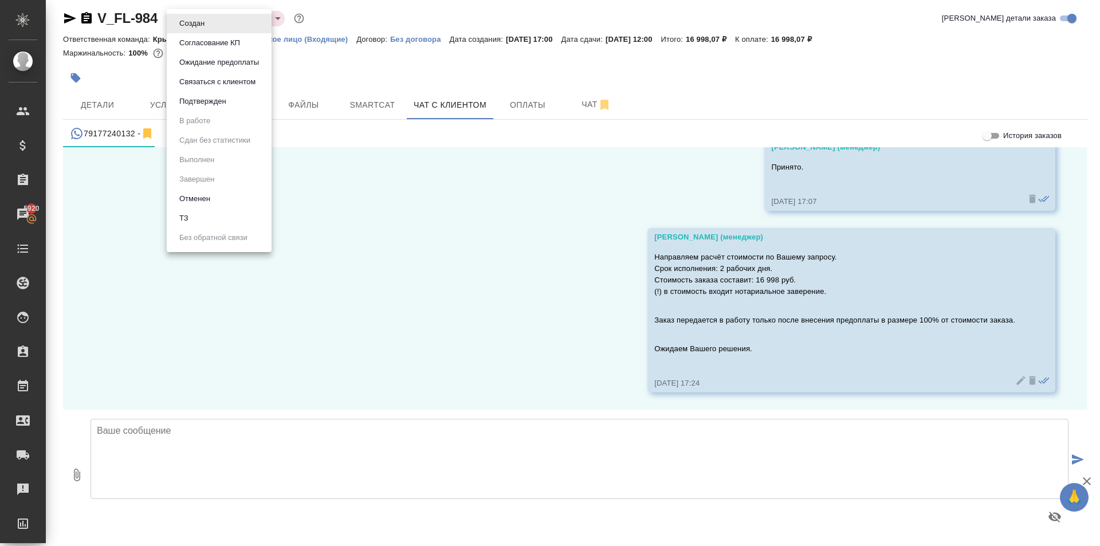
drag, startPoint x: 200, startPoint y: 14, endPoint x: 209, endPoint y: 60, distance: 47.2
click at [200, 14] on body "🙏 .cls-1 fill:#fff; AWATERA Kasymov Timur Клиенты Спецификации Заказы 5920 Чаты…" at bounding box center [550, 273] width 1100 height 546
drag, startPoint x: 195, startPoint y: 76, endPoint x: 195, endPoint y: 62, distance: 13.8
click at [195, 62] on ul "Создан Согласование КП Ожидание предоплаты Связаться с клиентом Подтвержден В р…" at bounding box center [219, 130] width 105 height 243
click at [195, 62] on button "Ожидание предоплаты" at bounding box center [219, 62] width 87 height 13
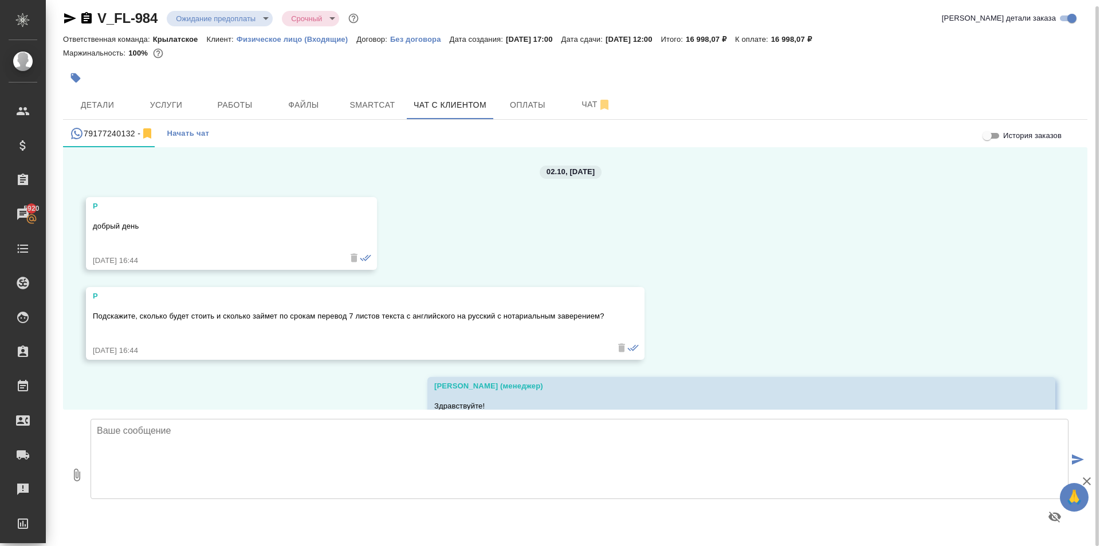
scroll to position [1132, 0]
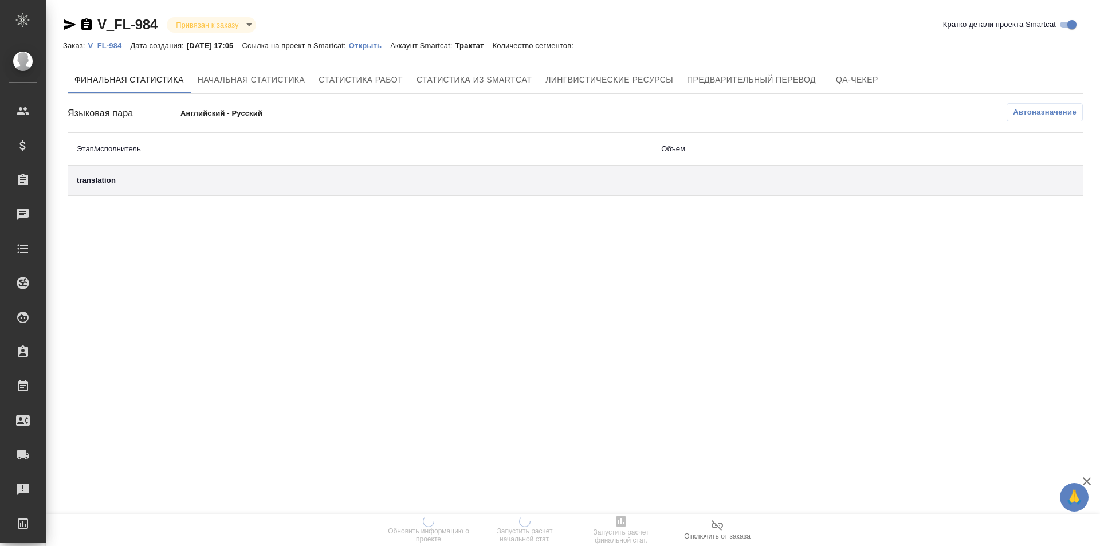
click at [389, 38] on div "V_FL-984 Привязан к заказу linkedToOrder Кратко детали проекта Smartcat" at bounding box center [575, 26] width 1024 height 23
click at [386, 42] on p "Открыть" at bounding box center [369, 45] width 41 height 9
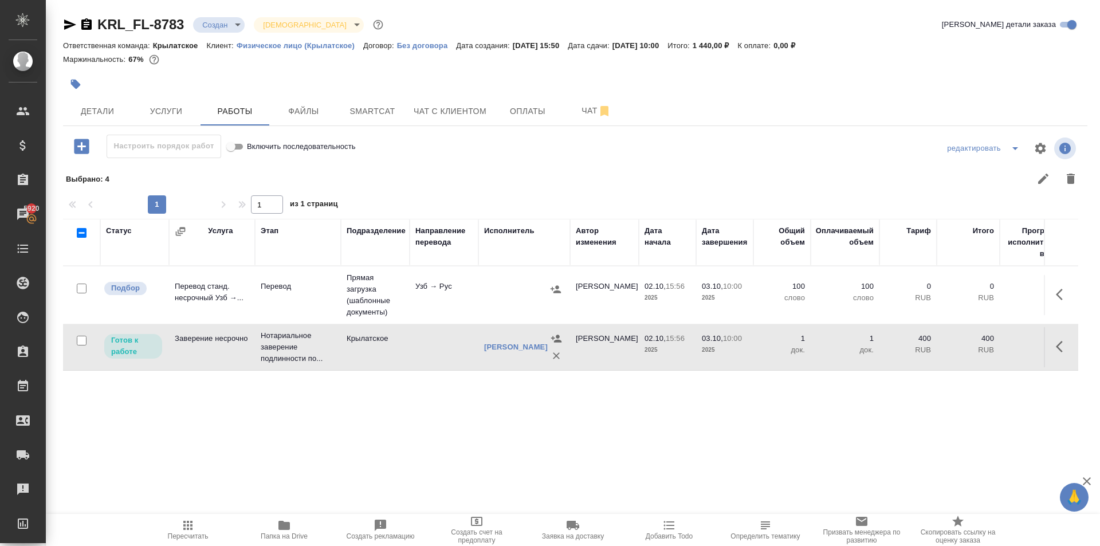
click at [164, 536] on span "Пересчитать" at bounding box center [188, 529] width 82 height 22
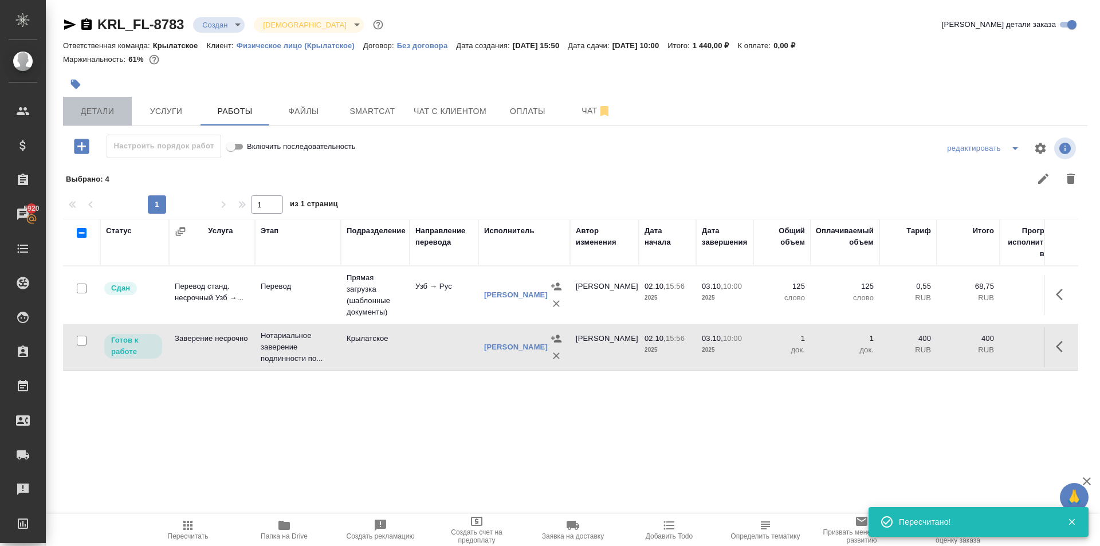
click at [125, 100] on button "Детали" at bounding box center [97, 111] width 69 height 29
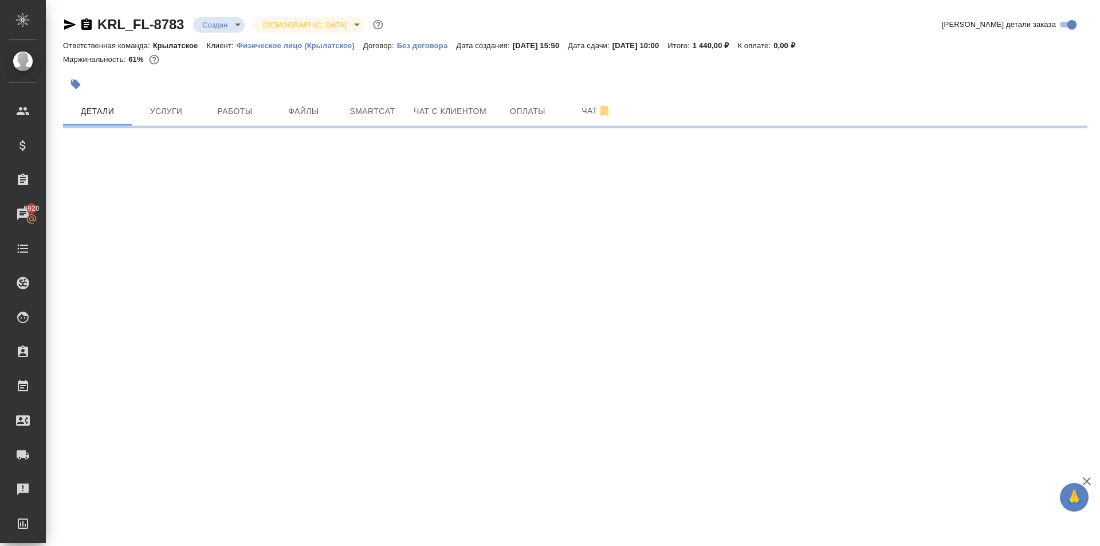
select select "RU"
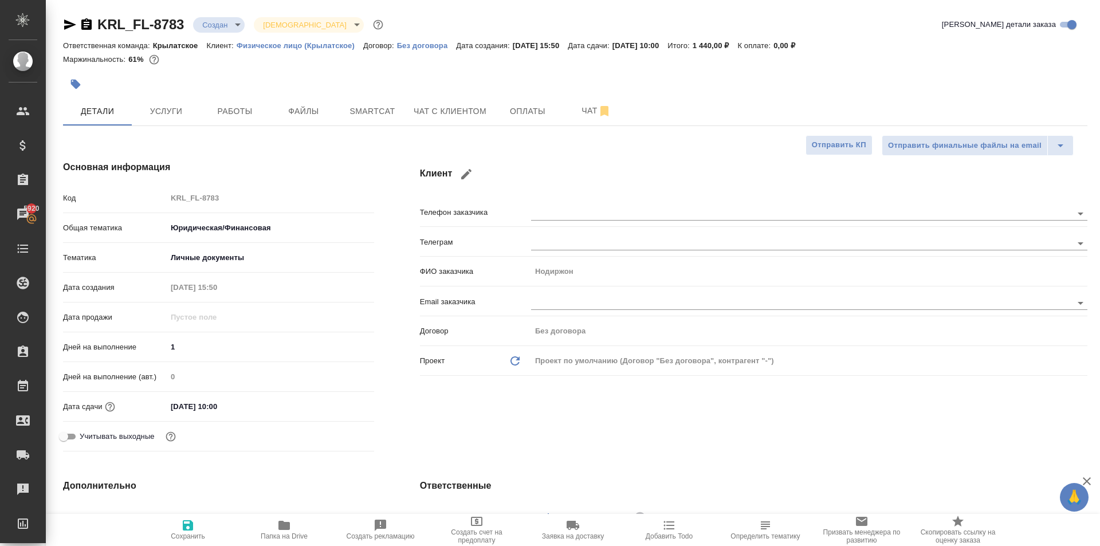
type textarea "x"
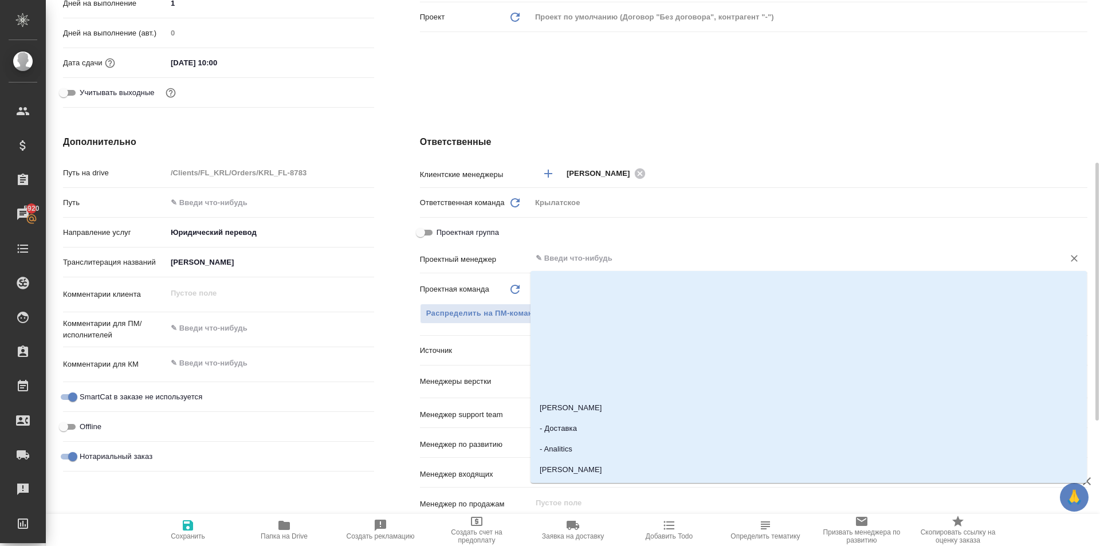
click at [565, 254] on input "text" at bounding box center [789, 258] width 511 height 14
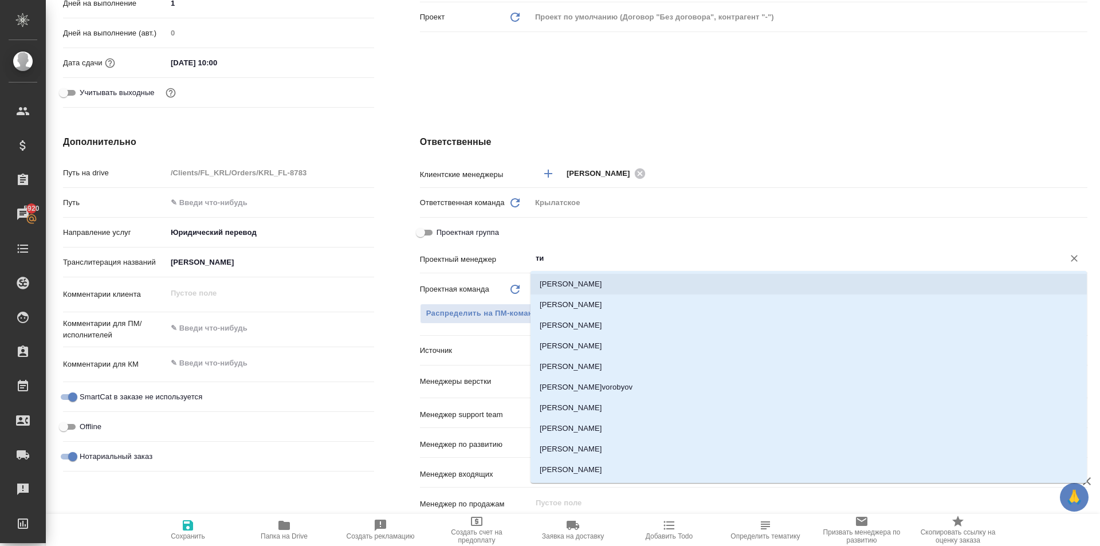
type input "тим"
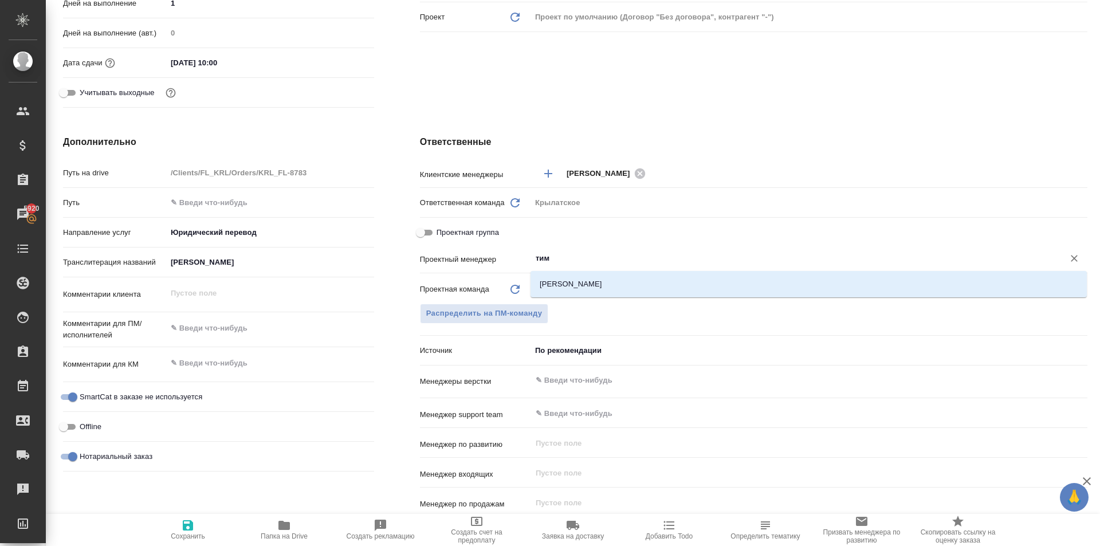
click at [577, 285] on li "[PERSON_NAME]" at bounding box center [808, 284] width 556 height 21
type textarea "x"
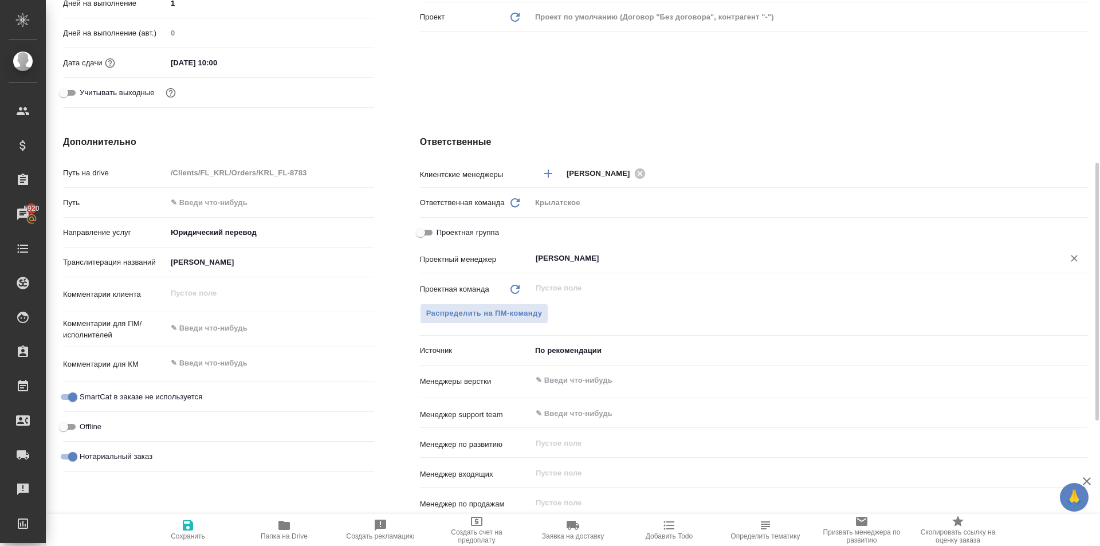
type input "[PERSON_NAME]"
click at [184, 542] on button "Сохранить" at bounding box center [188, 530] width 96 height 32
type textarea "x"
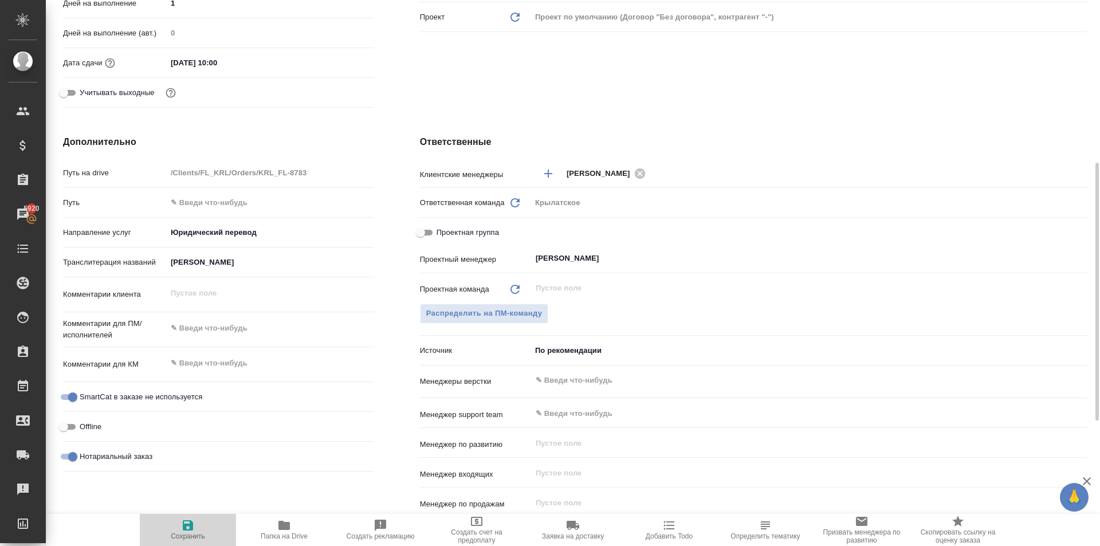
type textarea "x"
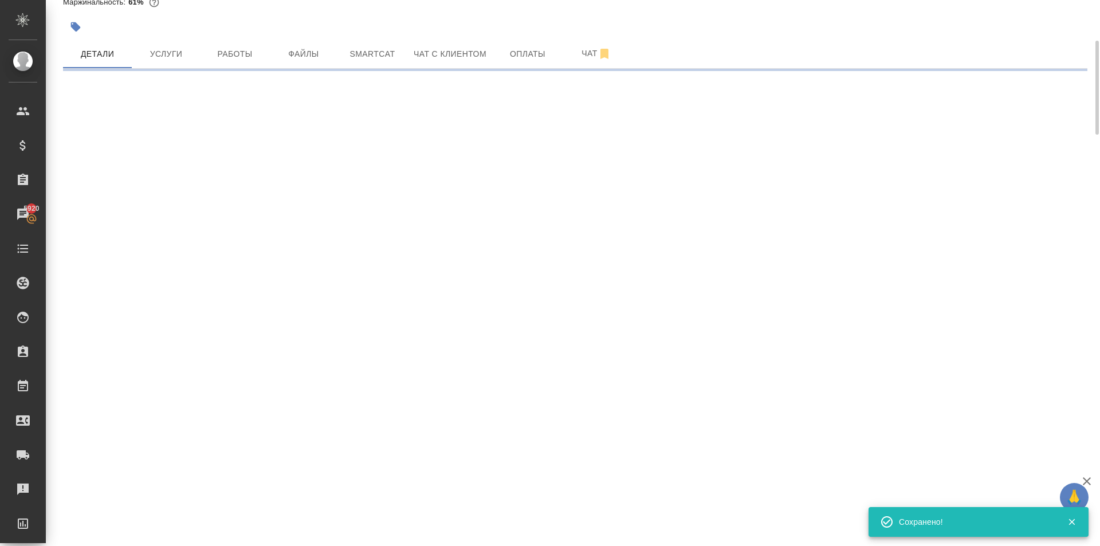
scroll to position [0, 0]
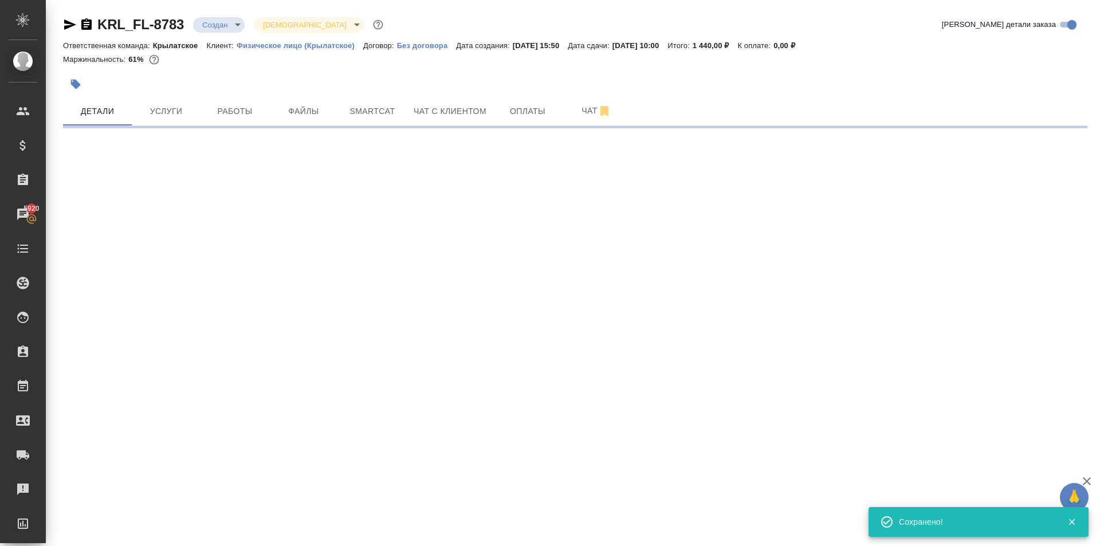
click at [205, 28] on body "🙏 .cls-1 fill:#fff; AWATERA Kasymov Timur Клиенты Спецификации Заказы 5920 Чаты…" at bounding box center [550, 273] width 1100 height 546
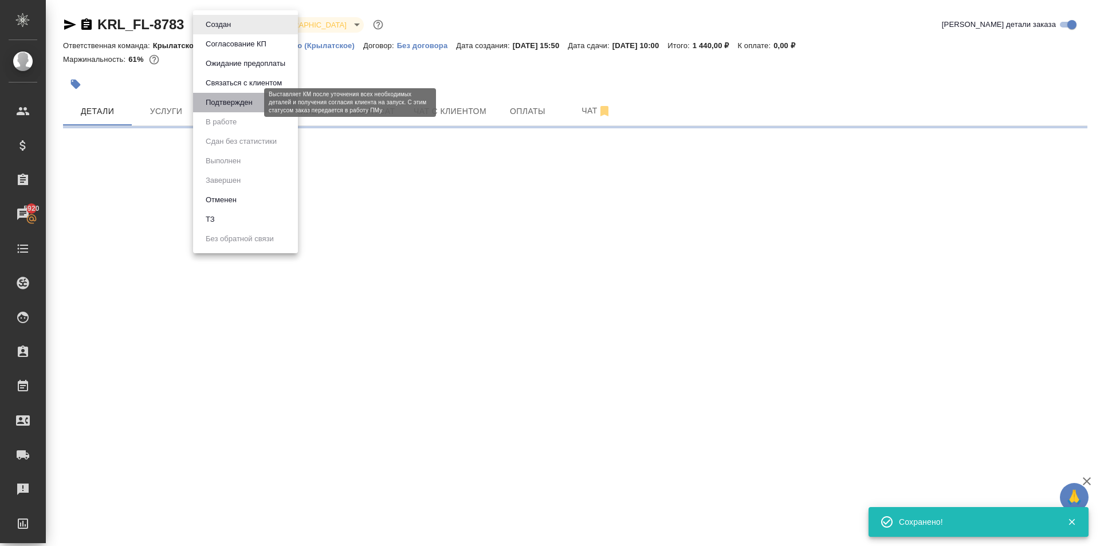
click at [230, 99] on button "Подтвержден" at bounding box center [229, 102] width 54 height 13
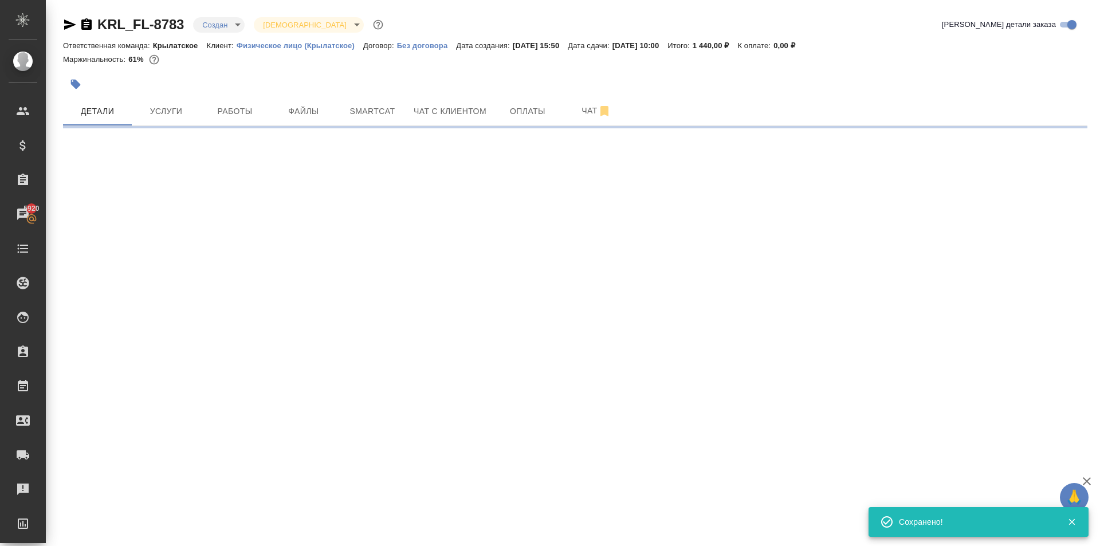
select select "RU"
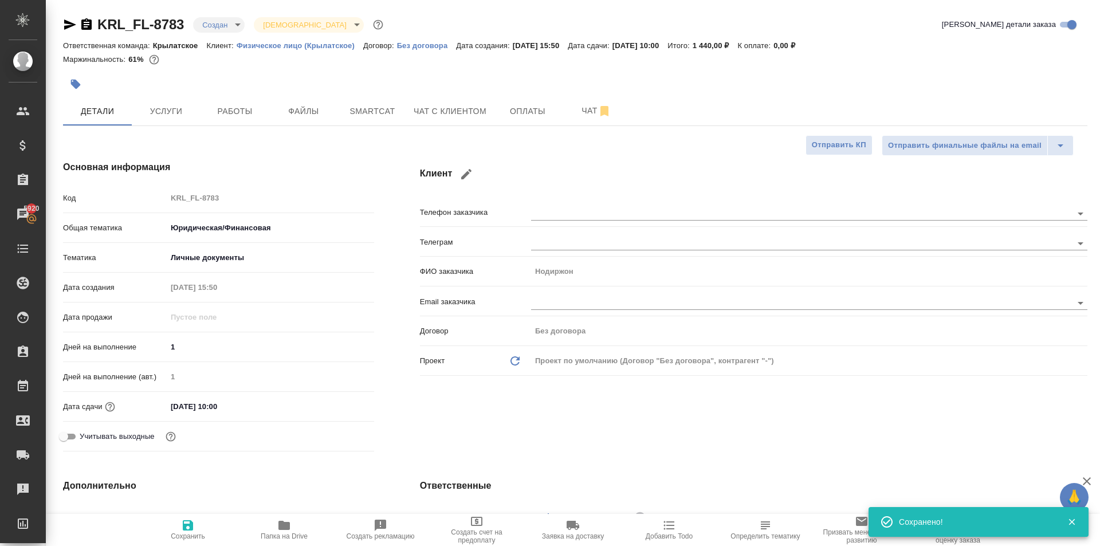
type textarea "x"
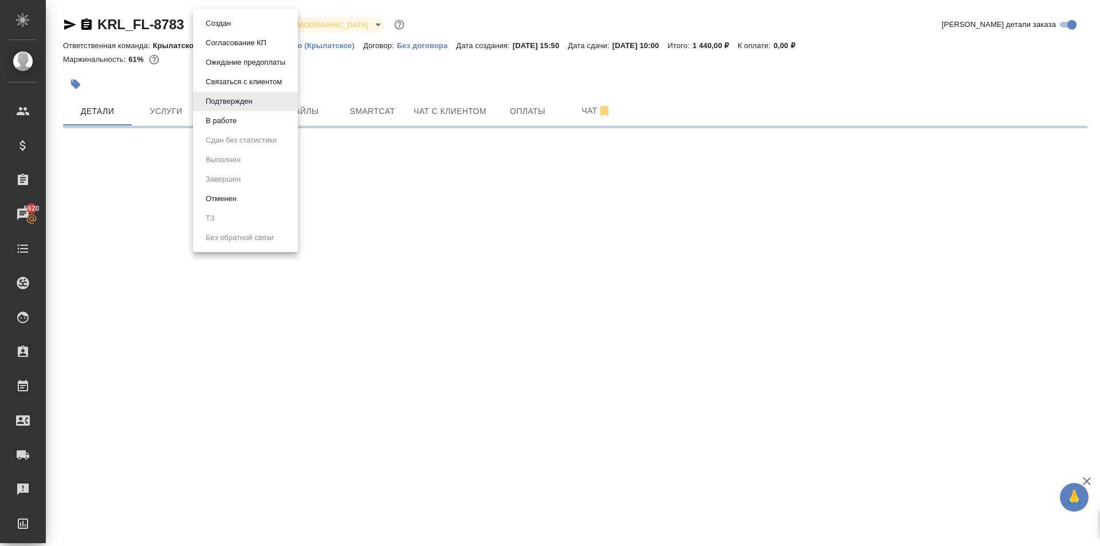
drag, startPoint x: 237, startPoint y: 24, endPoint x: 234, endPoint y: 42, distance: 18.6
click at [236, 24] on body "🙏 .cls-1 fill:#fff; AWATERA Kasymov Timur Клиенты Спецификации Заказы 5920 Чаты…" at bounding box center [550, 273] width 1100 height 546
click at [239, 117] on button "В работе" at bounding box center [221, 121] width 38 height 13
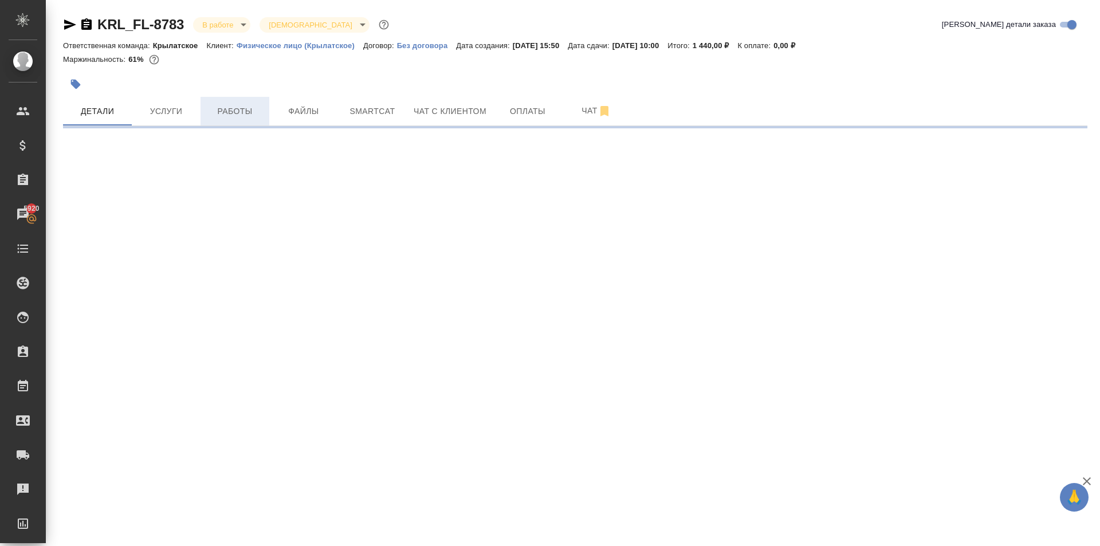
select select "RU"
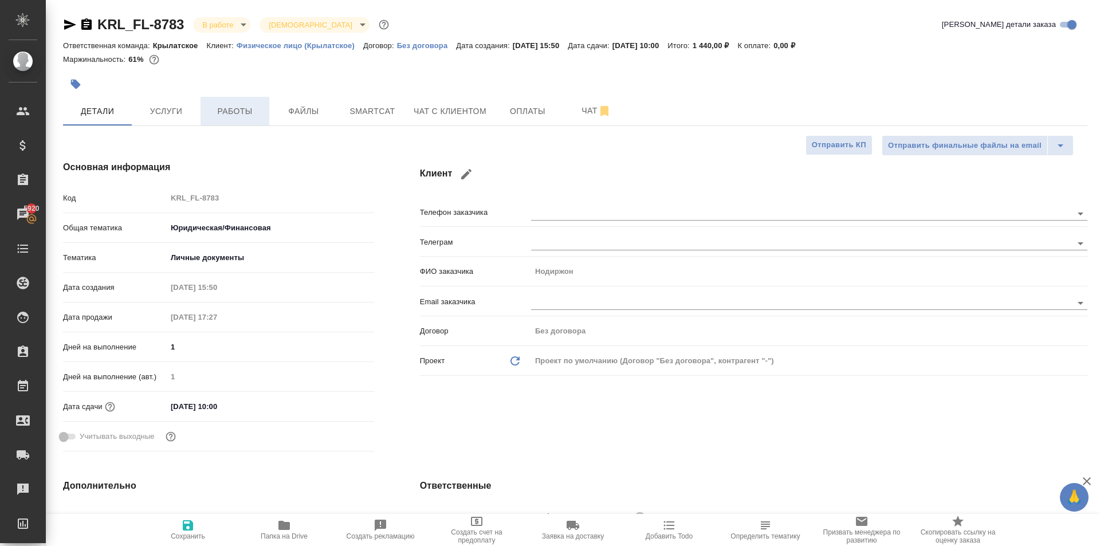
type textarea "x"
click at [220, 26] on body "🙏 .cls-1 fill:#fff; AWATERA Kasymov Timur Клиенты Спецификации Заказы 5920 Чаты…" at bounding box center [550, 273] width 1100 height 546
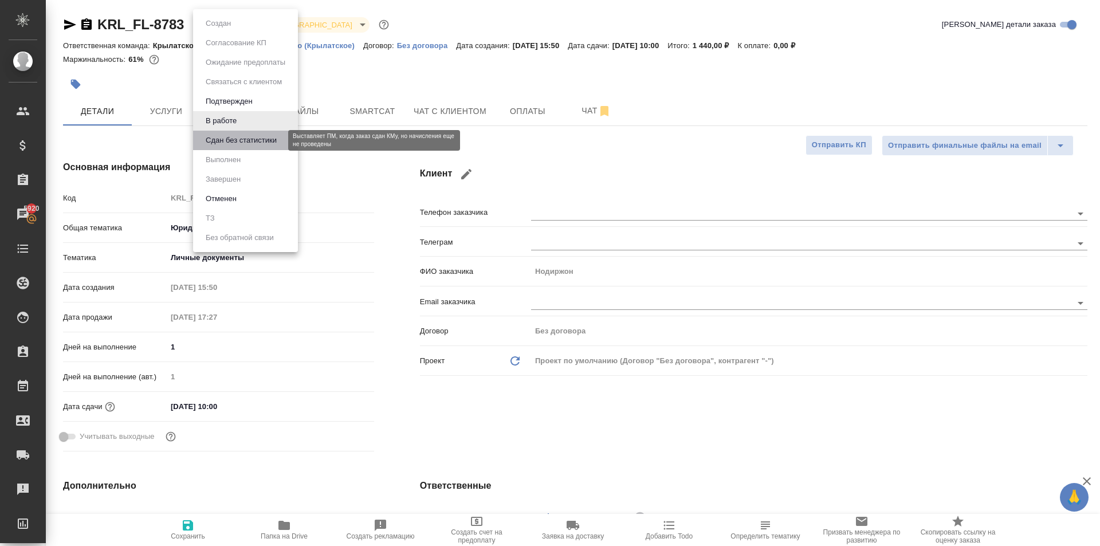
click at [240, 145] on button "Сдан без статистики" at bounding box center [241, 140] width 78 height 13
type textarea "x"
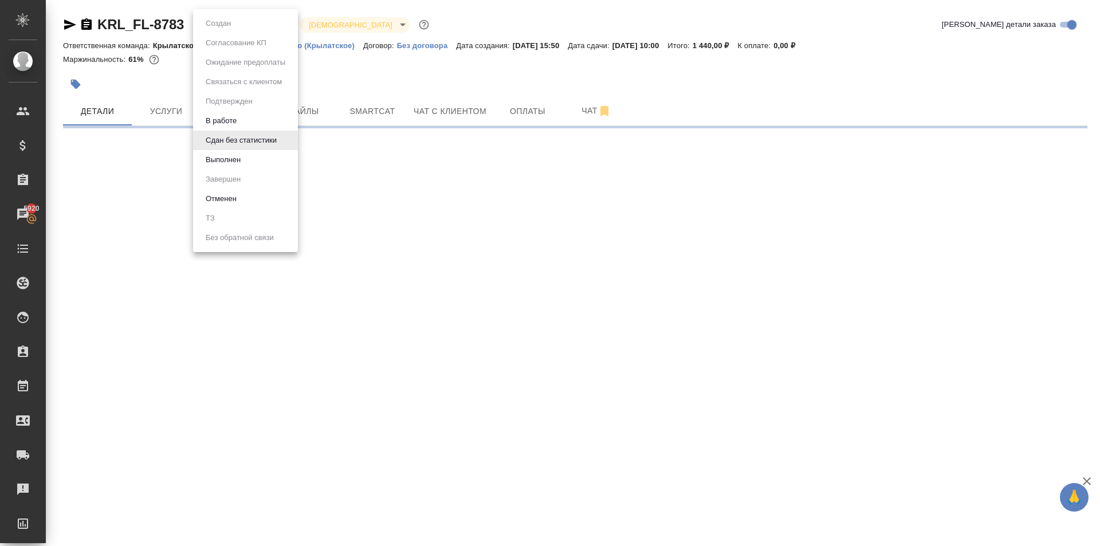
click at [231, 25] on body "🙏 .cls-1 fill:#fff; AWATERA Kasymov Timur Клиенты Спецификации Заказы 5920 Чаты…" at bounding box center [550, 273] width 1100 height 546
click at [426, 180] on div at bounding box center [550, 273] width 1100 height 546
select select "RU"
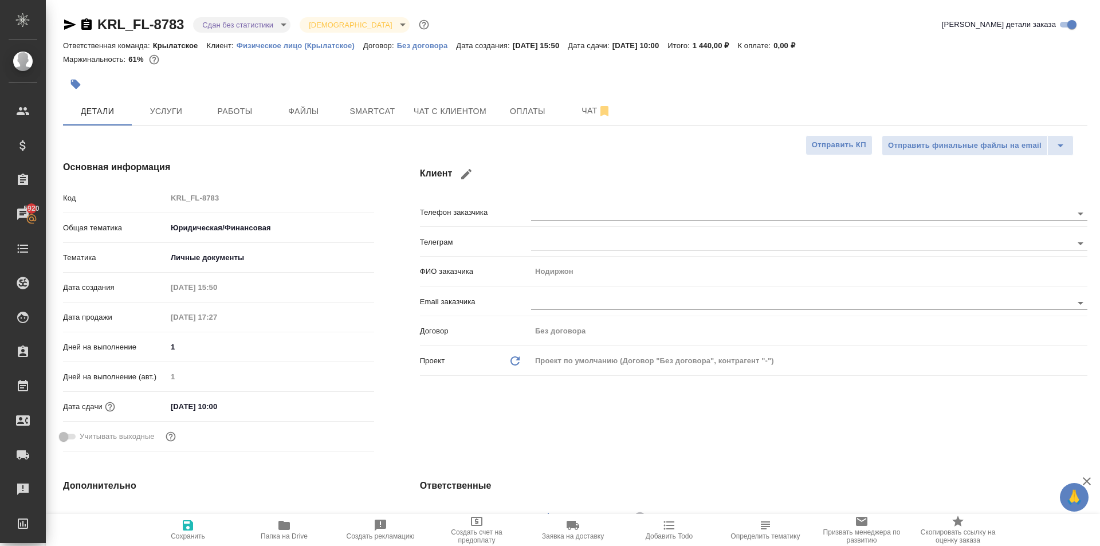
type textarea "x"
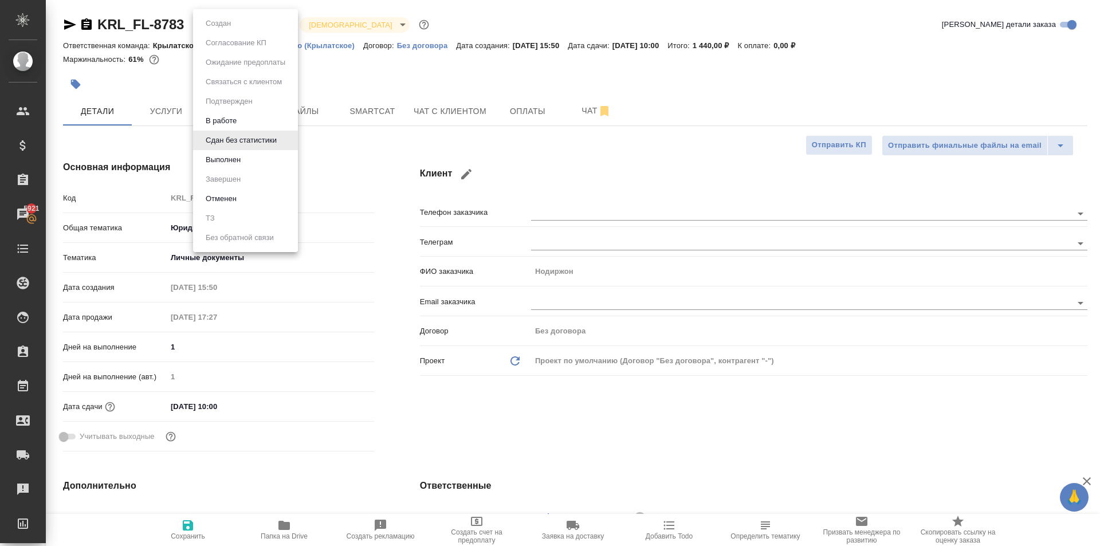
click at [240, 29] on body "🙏 .cls-1 fill:#fff; AWATERA Kasymov Timur Клиенты Спецификации Заказы 5921 Чаты…" at bounding box center [550, 273] width 1100 height 546
drag, startPoint x: 223, startPoint y: 154, endPoint x: 242, endPoint y: 158, distance: 19.2
click at [227, 154] on button "Выполнен" at bounding box center [223, 160] width 42 height 13
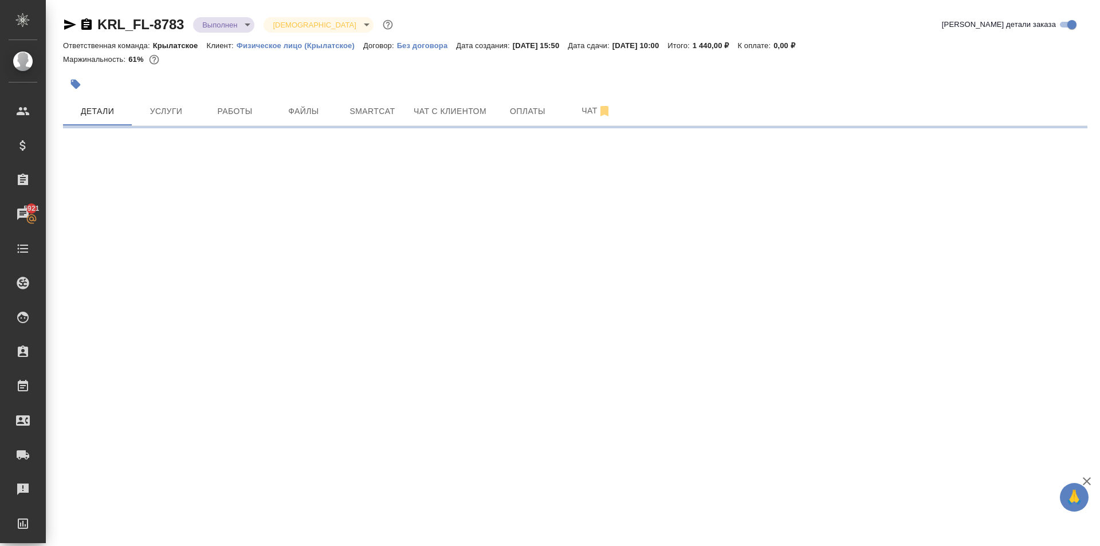
click at [343, 167] on div ".cls-1 fill:#fff; AWATERA Kasymov Timur Клиенты Спецификации Заказы 5921 Чаты T…" at bounding box center [550, 273] width 1100 height 546
drag, startPoint x: 271, startPoint y: 113, endPoint x: 226, endPoint y: 115, distance: 44.7
click at [234, 116] on div "Детали Услуги Работы Файлы Smartcat Чат с клиентом Оплаты Чат" at bounding box center [575, 111] width 1024 height 29
click at [225, 115] on span "Работы" at bounding box center [234, 111] width 55 height 14
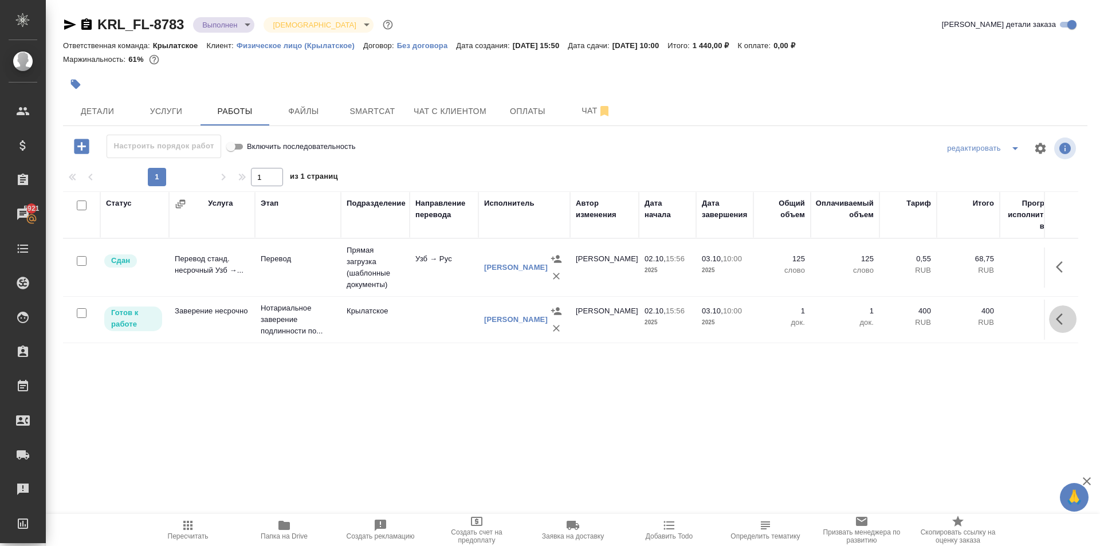
click at [1061, 324] on icon "button" at bounding box center [1059, 318] width 7 height 11
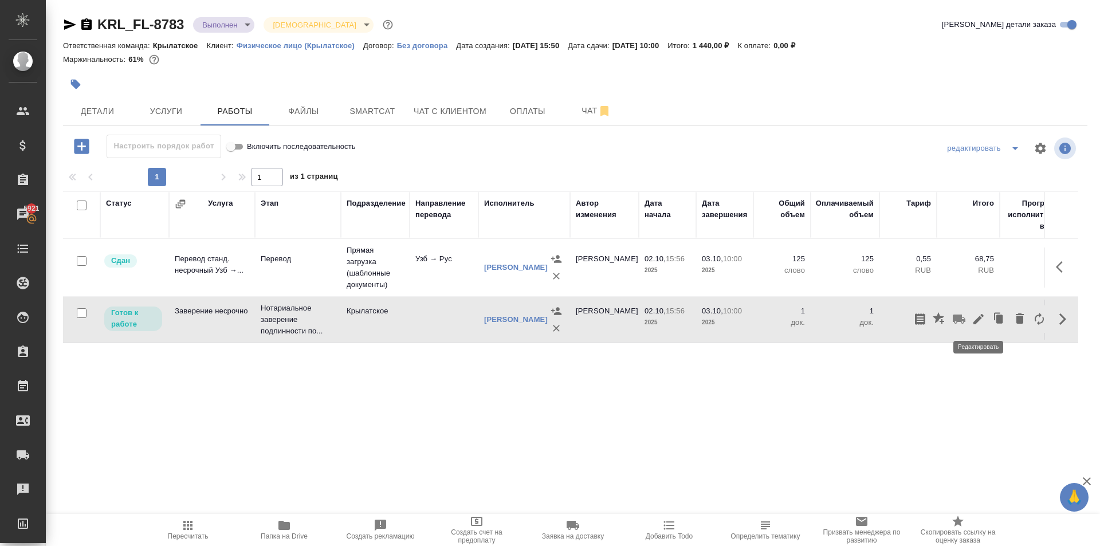
drag, startPoint x: 967, startPoint y: 316, endPoint x: 981, endPoint y: 321, distance: 14.9
click at [980, 320] on div at bounding box center [979, 318] width 139 height 27
click at [981, 321] on icon "button" at bounding box center [979, 319] width 14 height 14
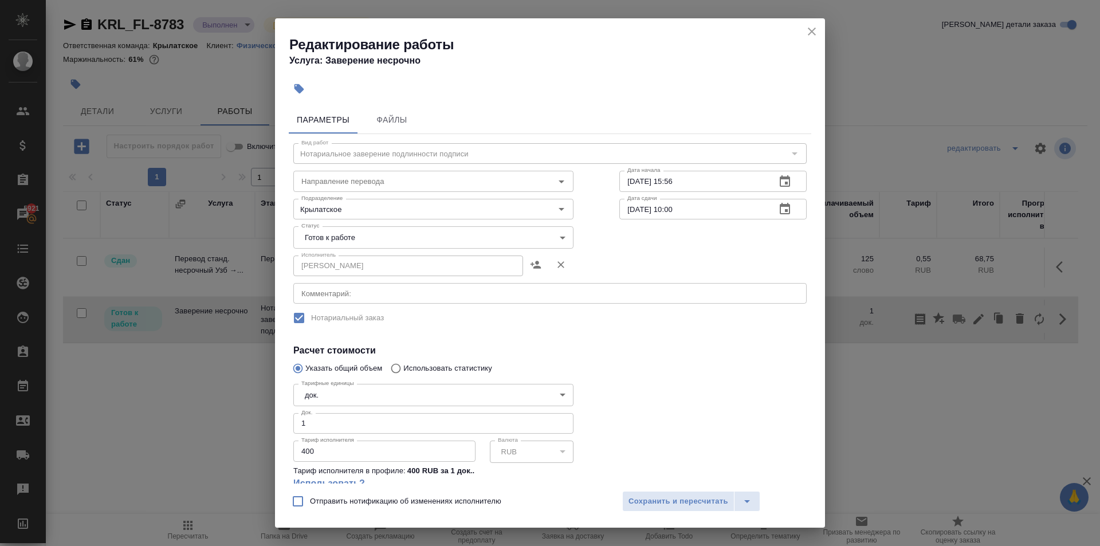
click at [369, 241] on body "🙏 .cls-1 fill:#fff; AWATERA Kasymov Timur Клиенты Спецификации Заказы 5921 Чаты…" at bounding box center [550, 273] width 1100 height 546
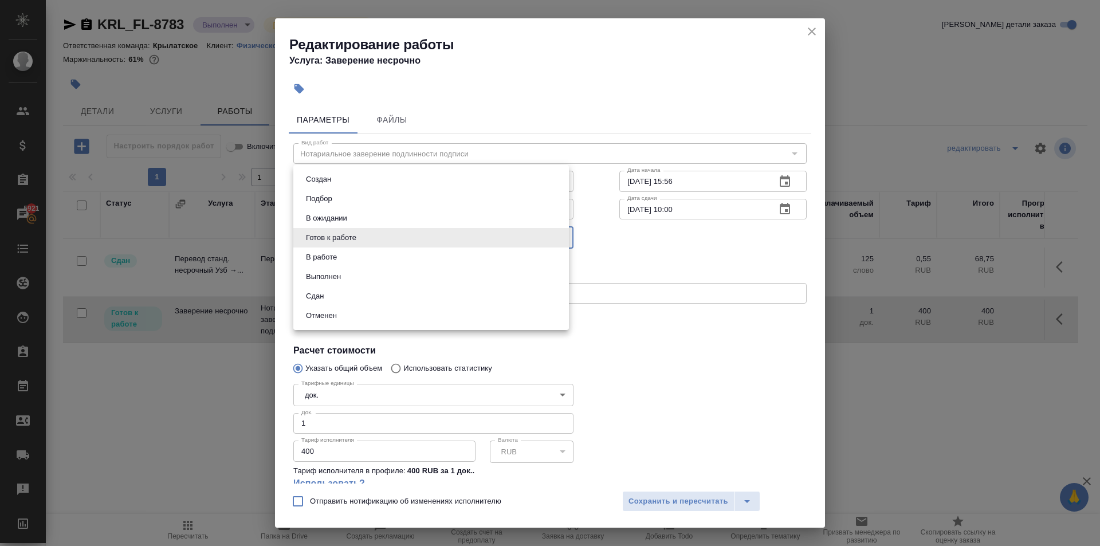
click at [358, 293] on li "Сдан" at bounding box center [431, 295] width 276 height 19
type input "closed"
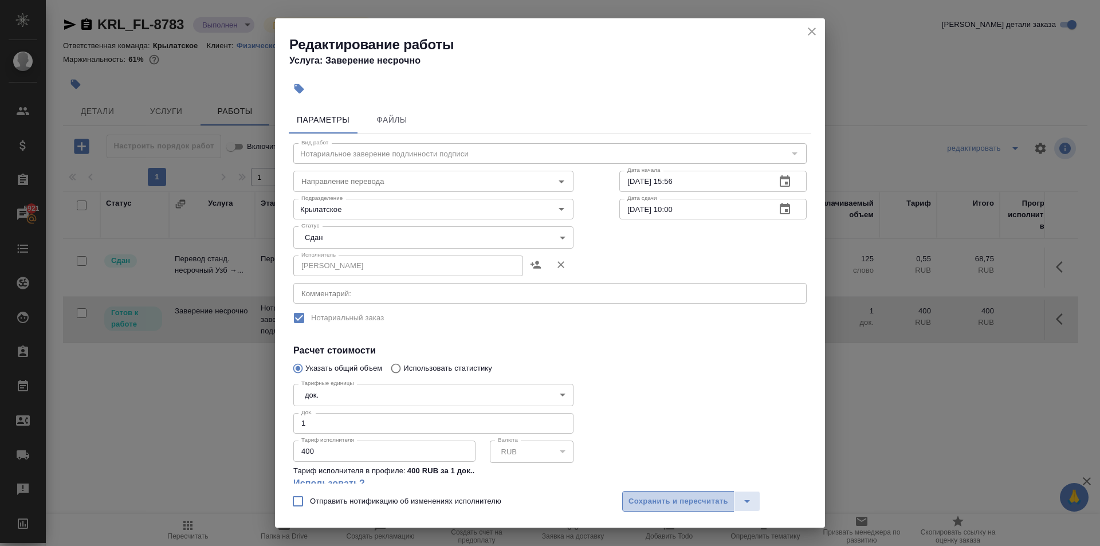
click at [706, 502] on span "Сохранить и пересчитать" at bounding box center [678, 501] width 100 height 13
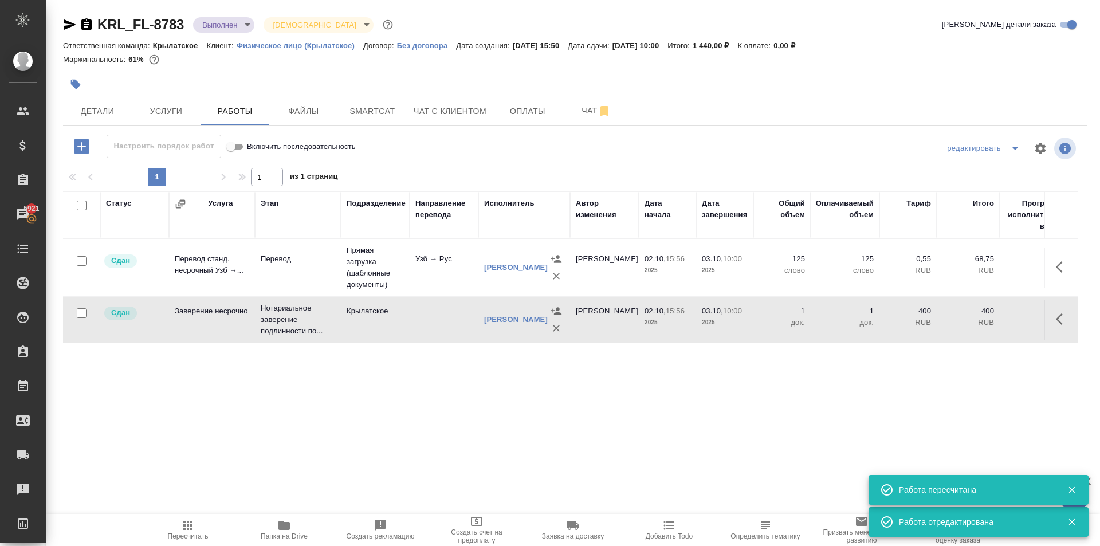
click at [150, 513] on div ".cls-1 fill:#fff; AWATERA Kasymov Timur Клиенты Спецификации Заказы 5921 Чаты T…" at bounding box center [550, 273] width 1100 height 546
click at [184, 535] on span "Пересчитать" at bounding box center [188, 536] width 41 height 8
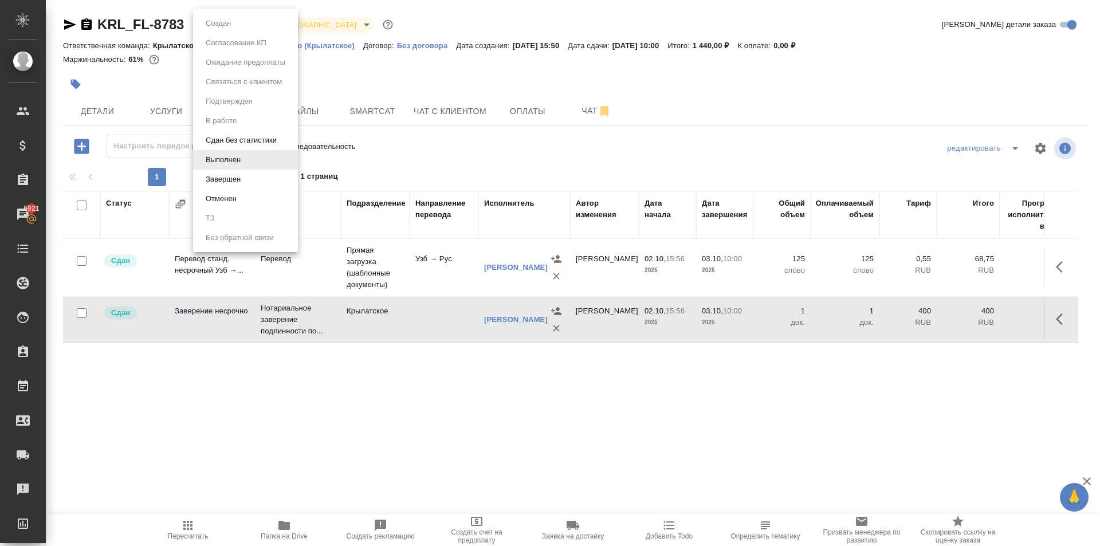
click at [210, 29] on body "🙏 .cls-1 fill:#fff; AWATERA Kasymov Timur Клиенты Спецификации Заказы 5921 Чаты…" at bounding box center [550, 273] width 1100 height 546
click at [262, 178] on li "Завершен" at bounding box center [245, 179] width 105 height 19
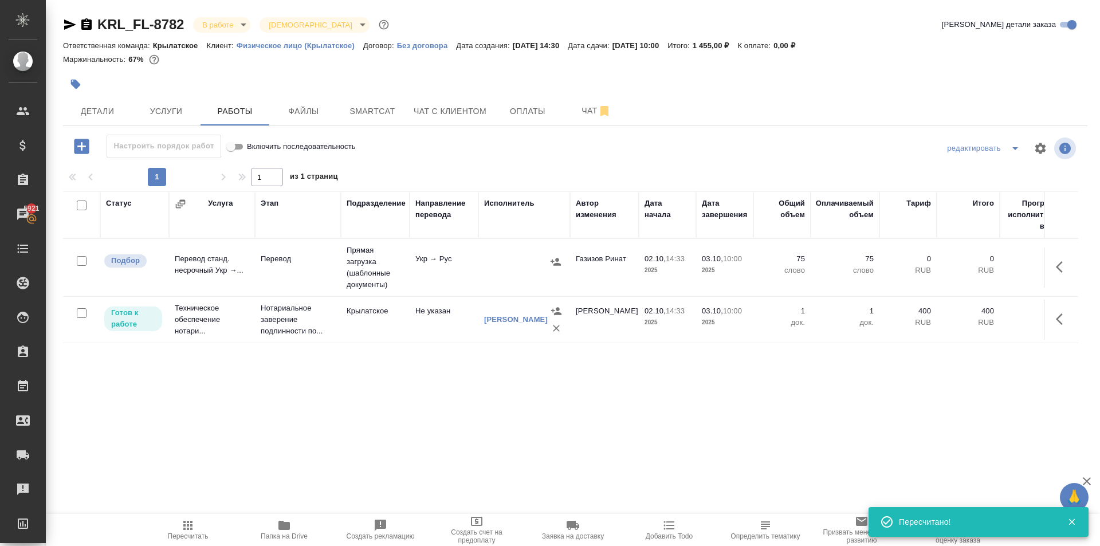
click at [176, 528] on span "Пересчитать" at bounding box center [188, 529] width 82 height 22
click at [186, 530] on icon "button" at bounding box center [188, 525] width 14 height 14
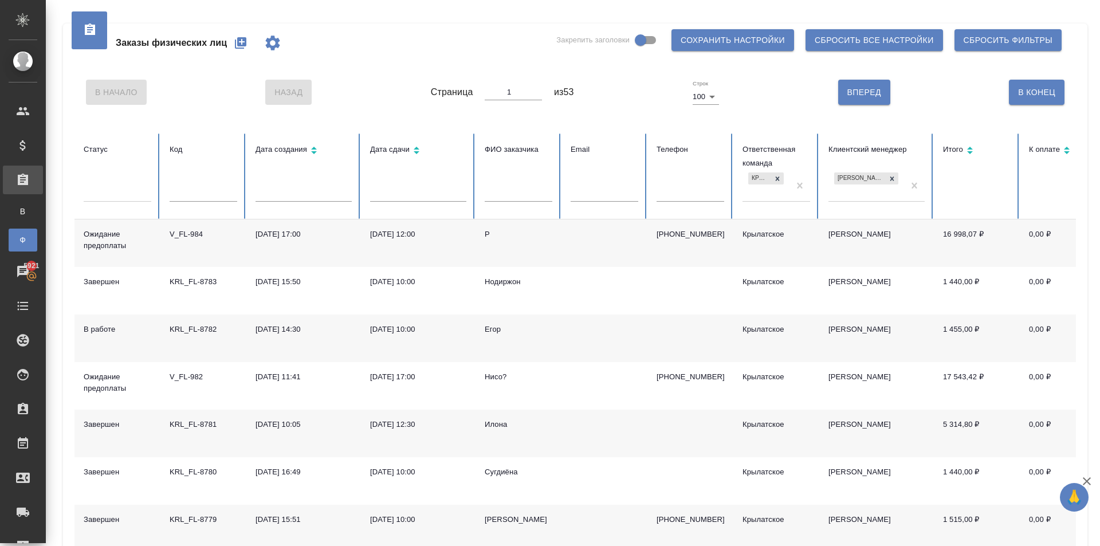
click at [486, 330] on div "Егор" at bounding box center [519, 329] width 68 height 11
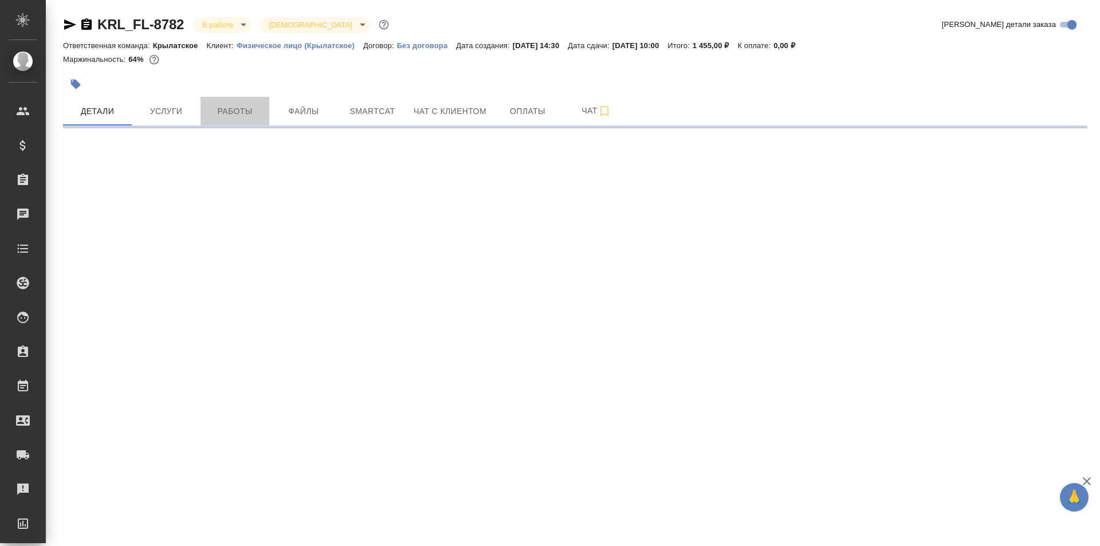
click at [237, 112] on span "Работы" at bounding box center [234, 111] width 55 height 14
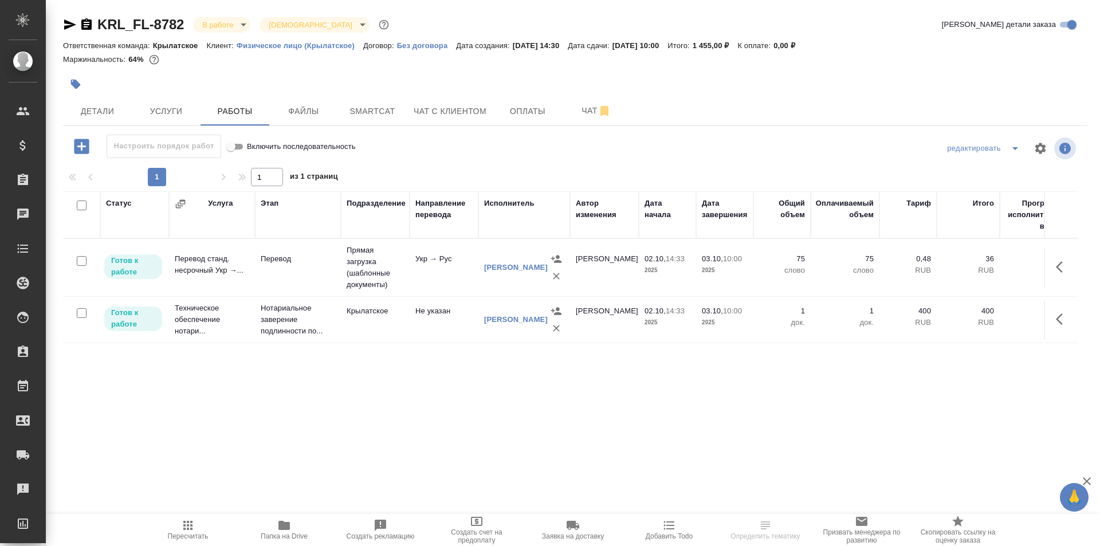
click at [191, 522] on icon "button" at bounding box center [187, 525] width 9 height 9
